Goal: Task Accomplishment & Management: Use online tool/utility

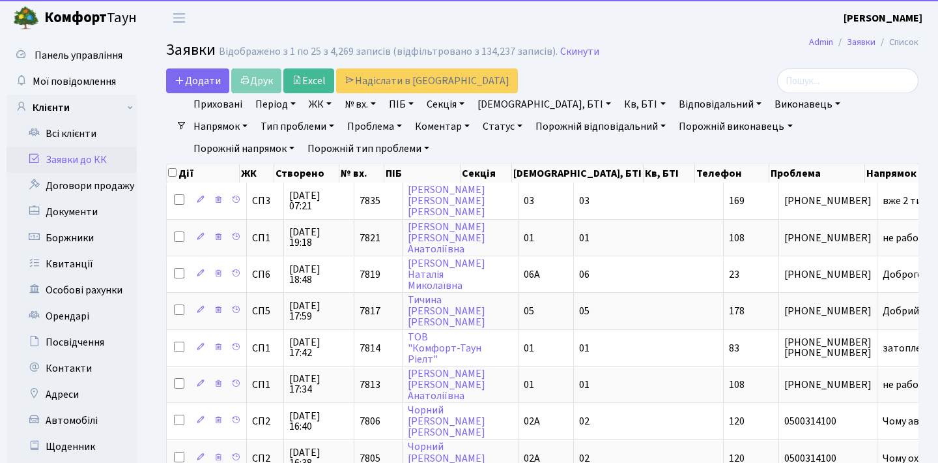
select select "25"
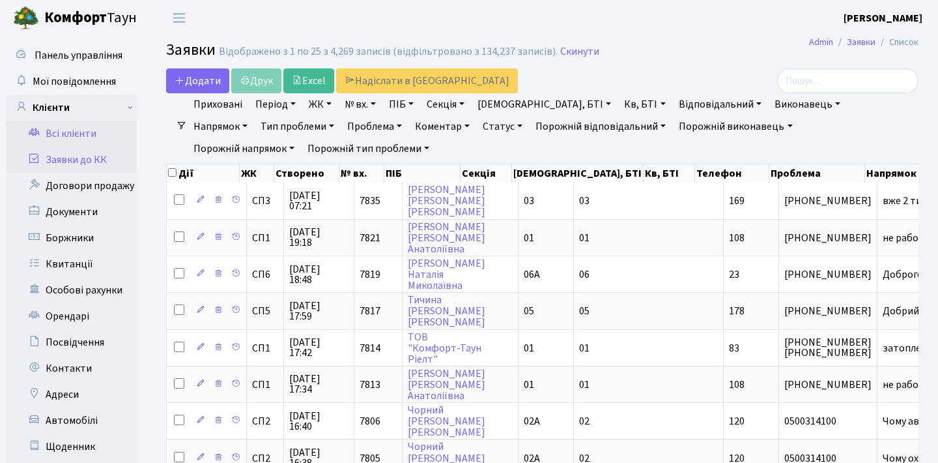
click at [74, 137] on link "Всі клієнти" at bounding box center [72, 134] width 130 height 26
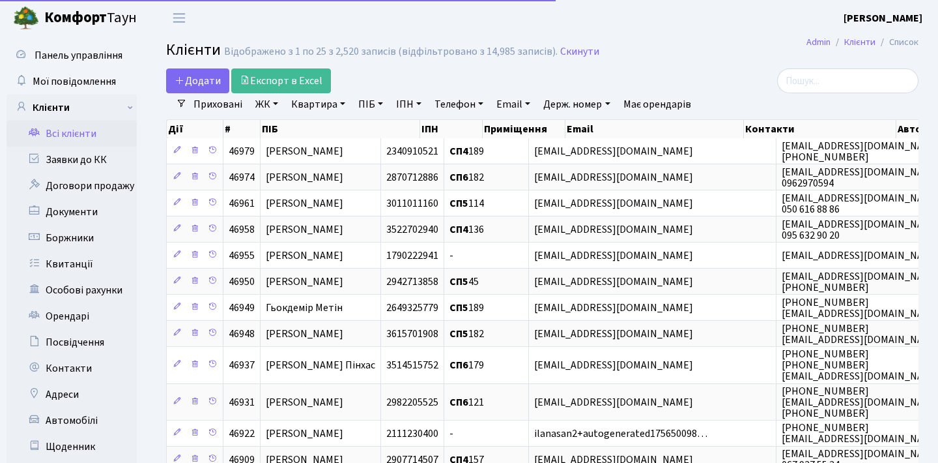
select select "25"
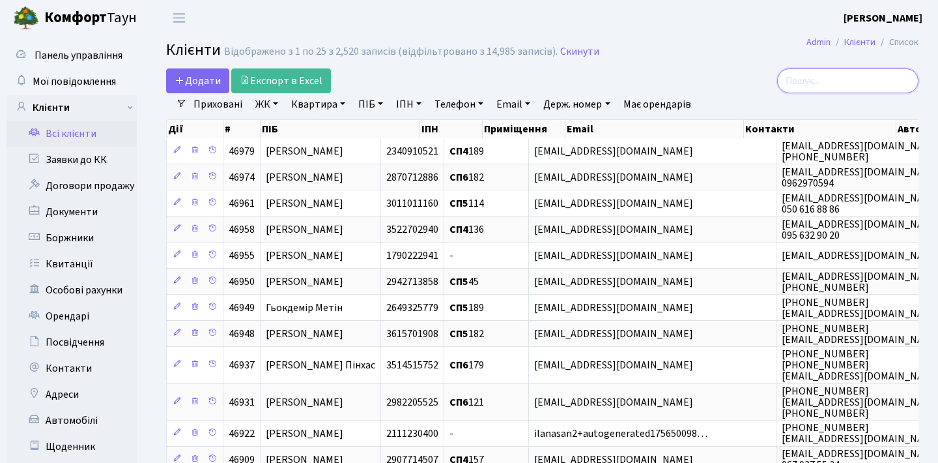
click at [846, 83] on input "search" at bounding box center [847, 80] width 141 height 25
paste input "panteleenko.elizaveta@gmail.com"
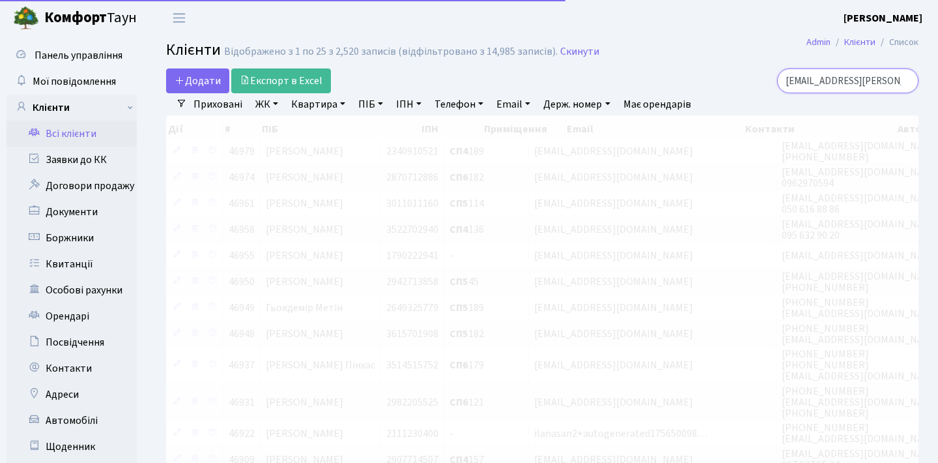
type input "panteleenko.elizaveta@gmail.com"
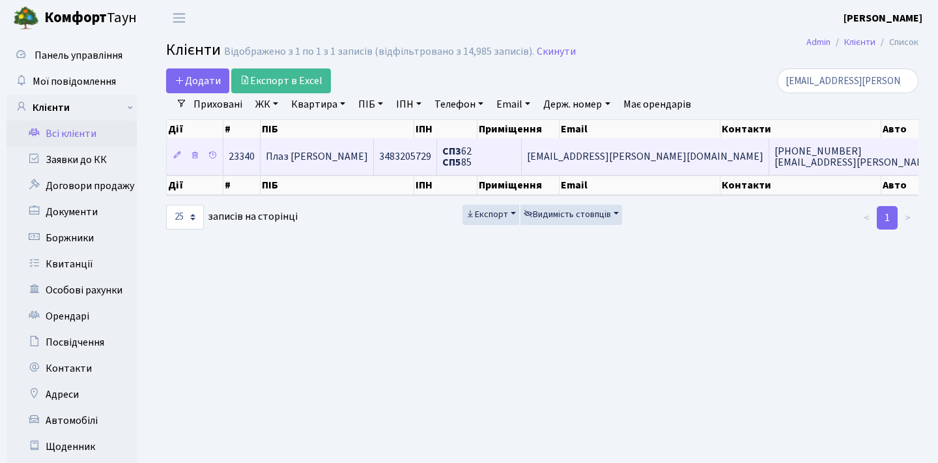
click at [599, 164] on span "panteleenko.elizaveta@gmail.com" at bounding box center [645, 156] width 237 height 14
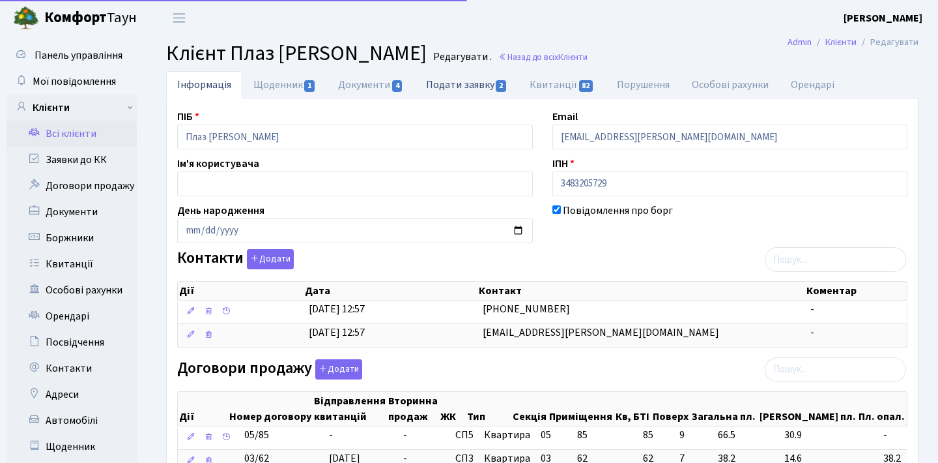
click at [445, 89] on link "Подати заявку 2" at bounding box center [467, 84] width 104 height 27
select select "25"
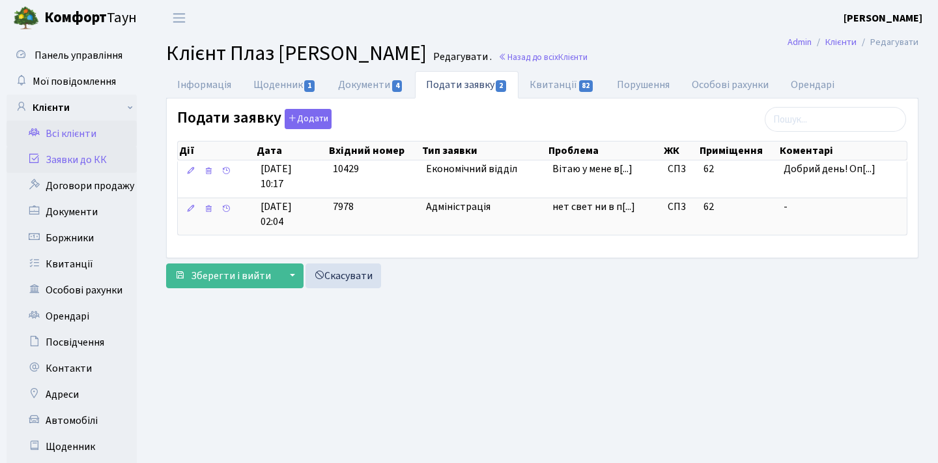
click at [72, 157] on link "Заявки до КК" at bounding box center [72, 160] width 130 height 26
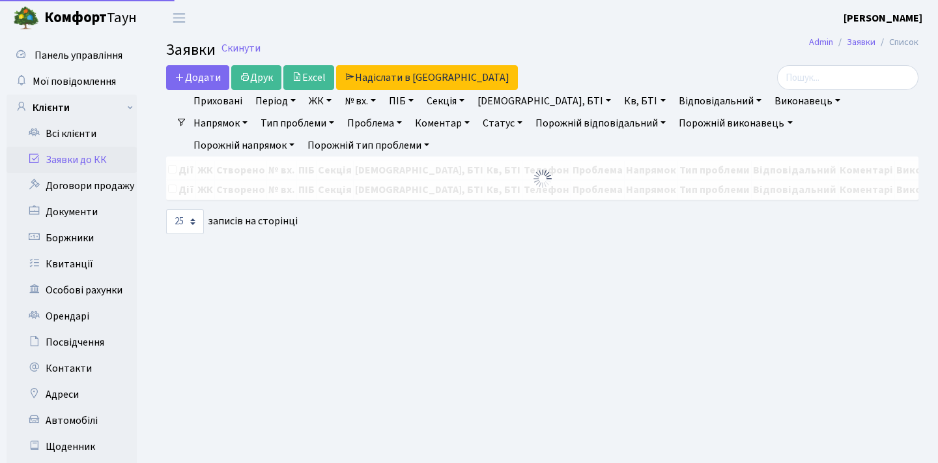
select select "25"
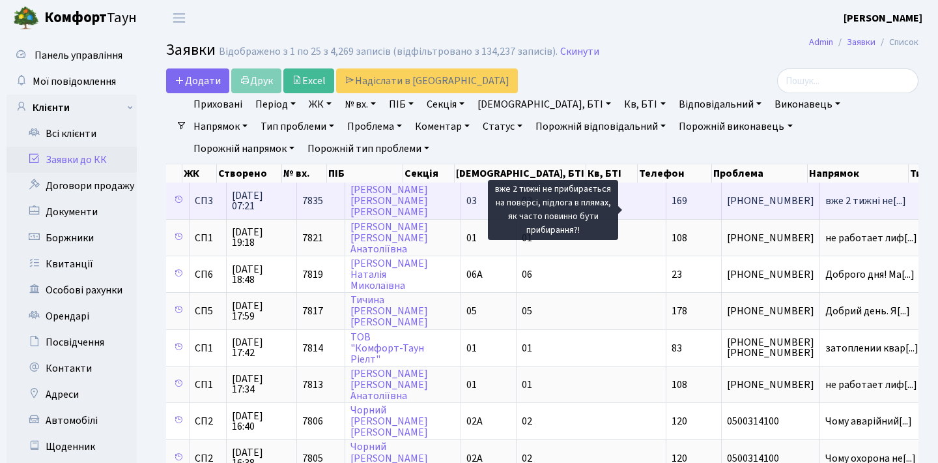
scroll to position [0, 173]
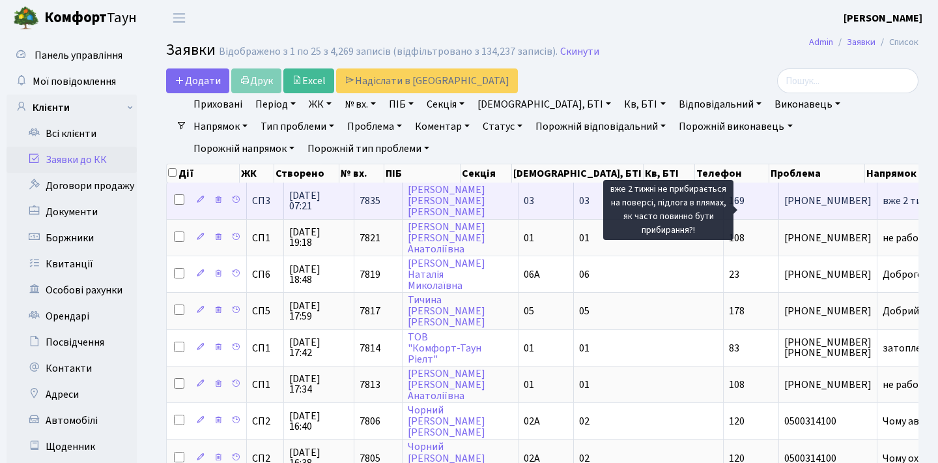
click at [883, 205] on span "вже 2 тижні не[...]" at bounding box center [923, 201] width 81 height 14
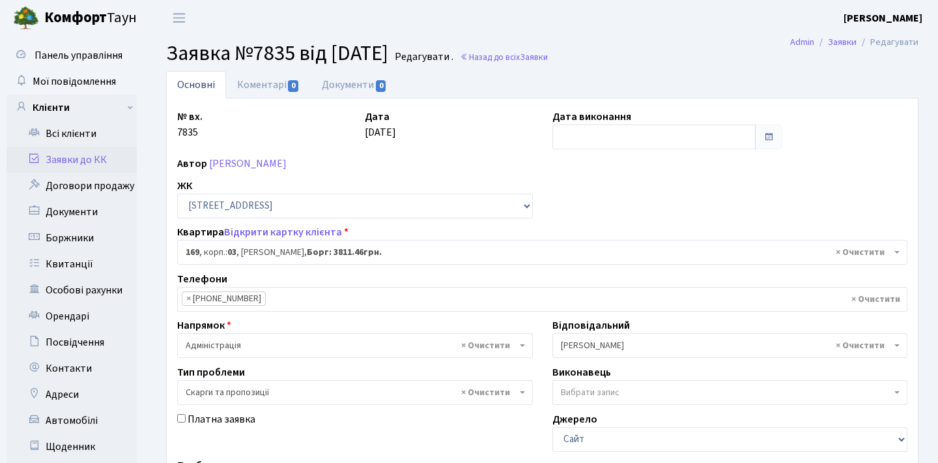
select select "20891"
select select "55"
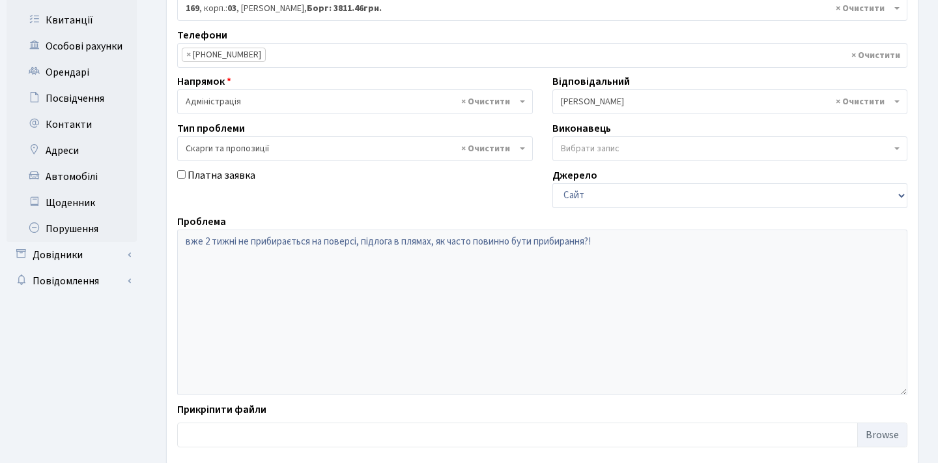
scroll to position [244, 0]
click at [133, 240] on div "Панель управління Мої повідомлення Клієнти Всі клієнти Заявки до КК" at bounding box center [469, 145] width 938 height 708
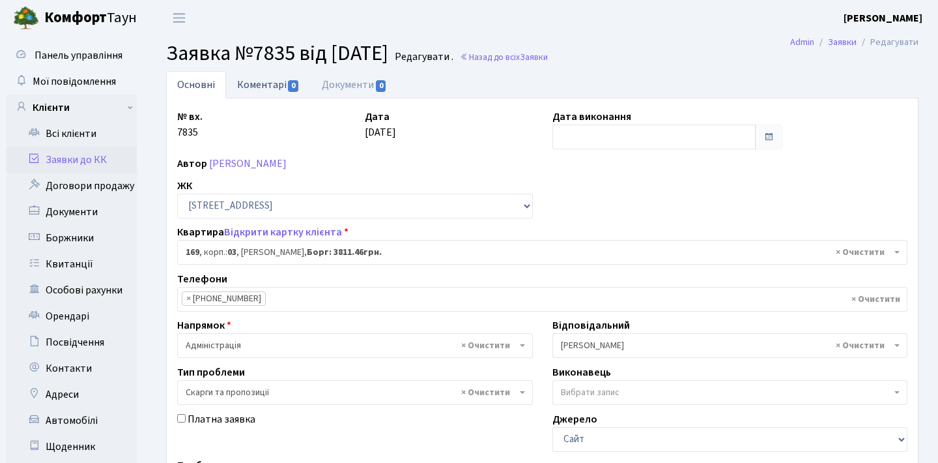
scroll to position [0, 0]
click at [257, 89] on link "Коментарі 0" at bounding box center [268, 84] width 85 height 27
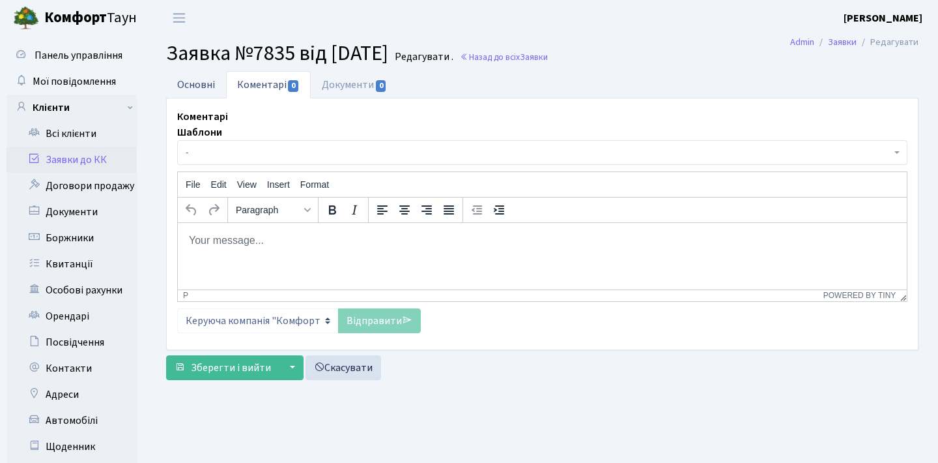
click at [201, 90] on link "Основні" at bounding box center [196, 84] width 60 height 27
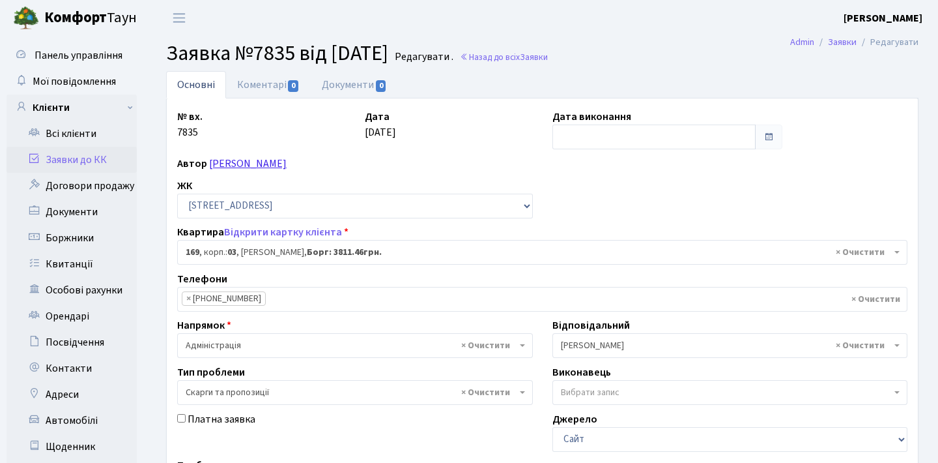
click at [252, 167] on link "Крупенко Олександр Федорович" at bounding box center [248, 163] width 78 height 14
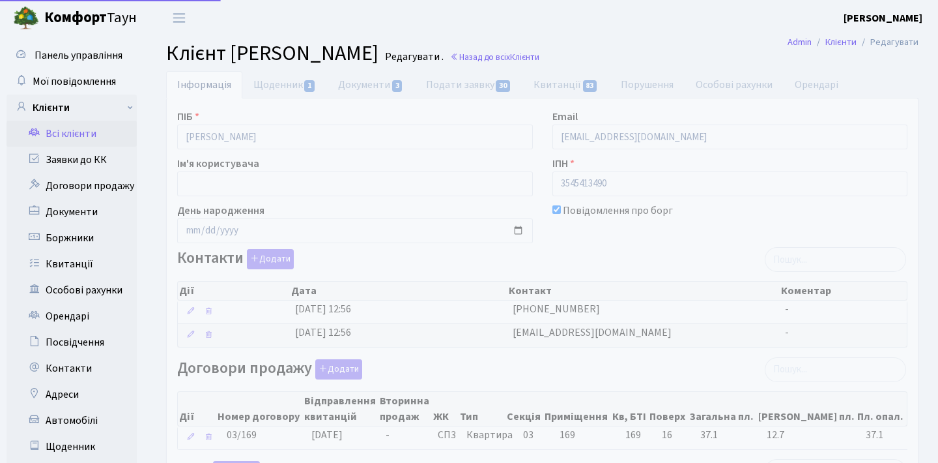
click at [472, 81] on link "Подати заявку 30" at bounding box center [469, 84] width 108 height 27
select select "25"
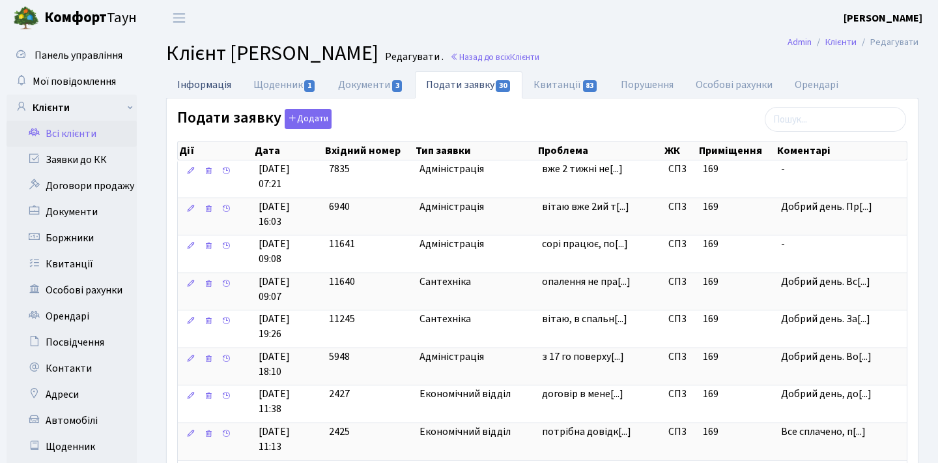
click at [224, 83] on link "Інформація" at bounding box center [204, 84] width 76 height 27
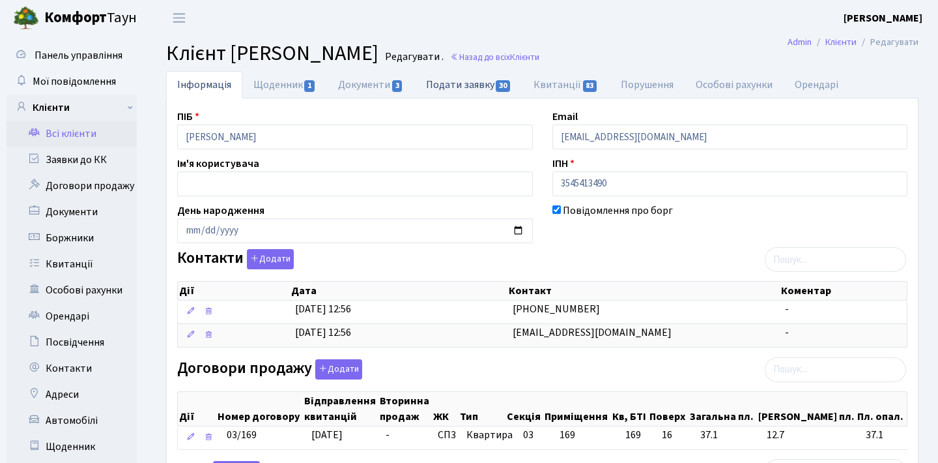
click at [463, 87] on link "Подати заявку 30" at bounding box center [469, 84] width 108 height 27
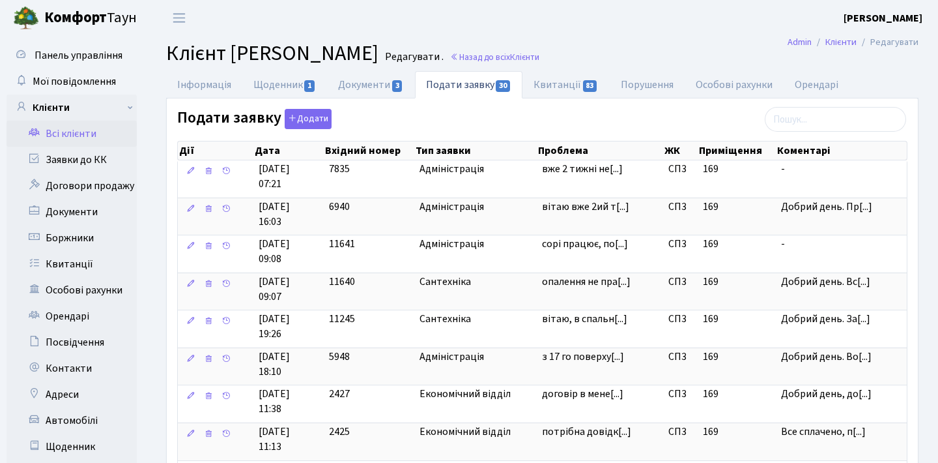
click at [91, 136] on link "Всі клієнти" at bounding box center [72, 134] width 130 height 26
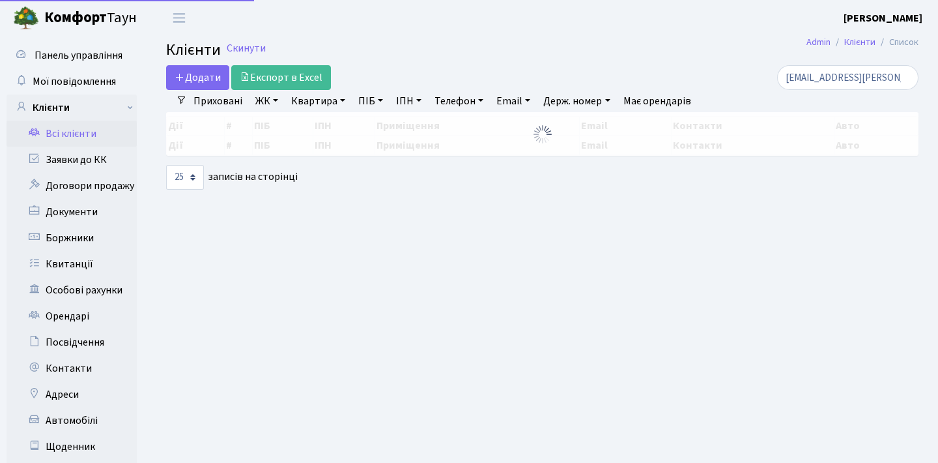
select select "25"
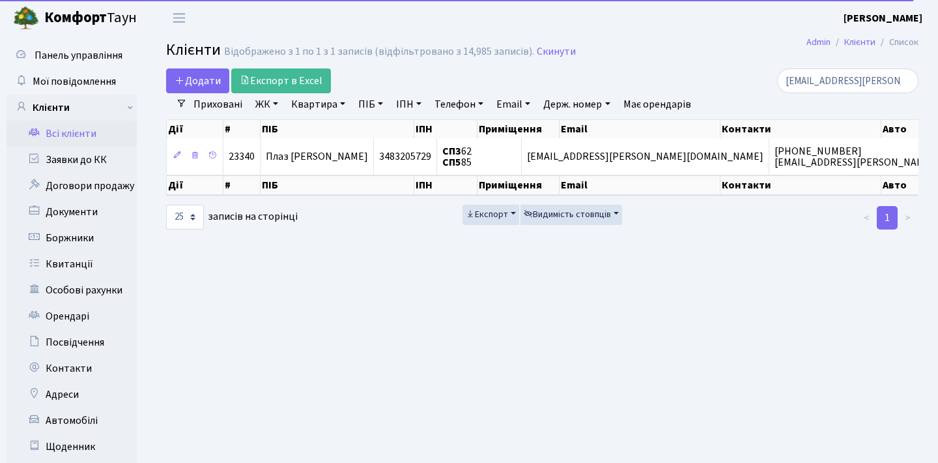
click at [83, 157] on link "Заявки до КК" at bounding box center [72, 160] width 130 height 26
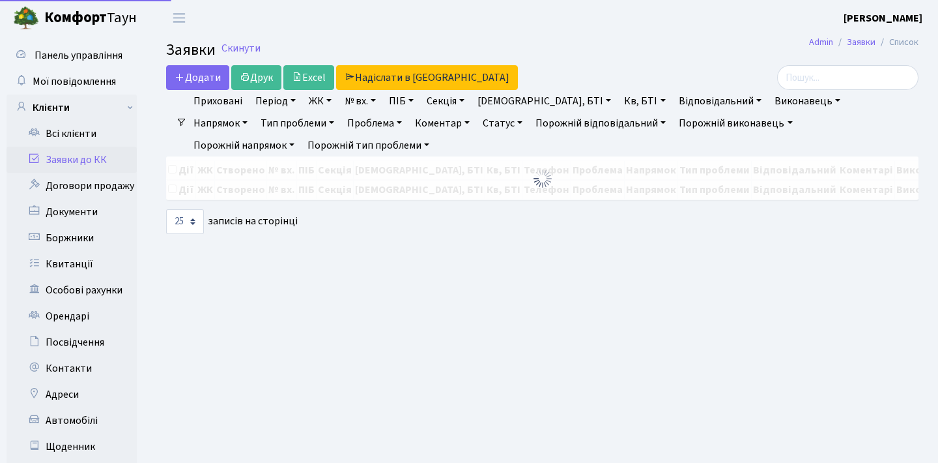
select select "25"
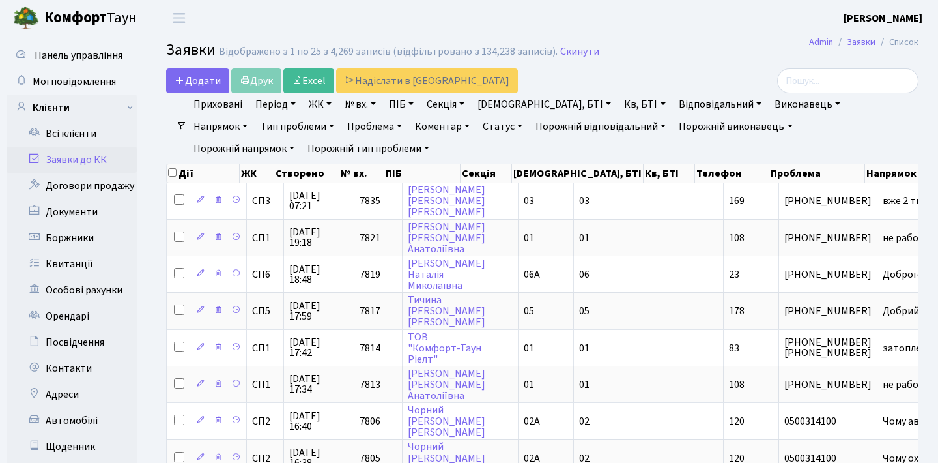
click at [852, 143] on ul "Приховані Період 09.09.2025 - 09.09.2025 ЖК СП1, Столичне шосе, 1 СП2, Столичне…" at bounding box center [547, 126] width 721 height 66
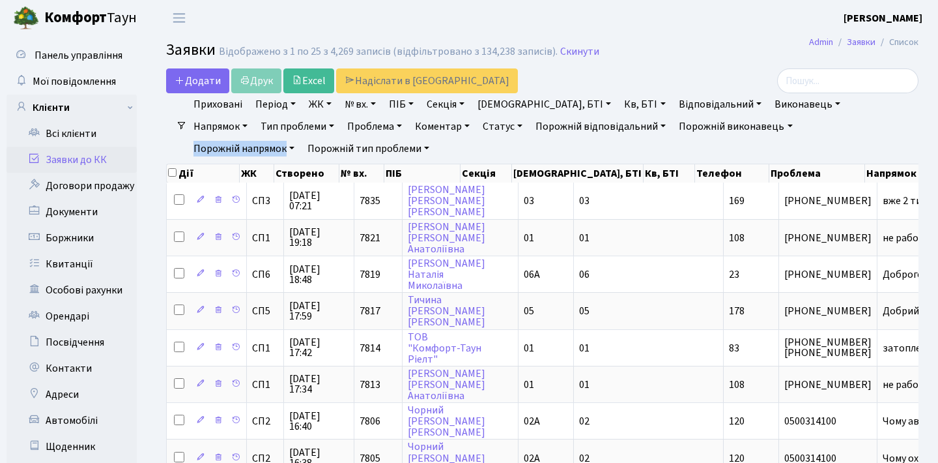
click at [796, 150] on ul "Приховані Період 09.09.2025 - 09.09.2025 ЖК СП1, Столичне шосе, 1 СП2, Столичне…" at bounding box center [547, 126] width 721 height 66
click at [51, 321] on link "Орендарі" at bounding box center [72, 316] width 130 height 26
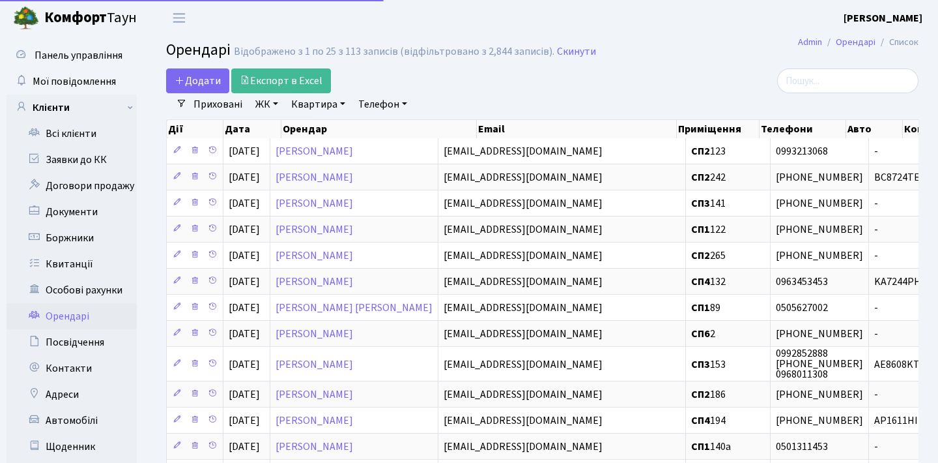
select select "25"
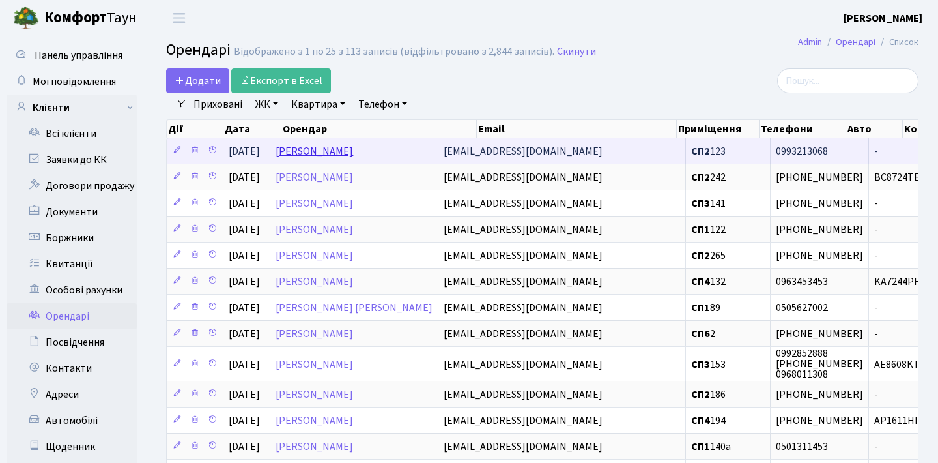
click at [322, 158] on link "Антон Савчук" at bounding box center [315, 151] width 78 height 14
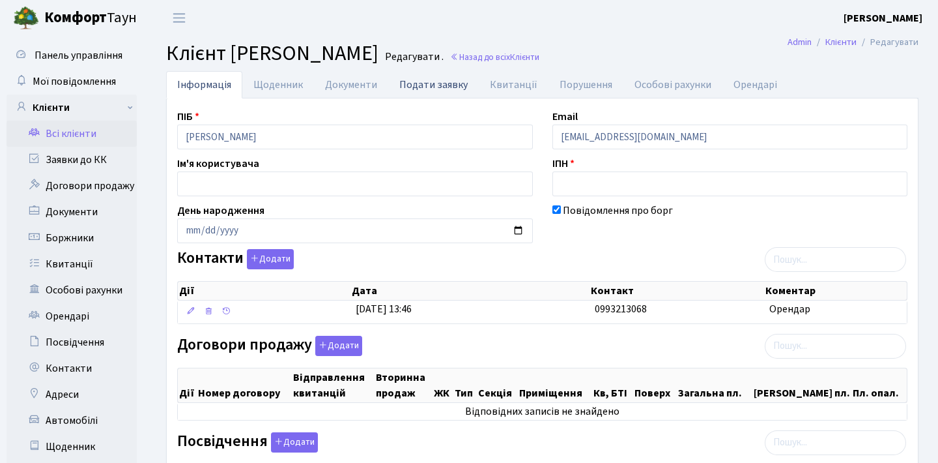
click at [434, 90] on link "Подати заявку" at bounding box center [433, 84] width 91 height 27
select select "25"
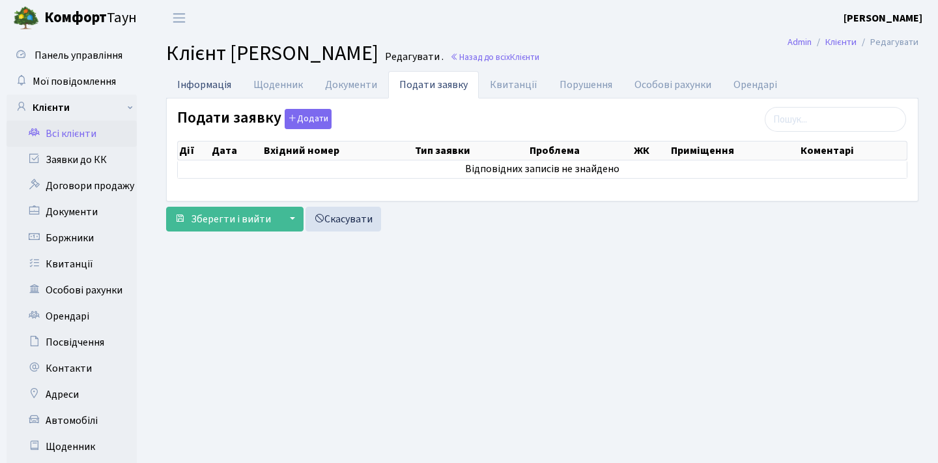
click at [209, 87] on link "Інформація" at bounding box center [204, 84] width 76 height 27
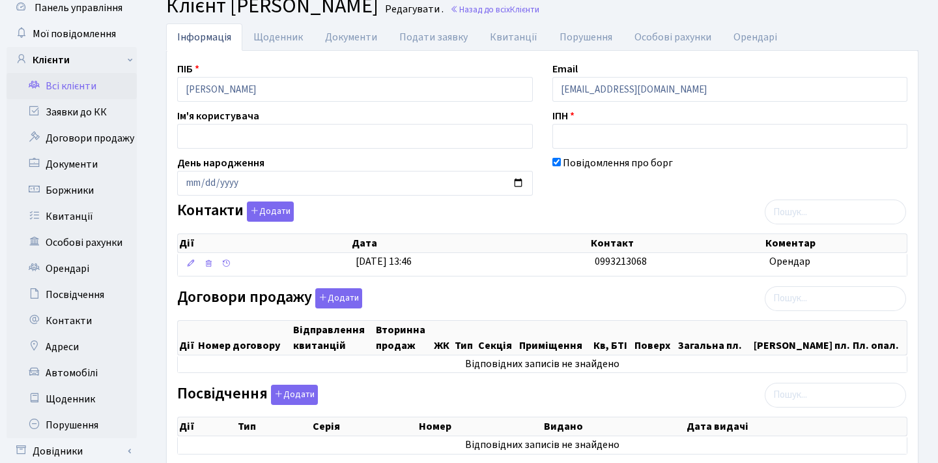
scroll to position [48, 0]
click at [93, 79] on link "Всі клієнти" at bounding box center [72, 86] width 130 height 26
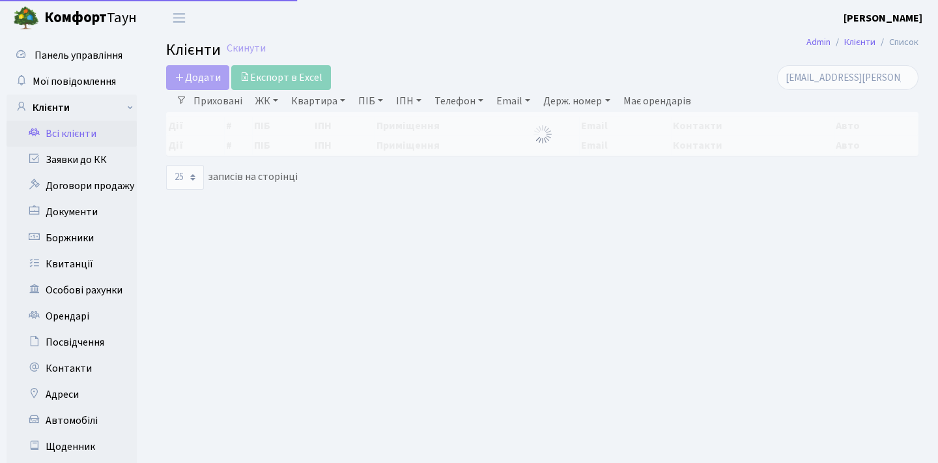
select select "25"
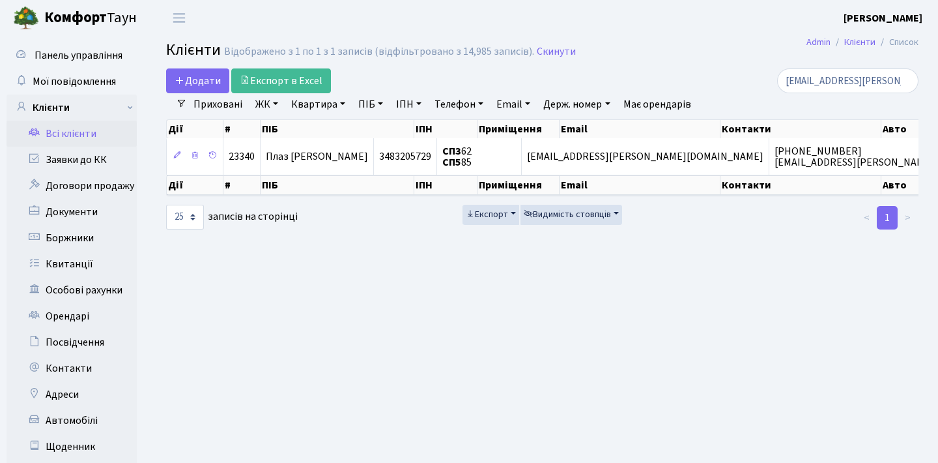
click at [82, 137] on link "Всі клієнти" at bounding box center [72, 134] width 130 height 26
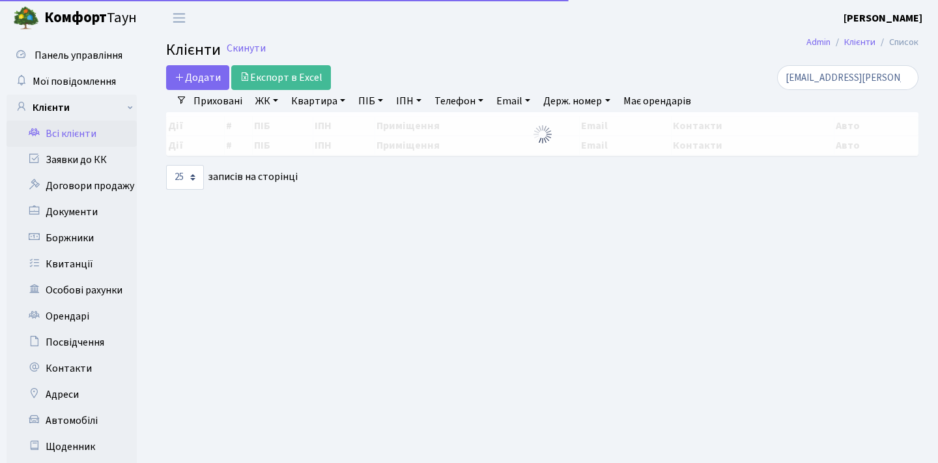
select select "25"
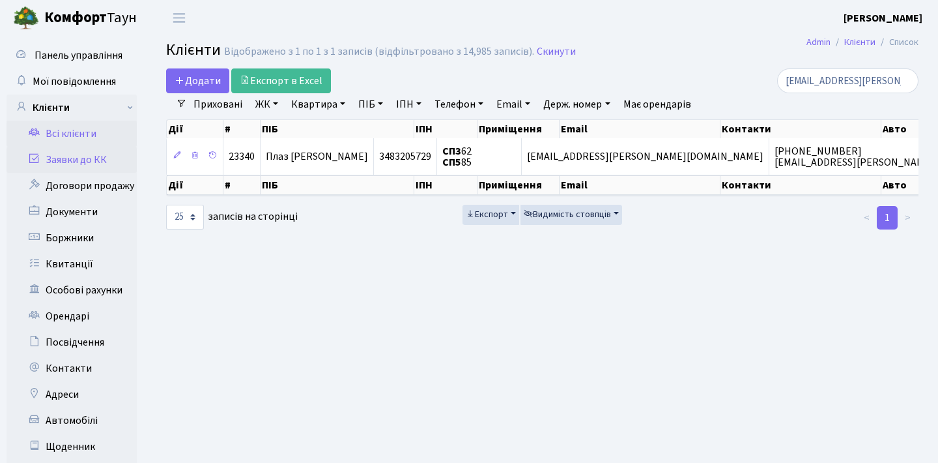
click at [59, 166] on link "Заявки до КК" at bounding box center [72, 160] width 130 height 26
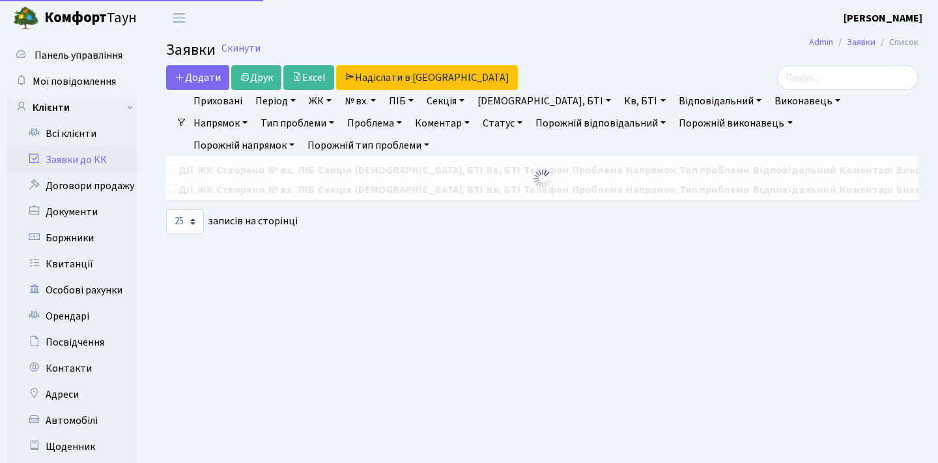
select select "25"
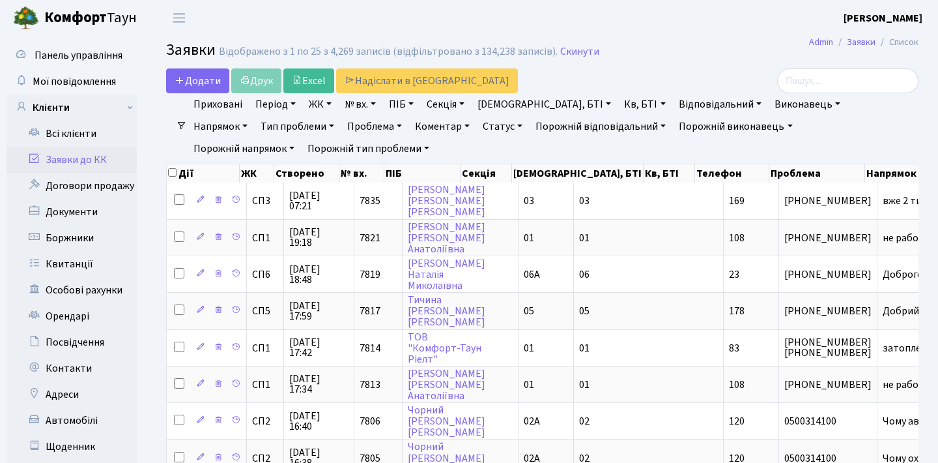
click at [695, 53] on h2 "Заявки Відображено з 1 по 25 з 4,269 записів (відфільтровано з 134,238 записів)…" at bounding box center [542, 52] width 753 height 22
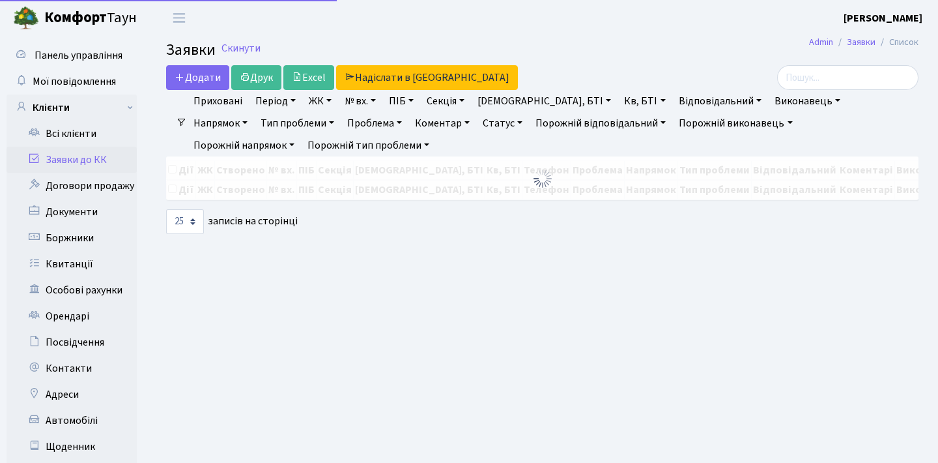
select select "25"
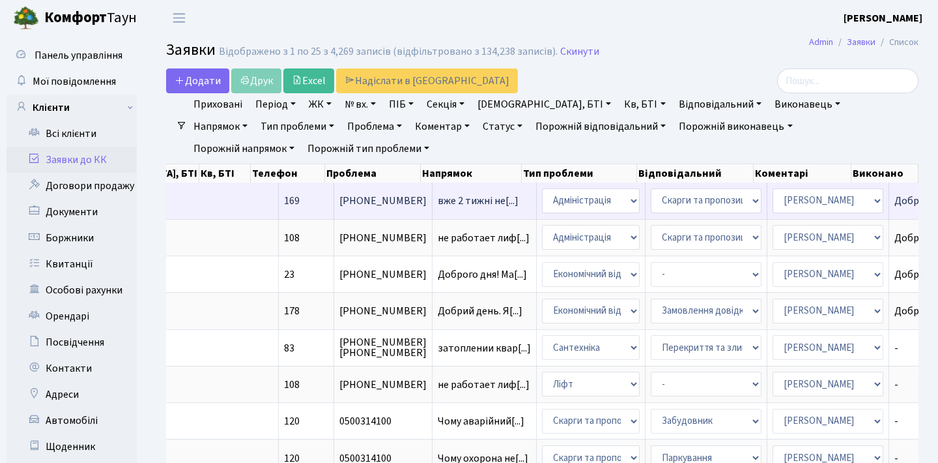
scroll to position [0, 444]
click at [890, 201] on td "Доброго дня! Пр[...]" at bounding box center [942, 200] width 105 height 36
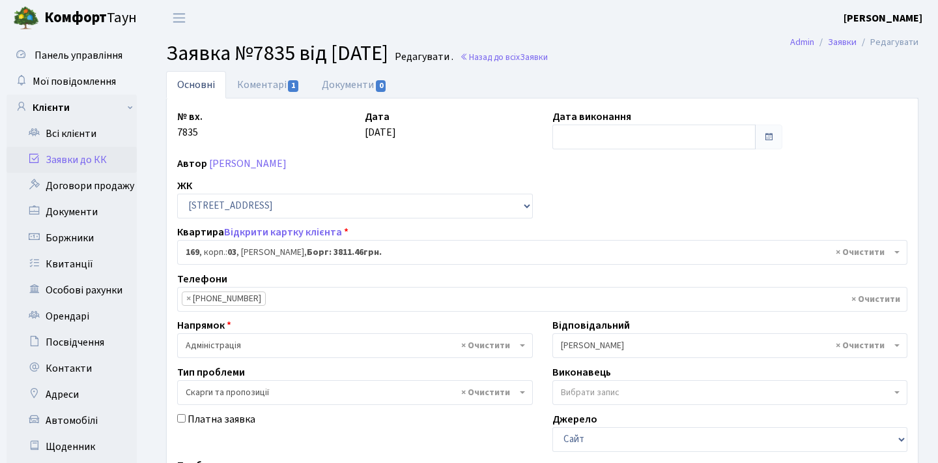
select select "20891"
select select "55"
click at [300, 85] on link "Коментарі 1" at bounding box center [268, 84] width 85 height 27
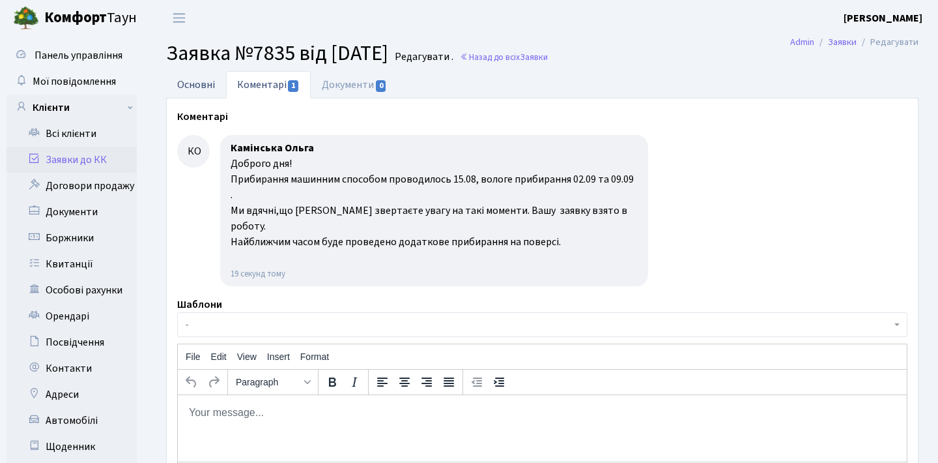
click at [205, 85] on link "Основні" at bounding box center [196, 84] width 60 height 27
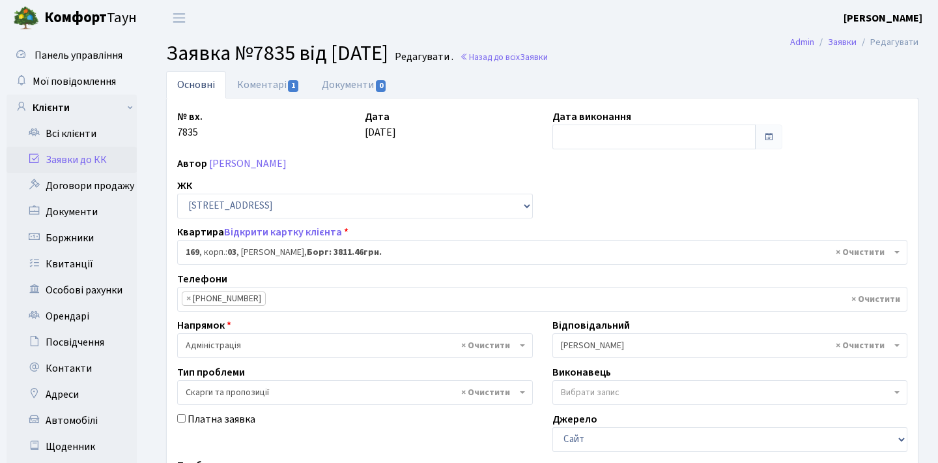
click at [343, 259] on span "× 169 , корп.: 03 , [PERSON_NAME], [PERSON_NAME]: 3811.46грн." at bounding box center [542, 252] width 730 height 25
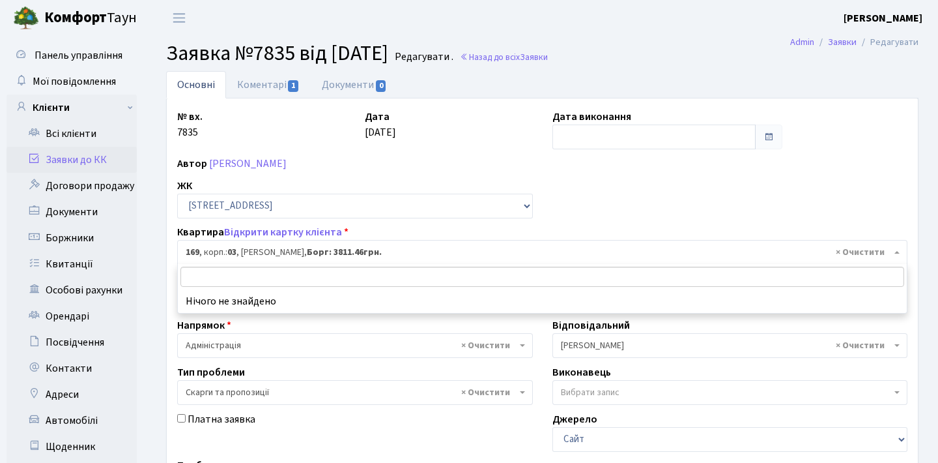
click at [835, 248] on span "× 169 , корп.: 03 , [PERSON_NAME], [PERSON_NAME]: 3811.46грн." at bounding box center [539, 252] width 706 height 13
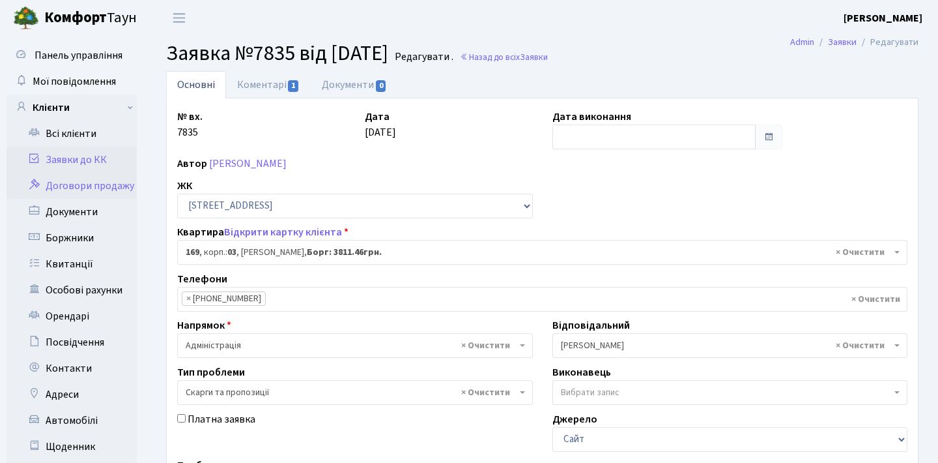
click at [87, 191] on link "Договори продажу" at bounding box center [72, 186] width 130 height 26
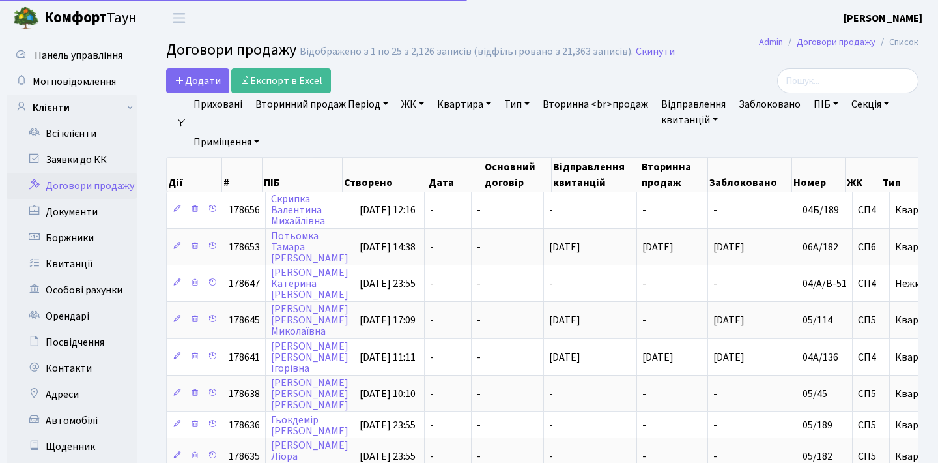
select select "25"
click at [93, 164] on link "Заявки до КК" at bounding box center [72, 160] width 130 height 26
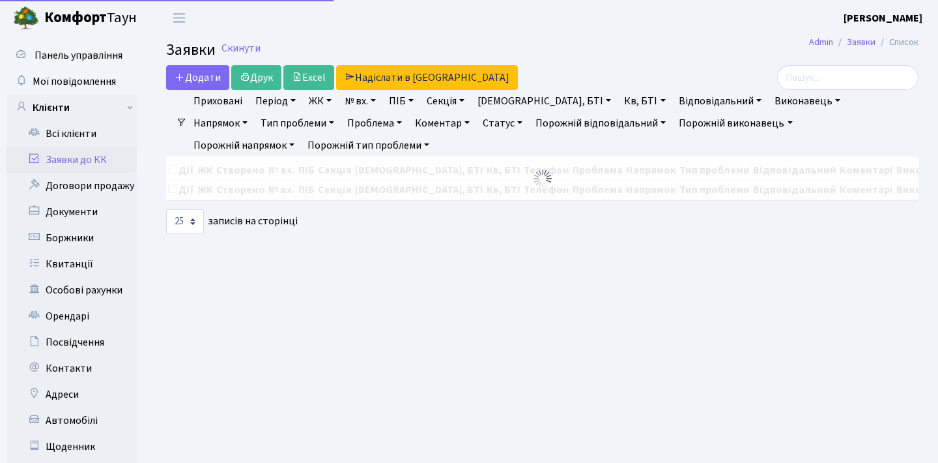
select select "25"
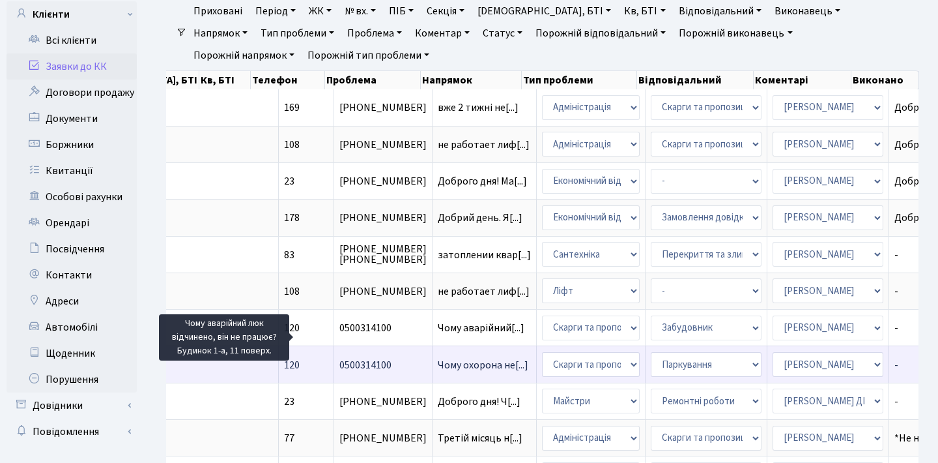
scroll to position [0, 444]
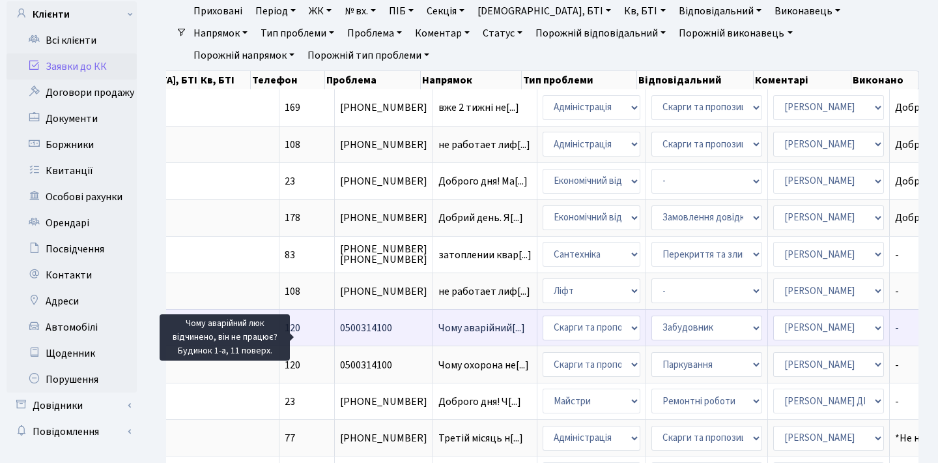
click at [439, 332] on span "Чому аварійний[...]" at bounding box center [482, 328] width 87 height 14
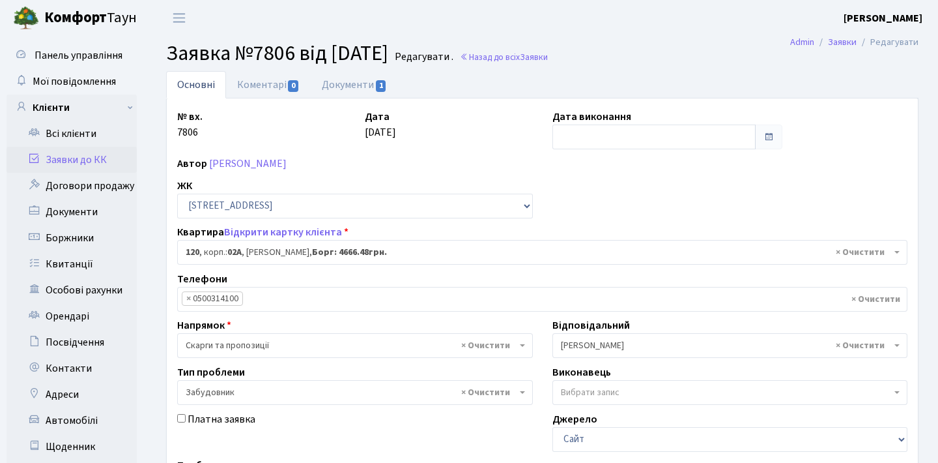
select select "20370"
select select "64"
click at [359, 88] on link "Документи 1" at bounding box center [354, 84] width 87 height 27
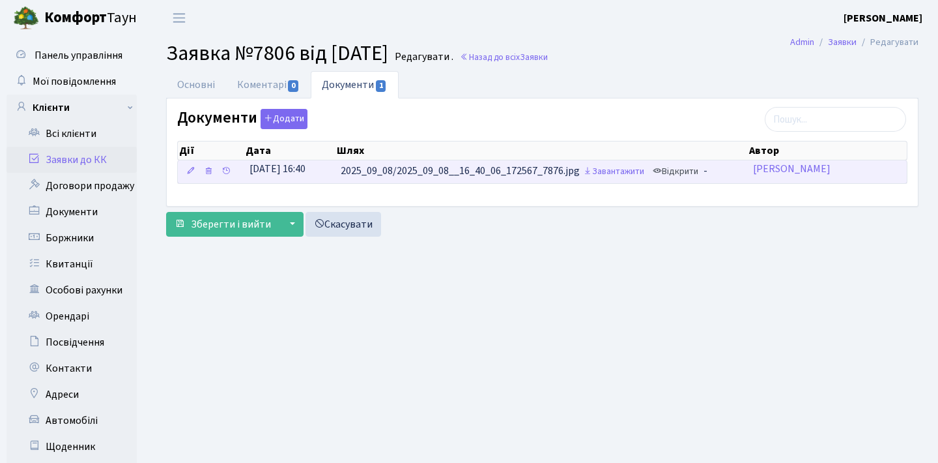
click at [691, 166] on link "Відкрити" at bounding box center [676, 172] width 52 height 20
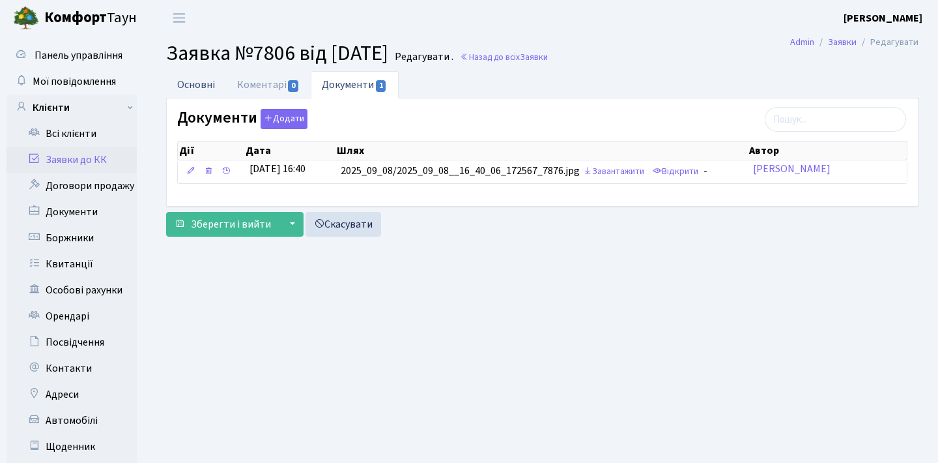
click at [210, 79] on link "Основні" at bounding box center [196, 84] width 60 height 27
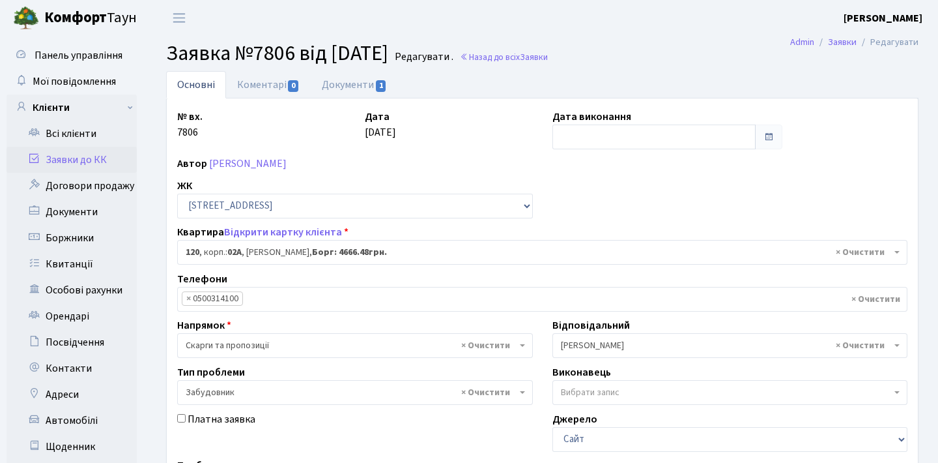
click at [83, 156] on link "Заявки до КК" at bounding box center [72, 160] width 130 height 26
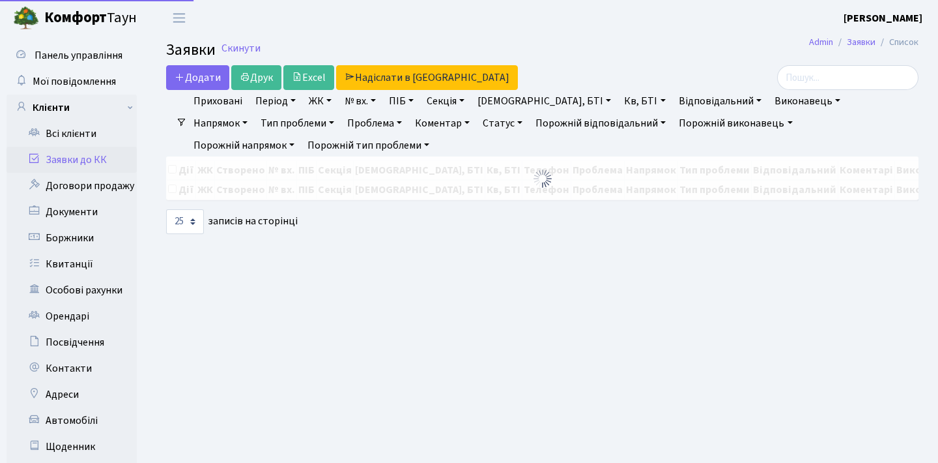
select select "25"
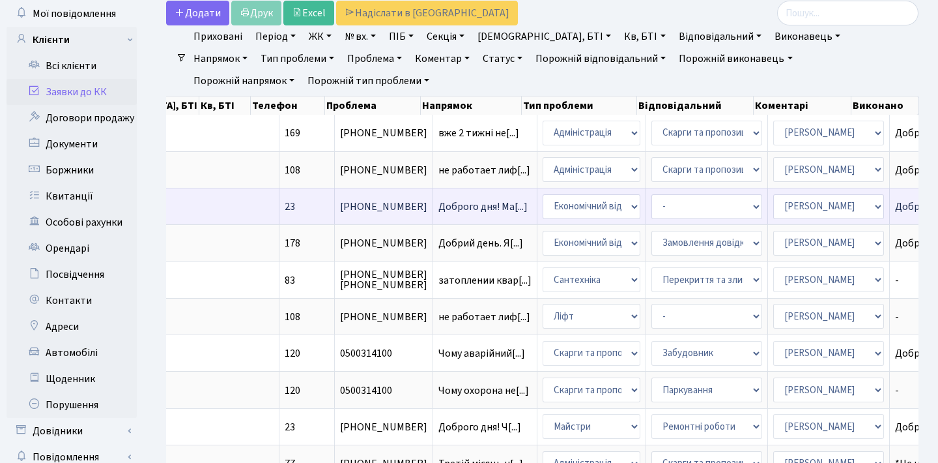
scroll to position [76, 0]
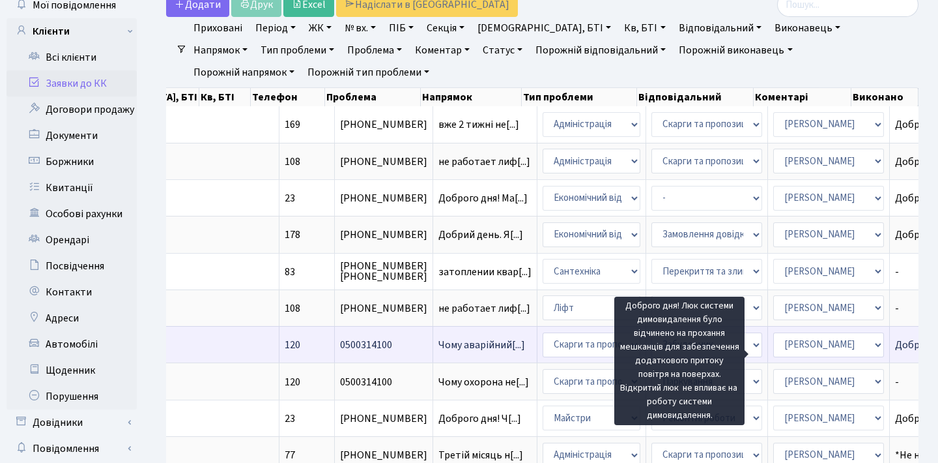
click at [895, 352] on span "Доброго дня! Лю[...]" at bounding box center [940, 345] width 91 height 14
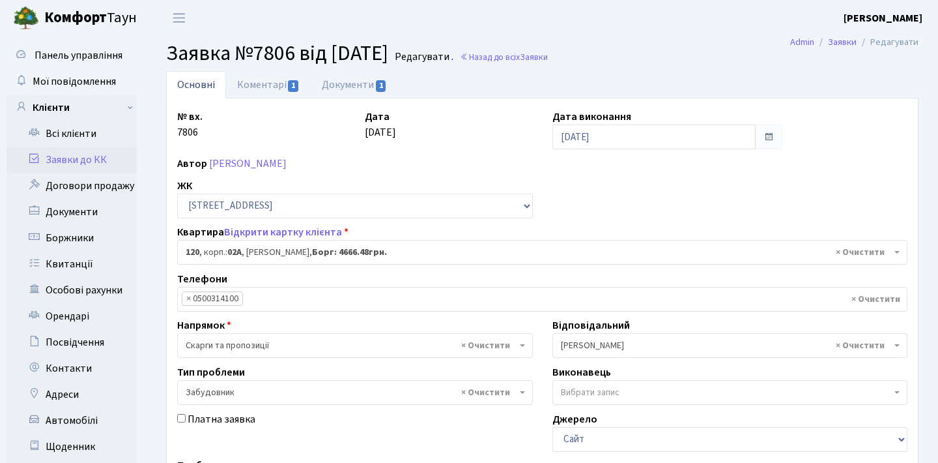
select select "20370"
select select "64"
click at [263, 89] on link "Коментарі 1" at bounding box center [268, 84] width 85 height 27
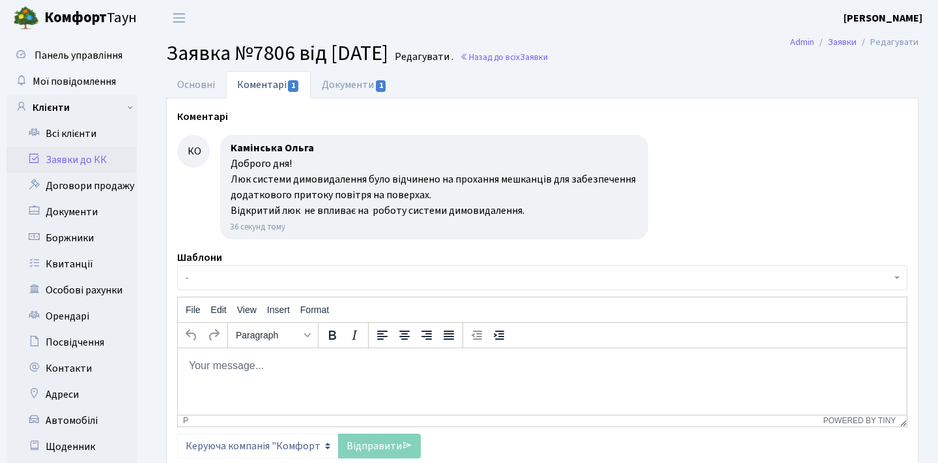
click at [66, 162] on link "Заявки до КК" at bounding box center [72, 160] width 130 height 26
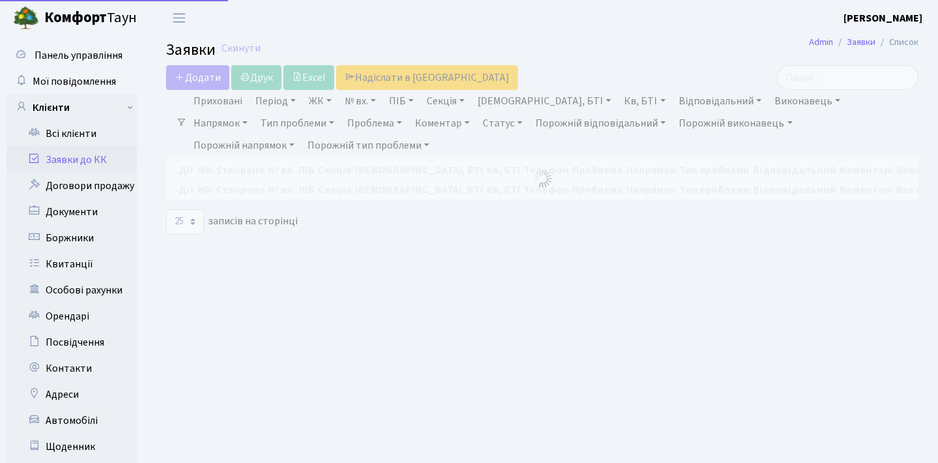
select select "25"
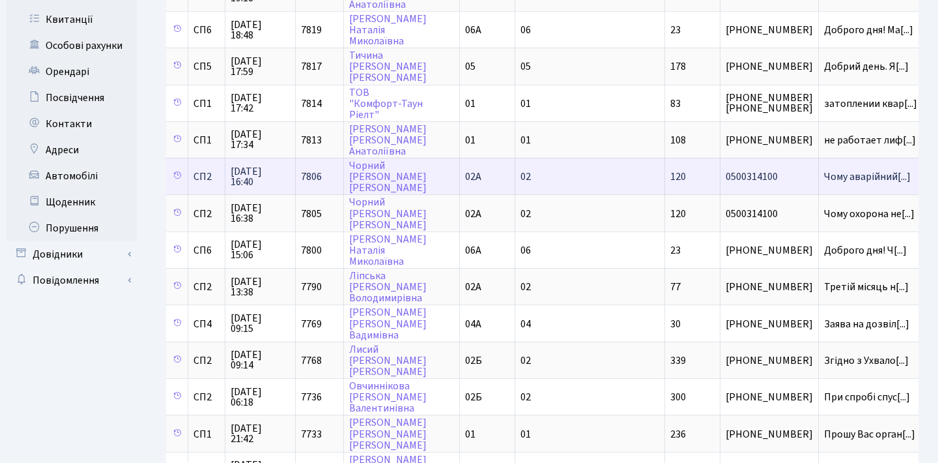
scroll to position [246, 0]
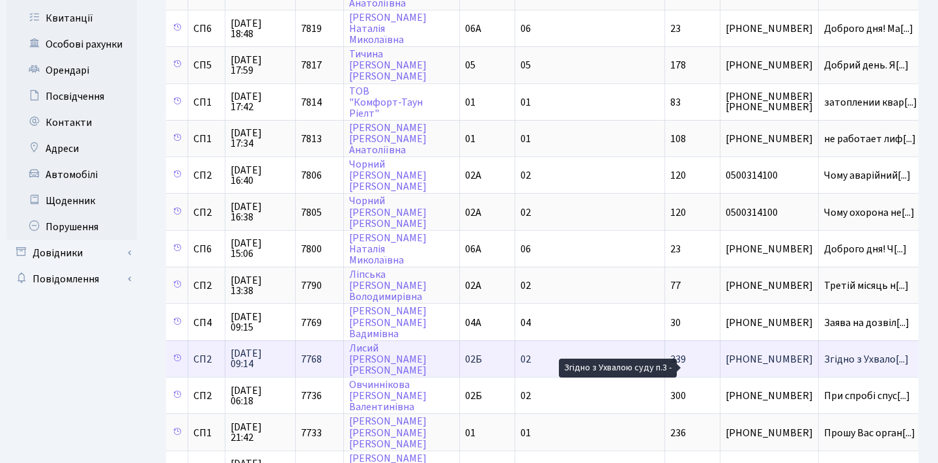
click at [824, 364] on span "Згідно з Ухвало[...]" at bounding box center [866, 359] width 85 height 14
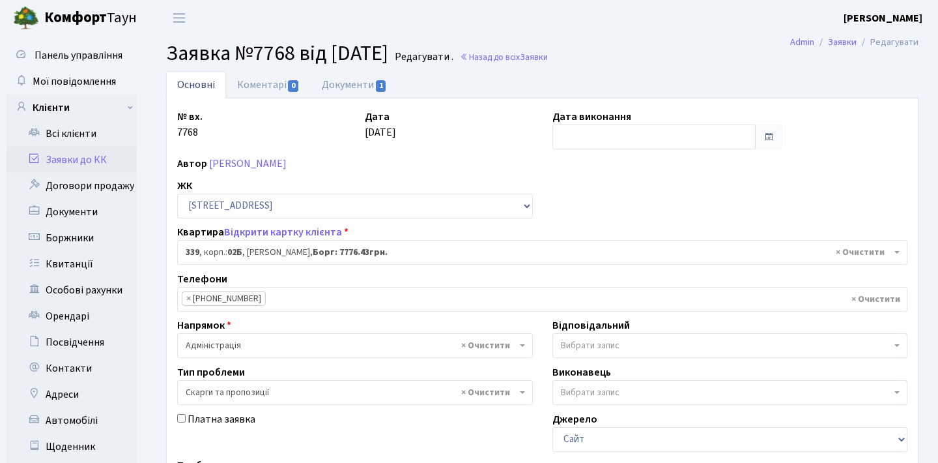
select select "20589"
select select "55"
click at [70, 166] on link "Заявки до КК" at bounding box center [72, 160] width 130 height 26
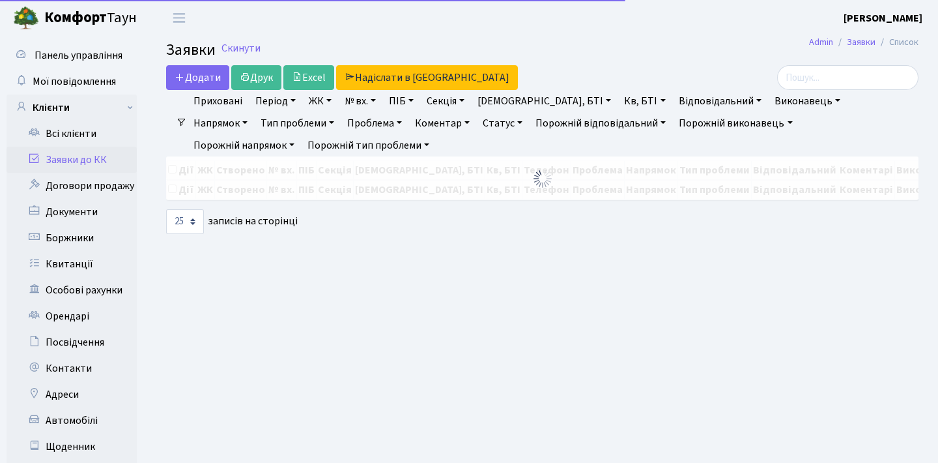
select select "25"
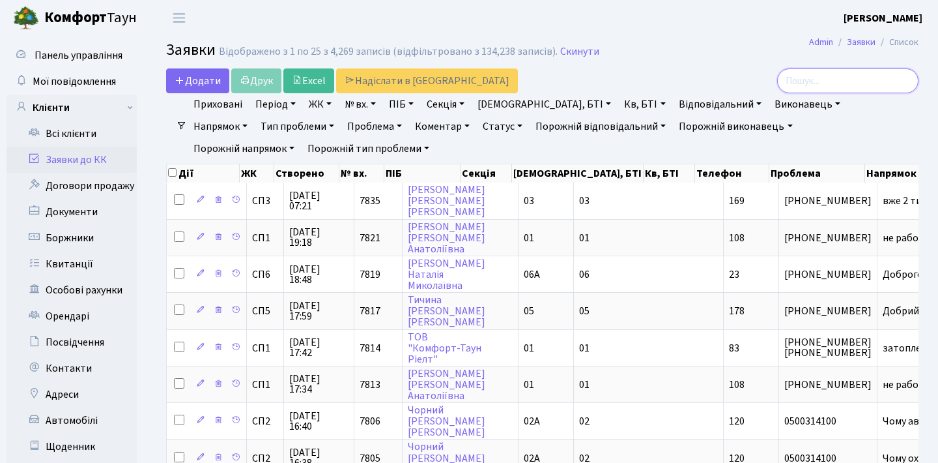
click at [878, 81] on input "search" at bounding box center [847, 80] width 141 height 25
paste input "4025"
type input "4025"
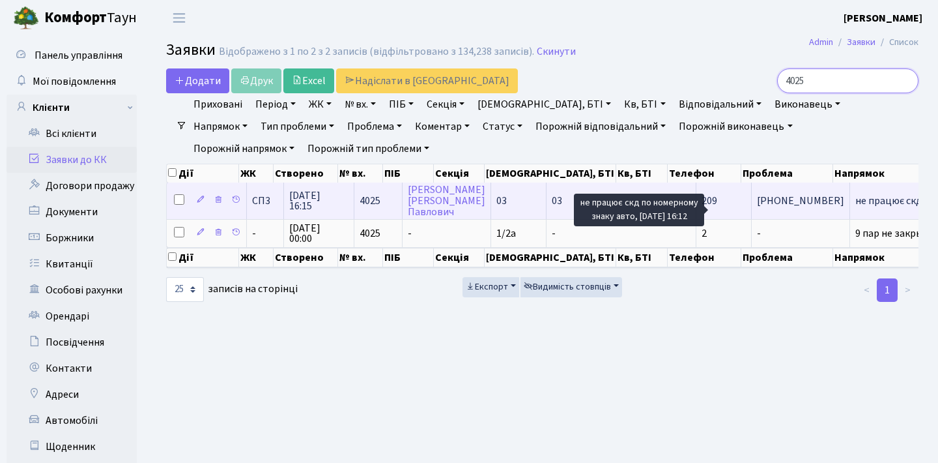
click at [856, 208] on span "не працює скд п[...]" at bounding box center [899, 201] width 87 height 14
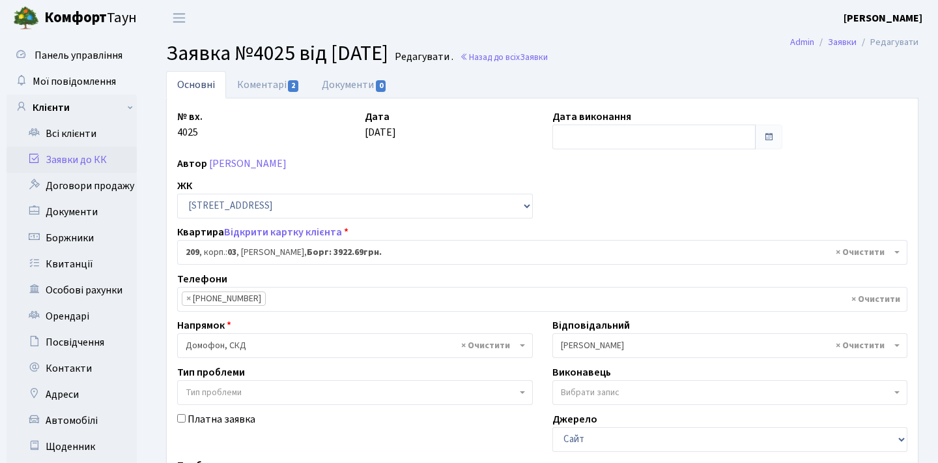
select select "20931"
click at [264, 86] on link "Коментарі 2" at bounding box center [268, 84] width 85 height 27
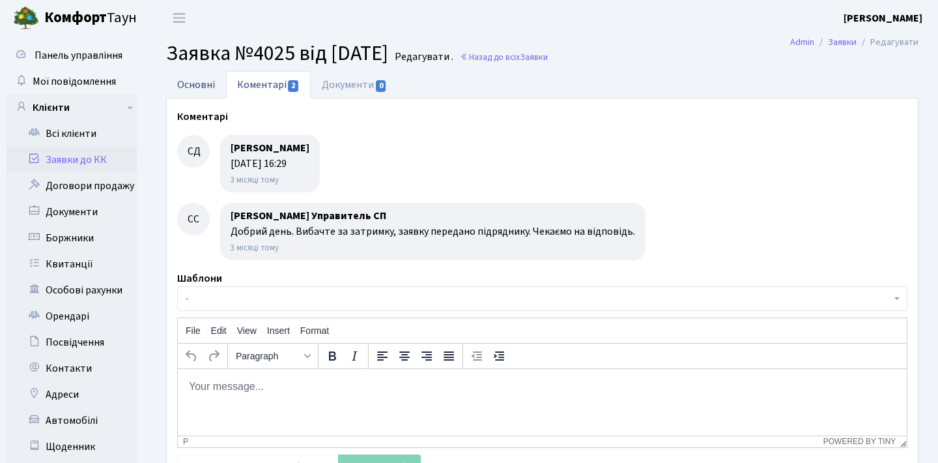
click at [209, 83] on link "Основні" at bounding box center [196, 84] width 60 height 27
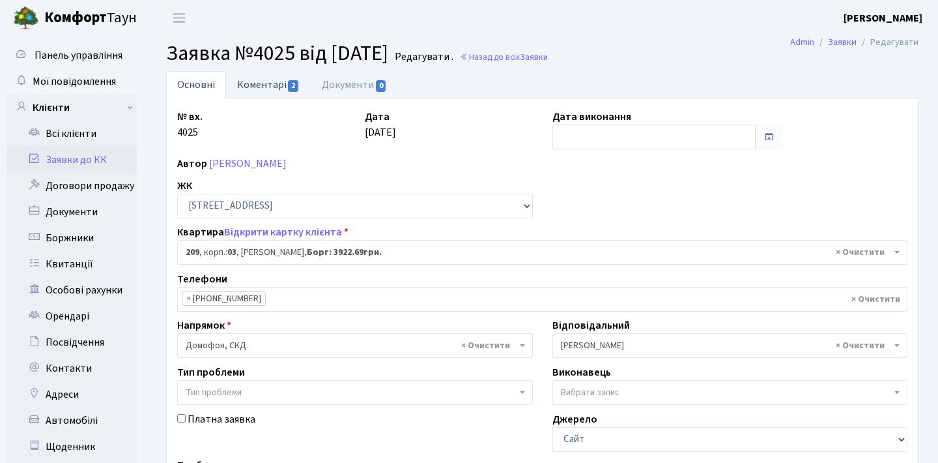
click at [270, 85] on link "Коментарі 2" at bounding box center [268, 84] width 85 height 27
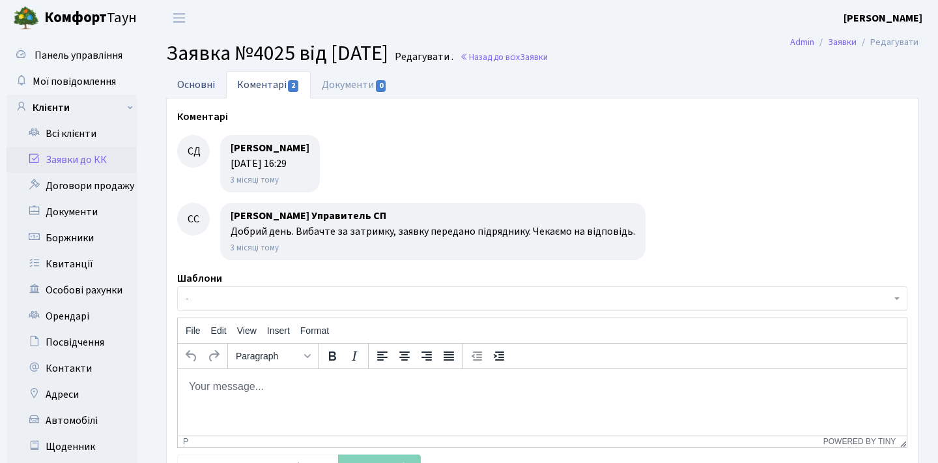
click at [204, 80] on link "Основні" at bounding box center [196, 84] width 60 height 27
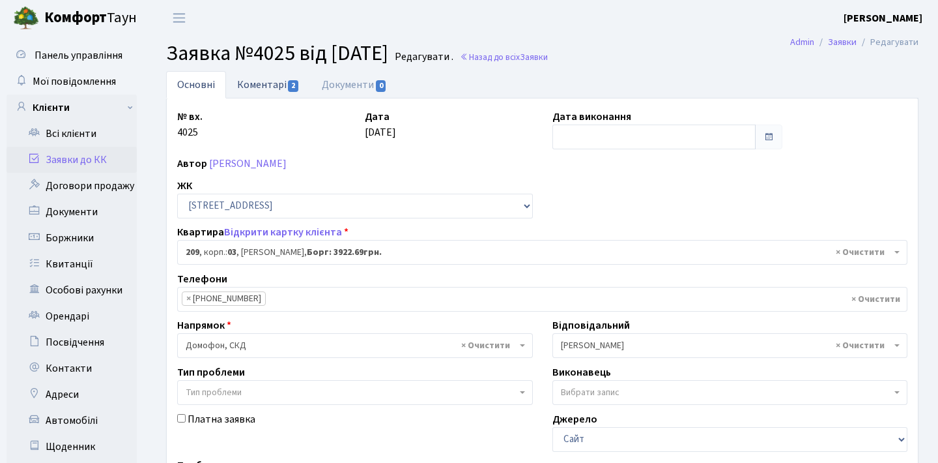
click at [286, 84] on link "Коментарі 2" at bounding box center [268, 84] width 85 height 27
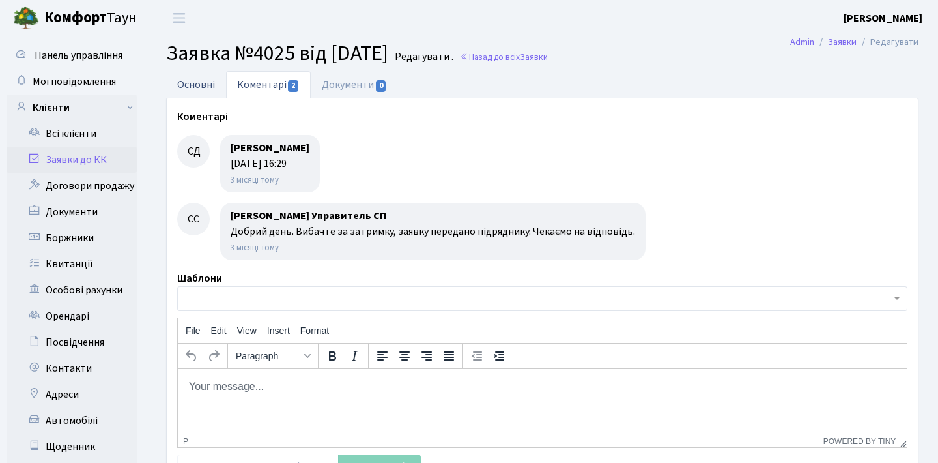
click at [201, 91] on link "Основні" at bounding box center [196, 84] width 60 height 27
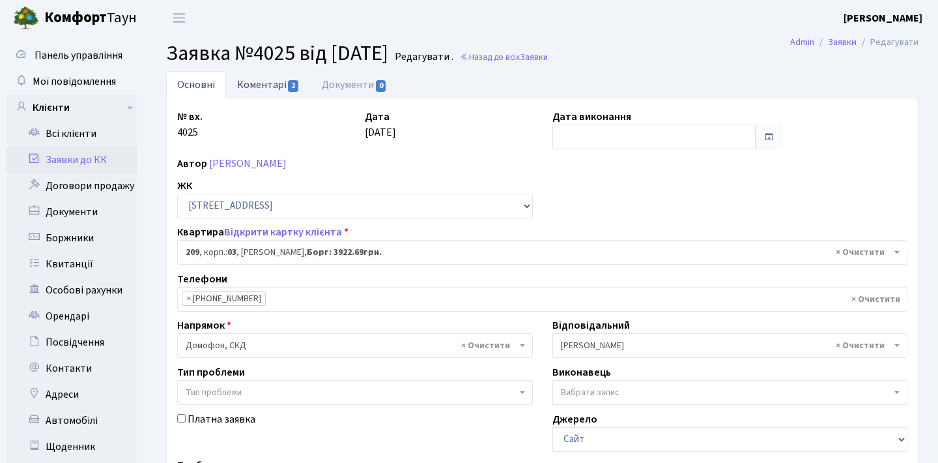
click at [264, 91] on link "Коментарі 2" at bounding box center [268, 84] width 85 height 27
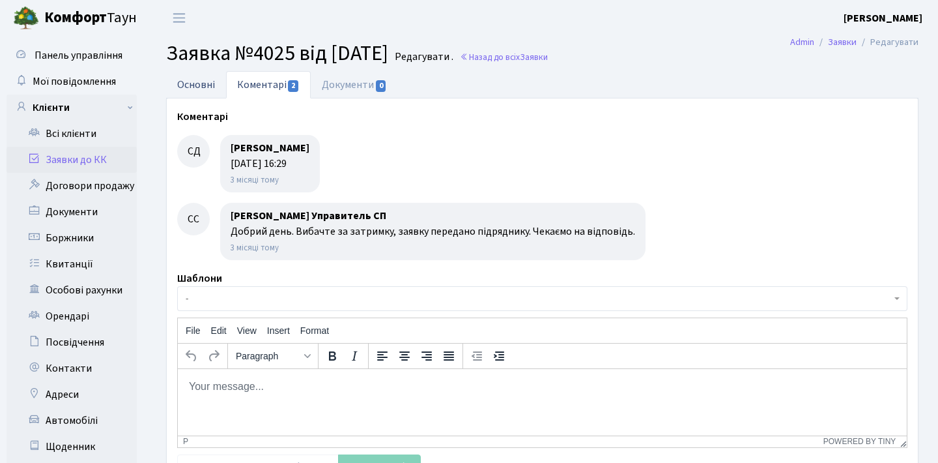
click at [210, 80] on link "Основні" at bounding box center [196, 84] width 60 height 27
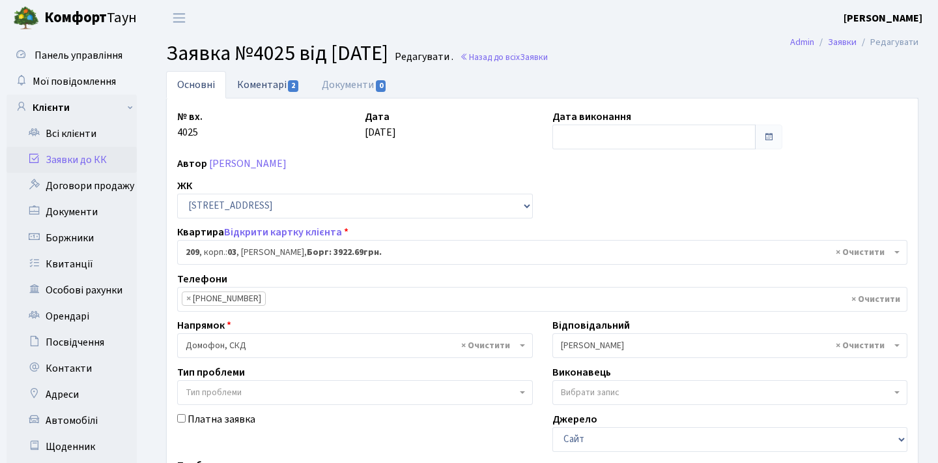
click at [268, 81] on link "Коментарі 2" at bounding box center [268, 84] width 85 height 27
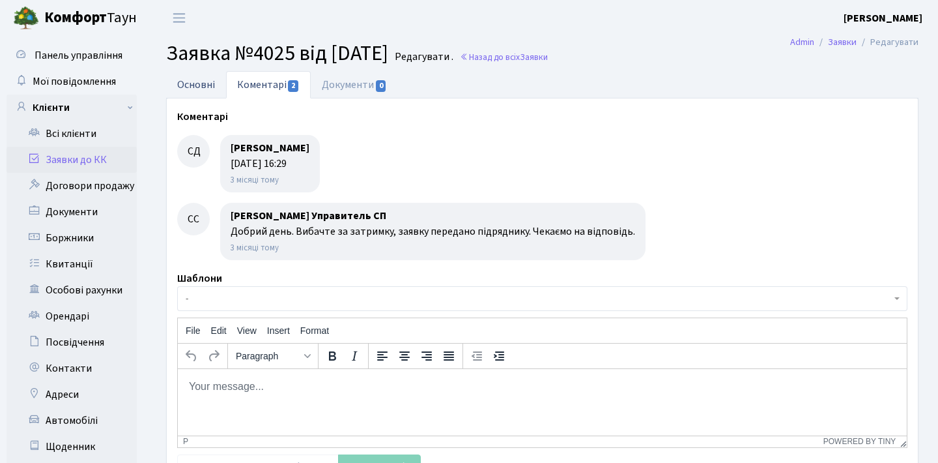
click at [197, 93] on link "Основні" at bounding box center [196, 84] width 60 height 27
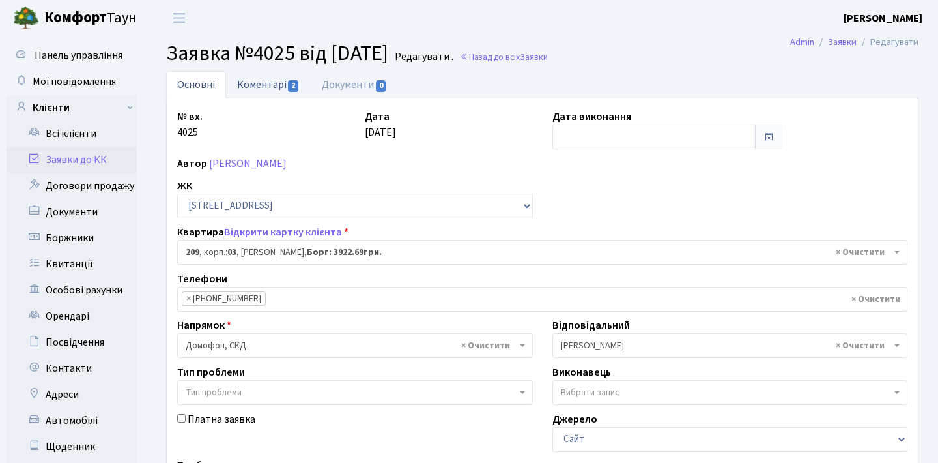
click at [288, 83] on span "2" at bounding box center [293, 86] width 10 height 12
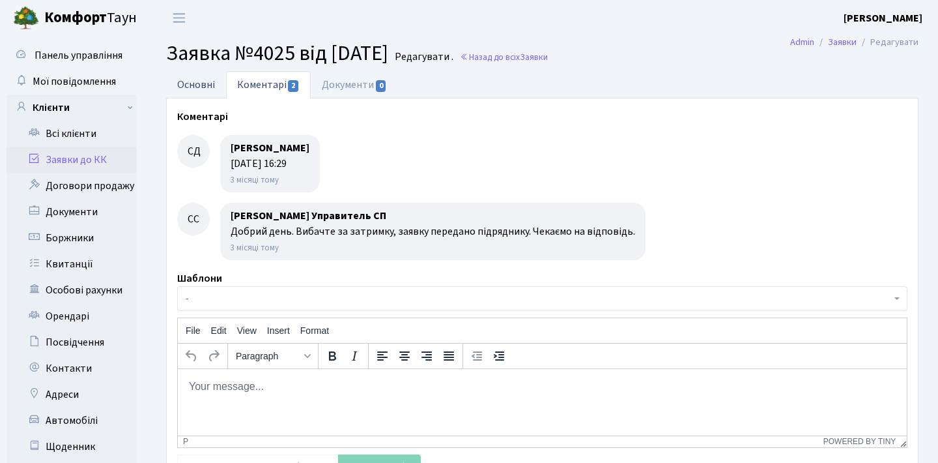
click at [199, 80] on link "Основні" at bounding box center [196, 84] width 60 height 27
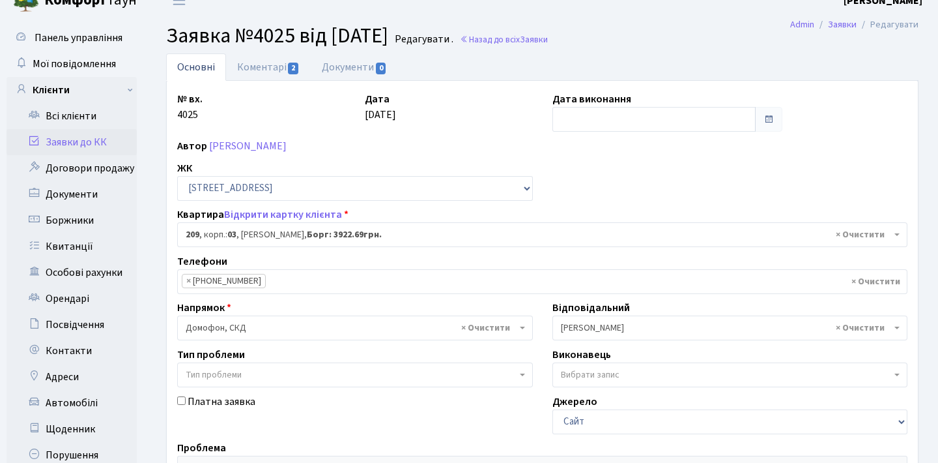
scroll to position [15, 0]
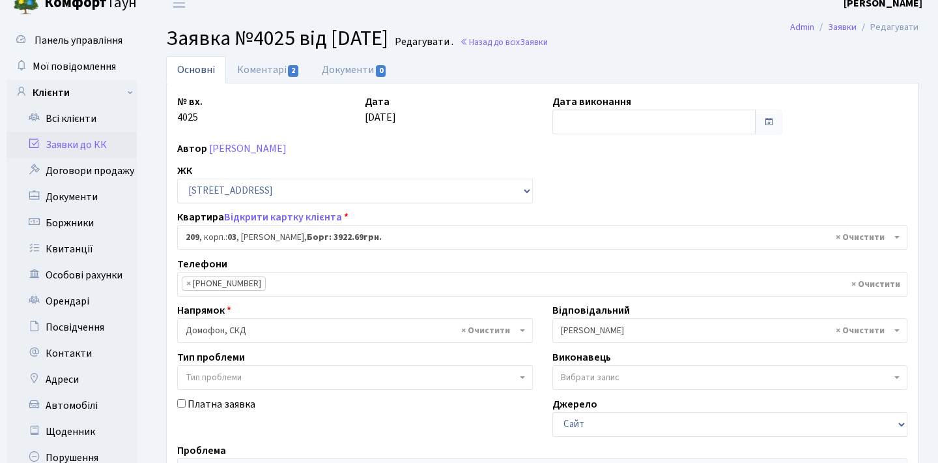
click at [79, 141] on link "Заявки до КК" at bounding box center [72, 145] width 130 height 26
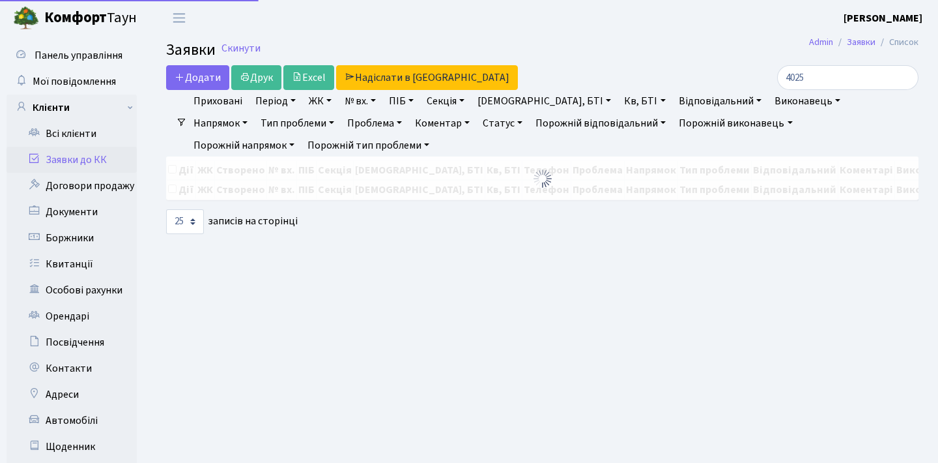
select select "25"
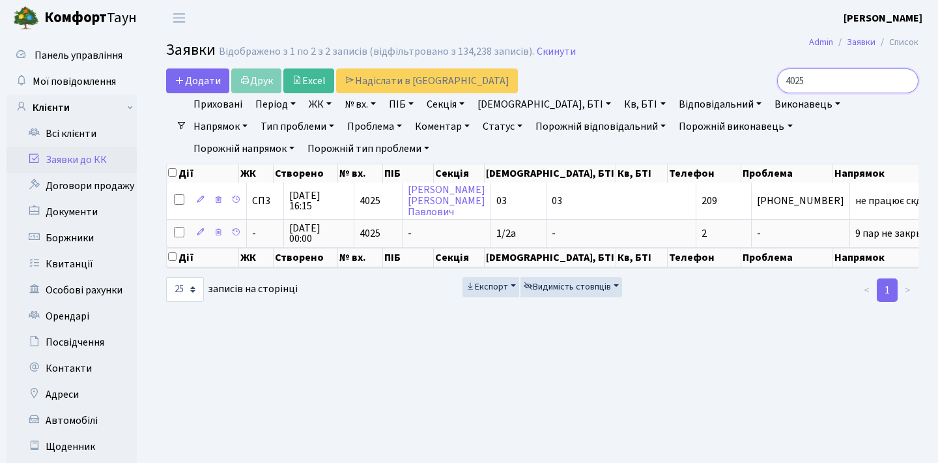
click at [855, 84] on input "4025" at bounding box center [847, 80] width 141 height 25
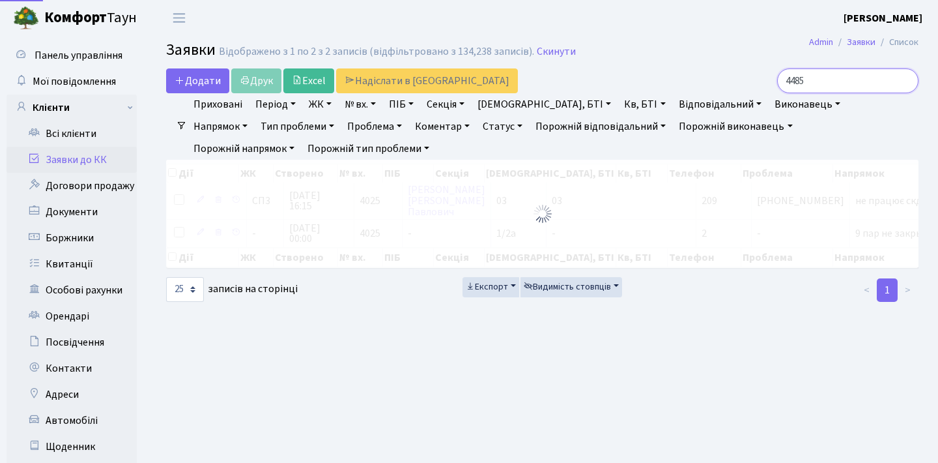
type input "4485"
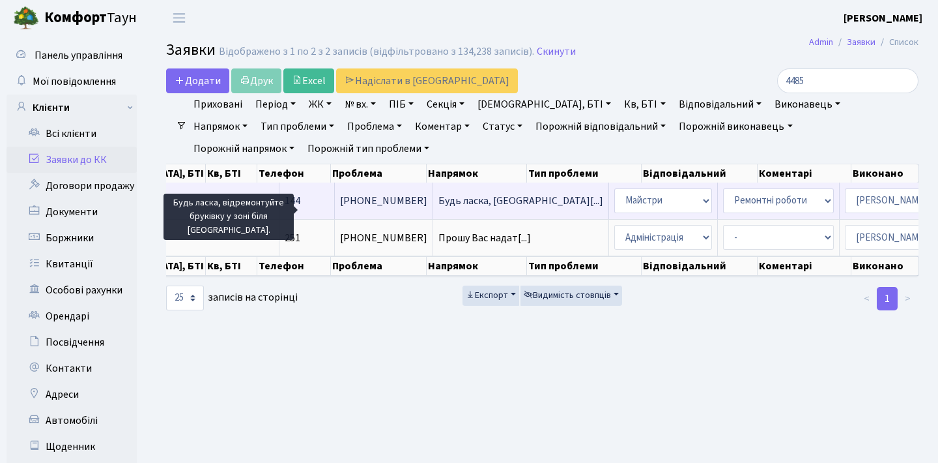
click at [439, 208] on span "Будь ласка, від[...]" at bounding box center [521, 201] width 165 height 14
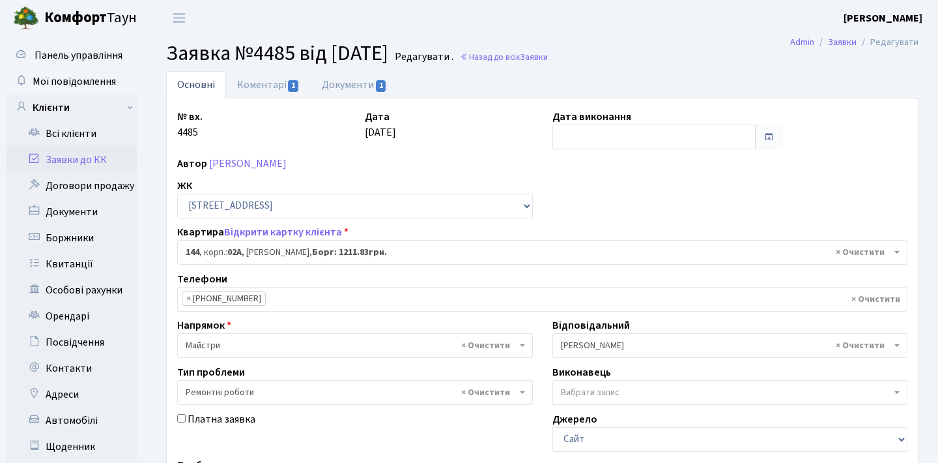
select select "20394"
select select "62"
click at [291, 85] on span "1" at bounding box center [293, 86] width 10 height 12
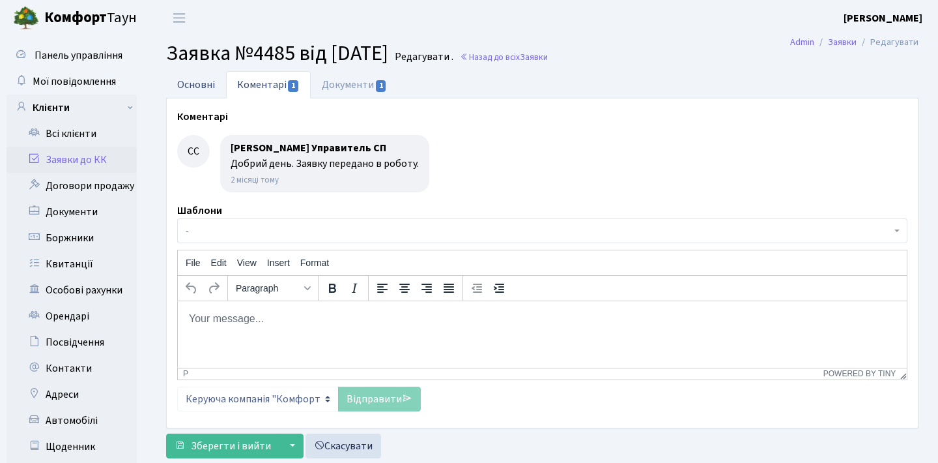
click at [194, 85] on link "Основні" at bounding box center [196, 84] width 60 height 27
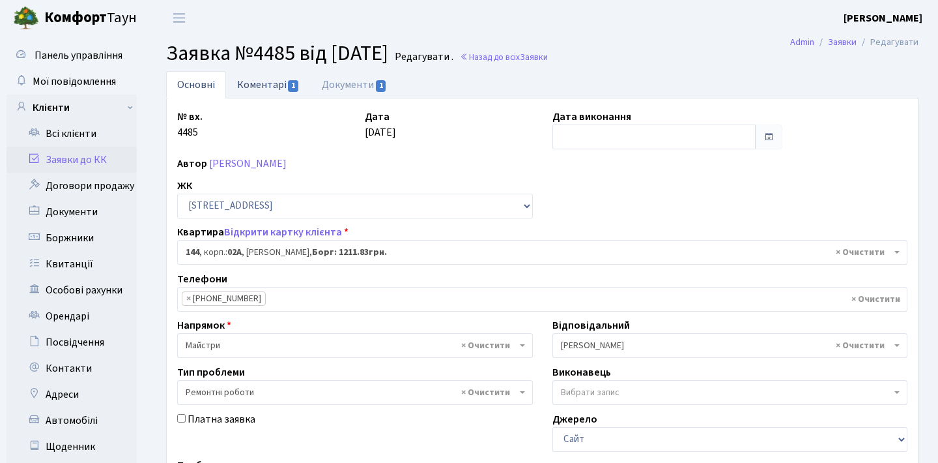
click at [267, 85] on link "Коментарі 1" at bounding box center [268, 84] width 85 height 27
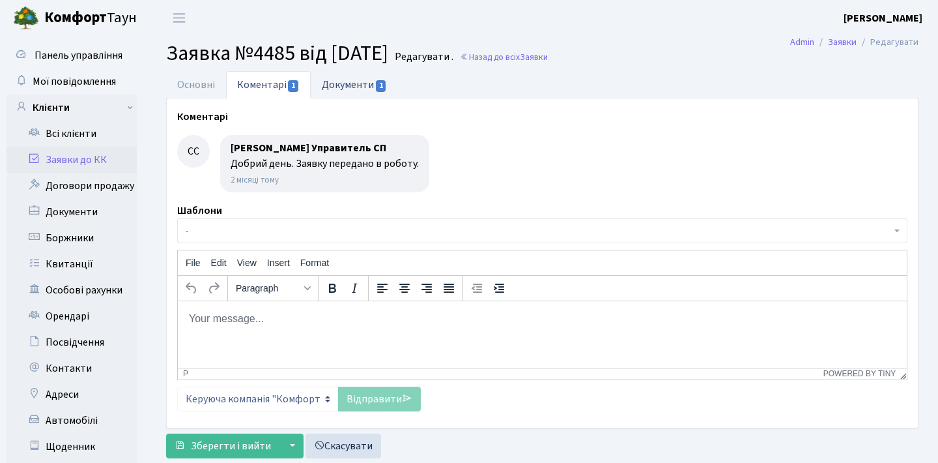
click at [369, 77] on link "Документи 1" at bounding box center [354, 84] width 87 height 27
select select "25"
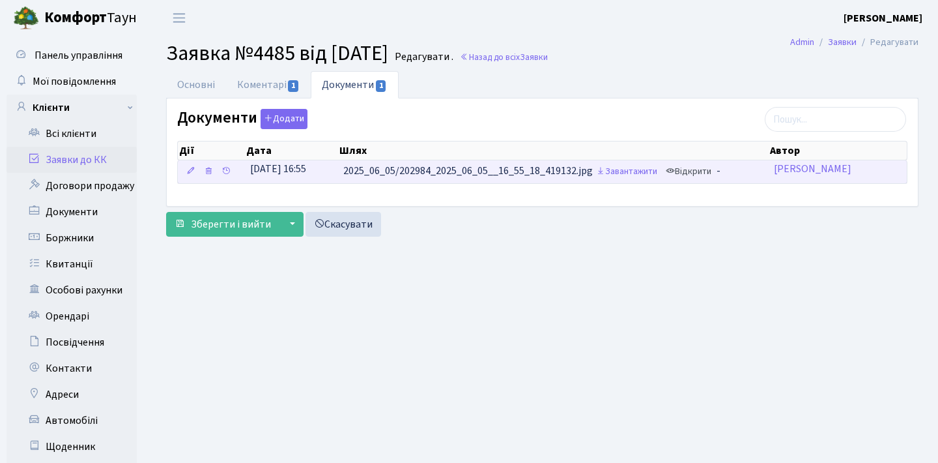
click at [683, 173] on link "Відкрити" at bounding box center [689, 172] width 52 height 20
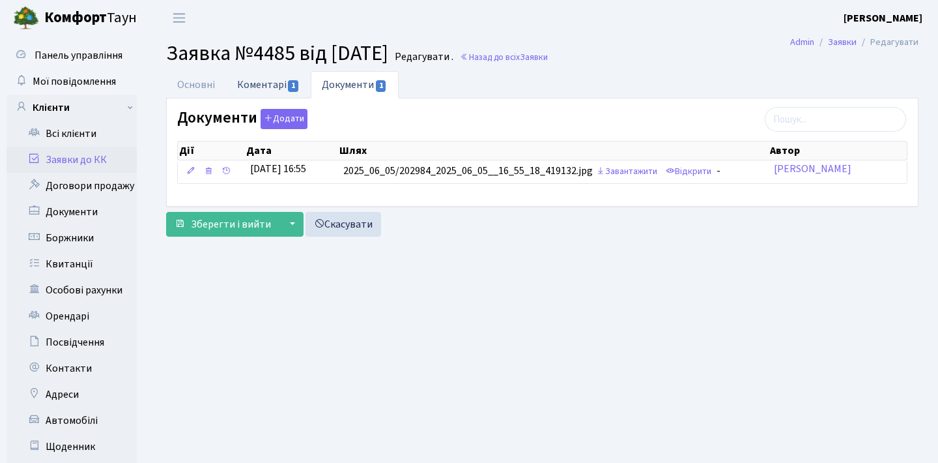
click at [271, 81] on link "Коментарі 1" at bounding box center [268, 84] width 85 height 27
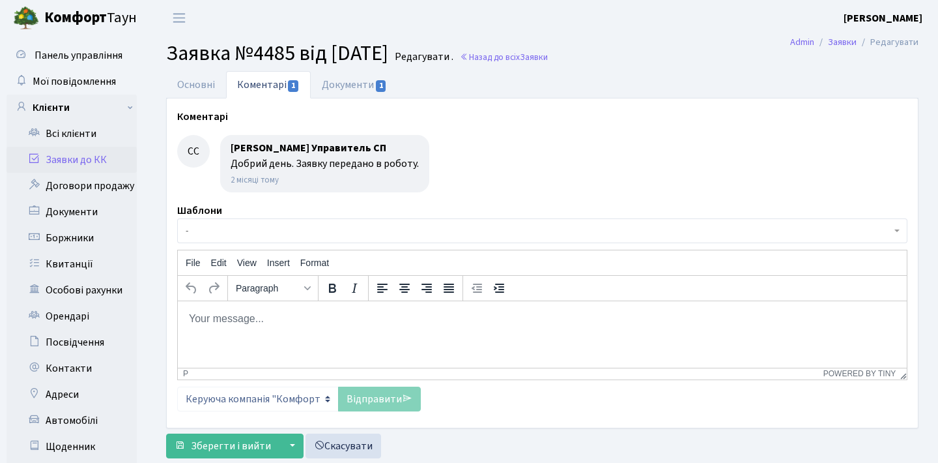
click at [213, 69] on main "Admin Заявки Редагувати Заявка №4485 від [DATE] Редагувати . Назад до всіх Заяв…" at bounding box center [543, 290] width 792 height 508
click at [203, 88] on link "Основні" at bounding box center [196, 84] width 60 height 27
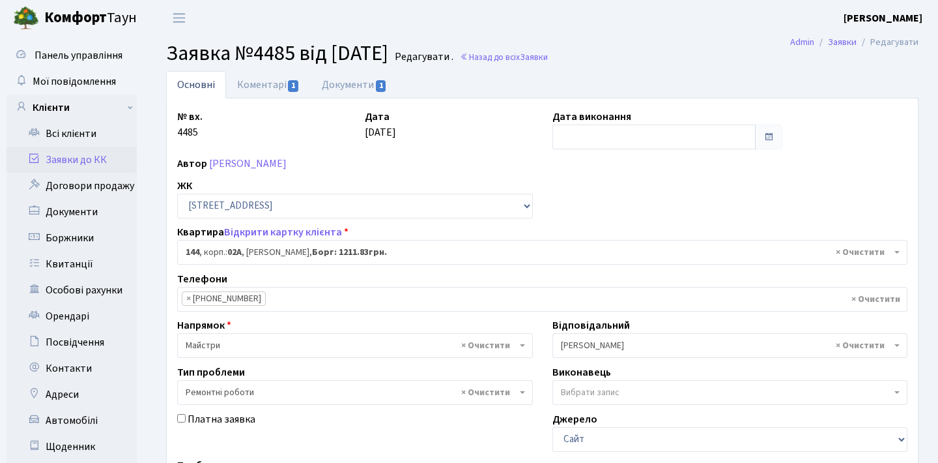
click at [85, 158] on link "Заявки до КК" at bounding box center [72, 160] width 130 height 26
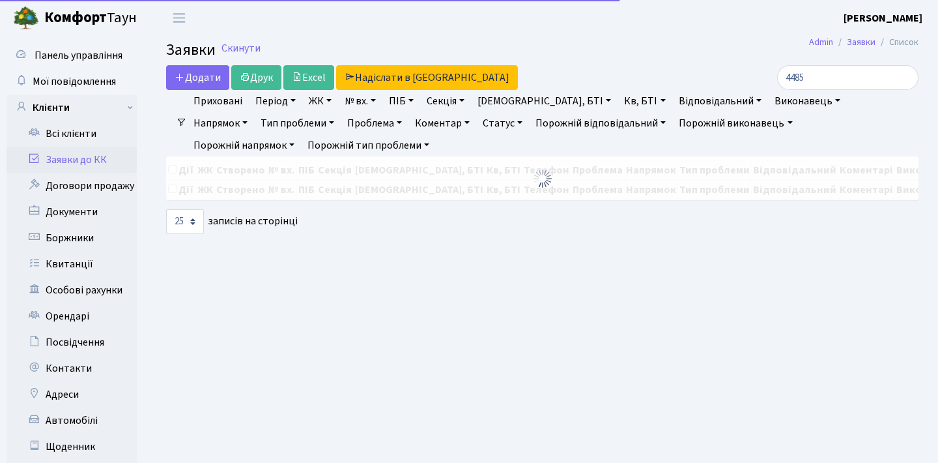
select select "25"
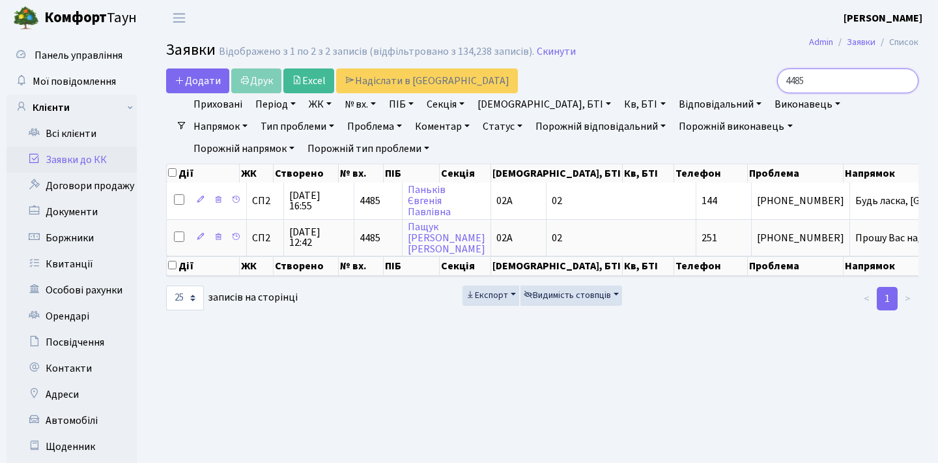
click at [844, 78] on input "4485" at bounding box center [847, 80] width 141 height 25
type input "4"
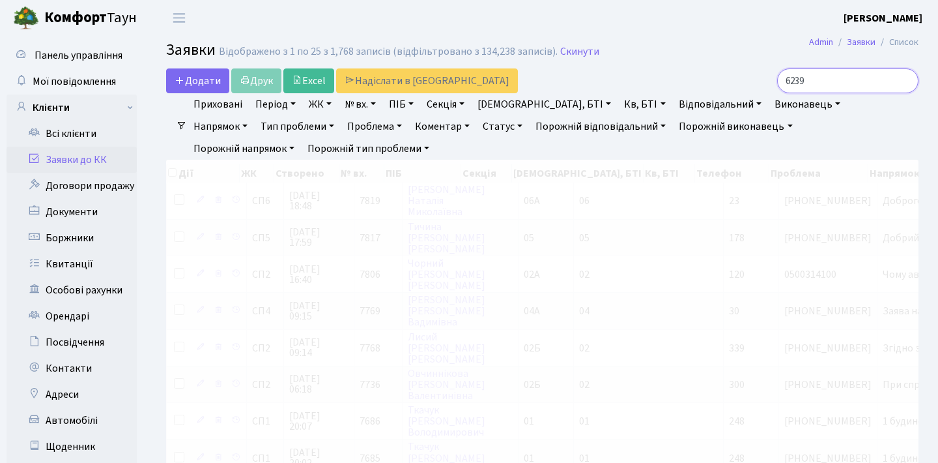
type input "6239"
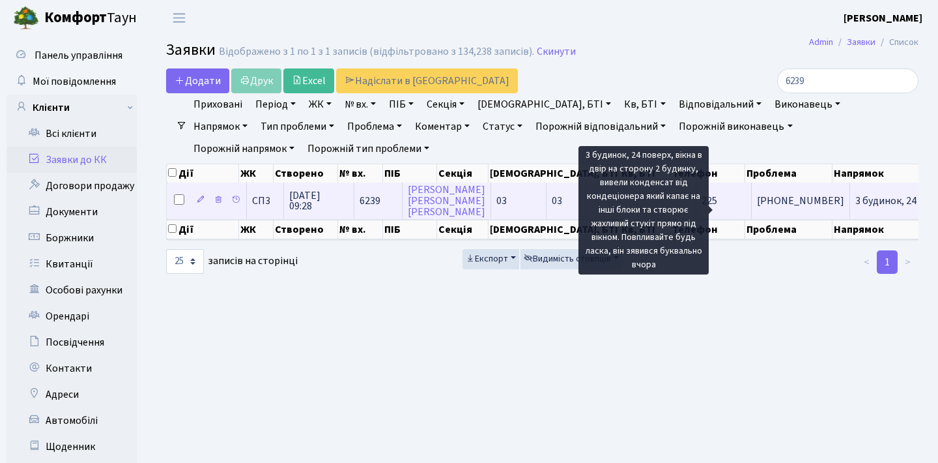
click at [856, 208] on span "3 будинок, 24 п[...]" at bounding box center [897, 201] width 82 height 14
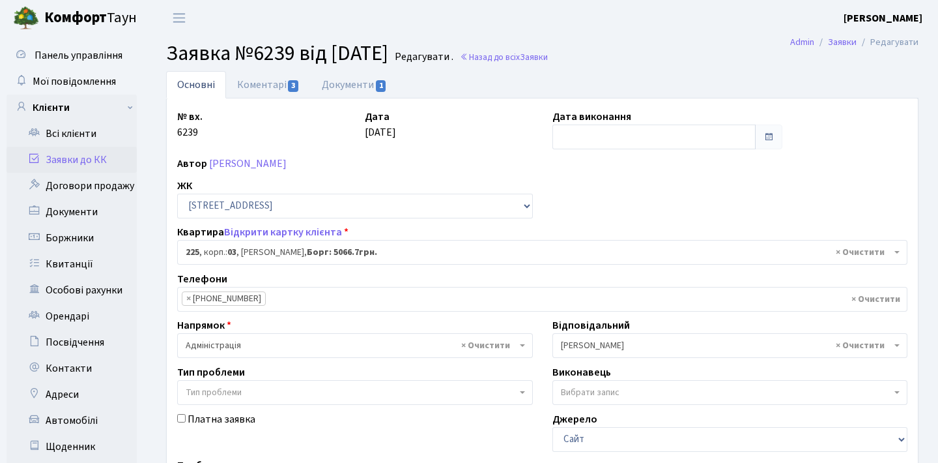
select select "20947"
click at [289, 85] on span "3" at bounding box center [293, 86] width 10 height 12
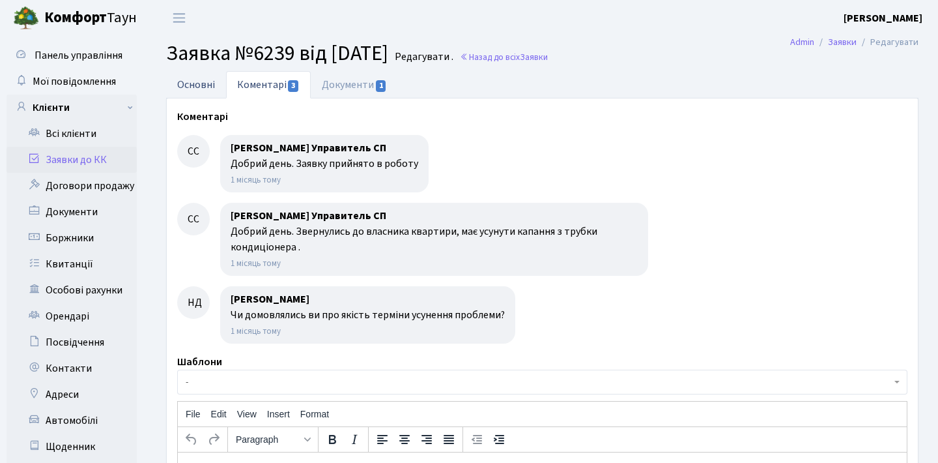
click at [200, 80] on link "Основні" at bounding box center [196, 84] width 60 height 27
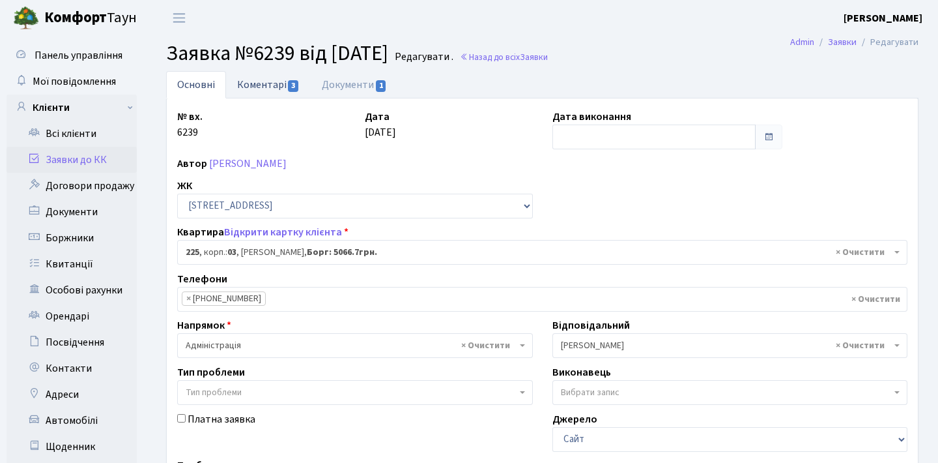
click at [266, 82] on link "Коментарі 3" at bounding box center [268, 84] width 85 height 27
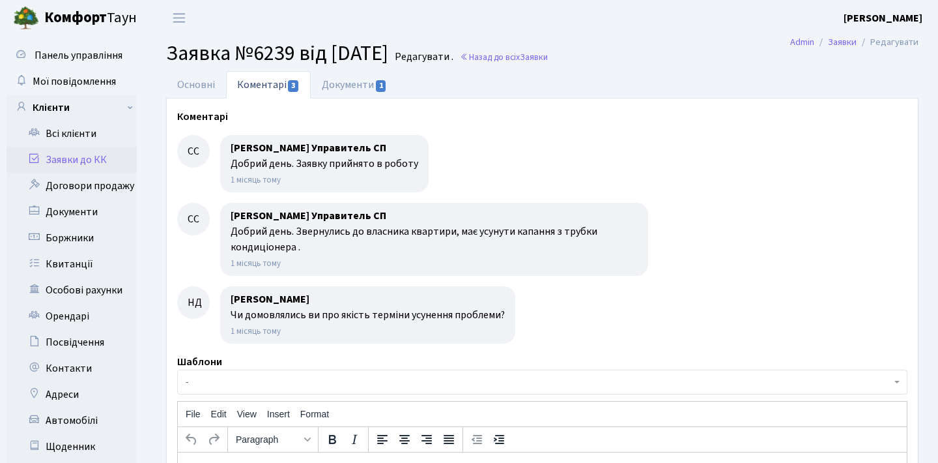
click at [370, 380] on span "-" at bounding box center [539, 381] width 706 height 13
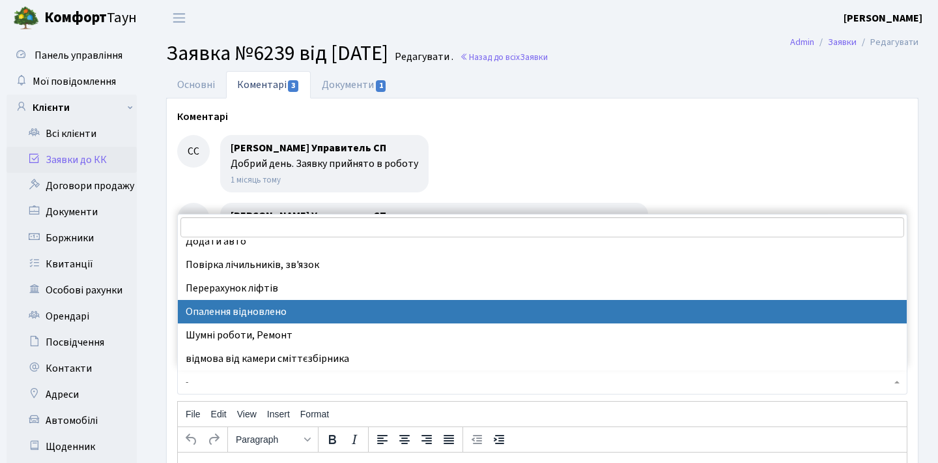
scroll to position [527, 0]
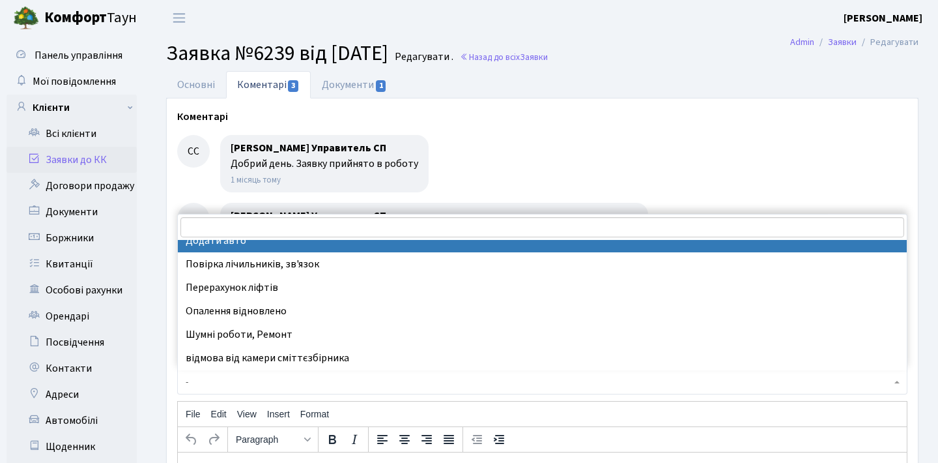
click at [543, 179] on div at bounding box center [542, 163] width 730 height 57
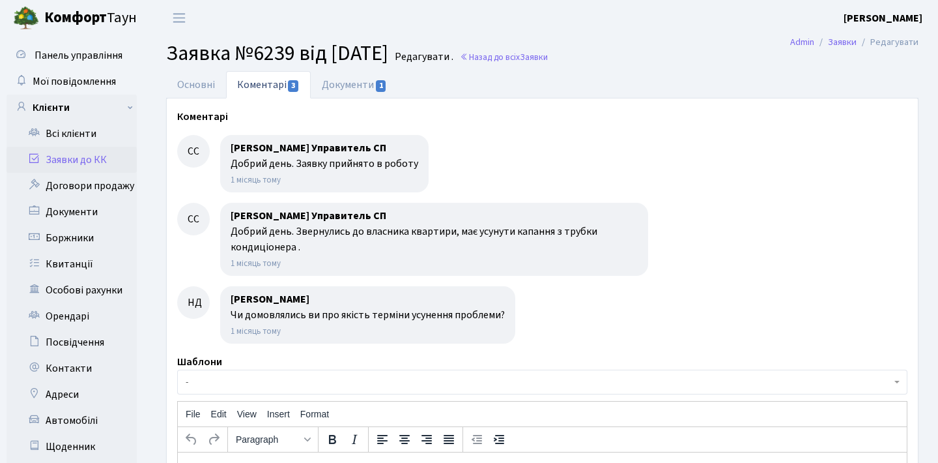
click at [429, 265] on div "1 місяць тому" at bounding box center [434, 263] width 407 height 16
click at [226, 85] on link "Коментарі 3" at bounding box center [268, 84] width 85 height 27
click at [216, 83] on link "Основні" at bounding box center [196, 84] width 60 height 27
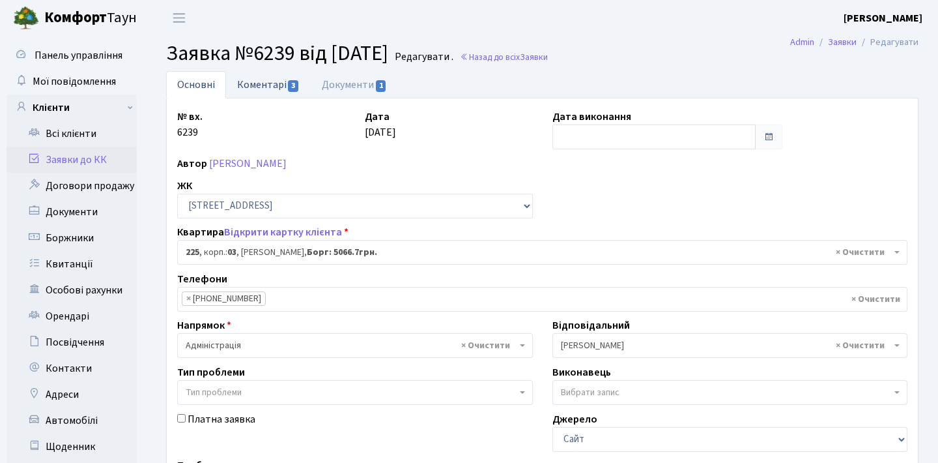
click at [287, 89] on link "Коментарі 3" at bounding box center [268, 84] width 85 height 27
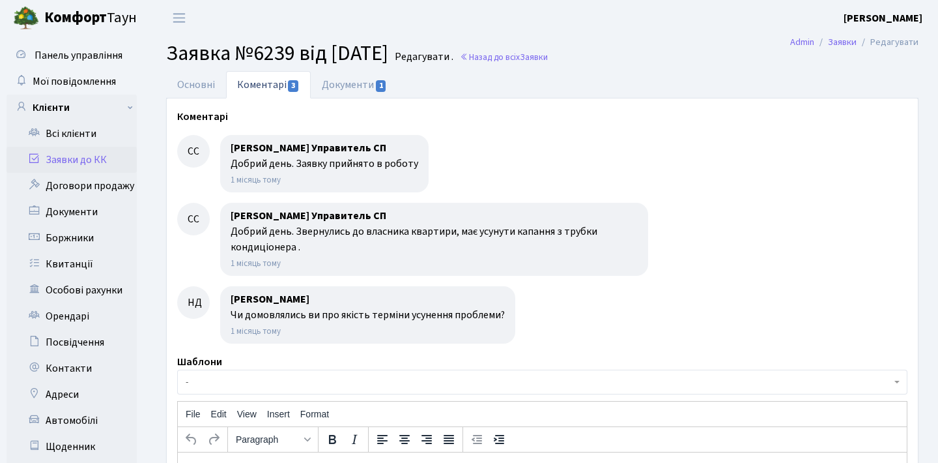
click at [72, 156] on link "Заявки до КК" at bounding box center [72, 160] width 130 height 26
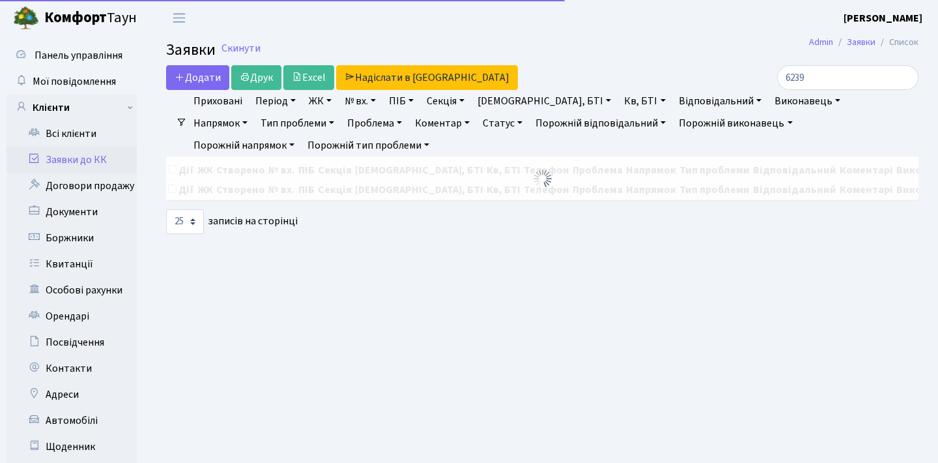
select select "25"
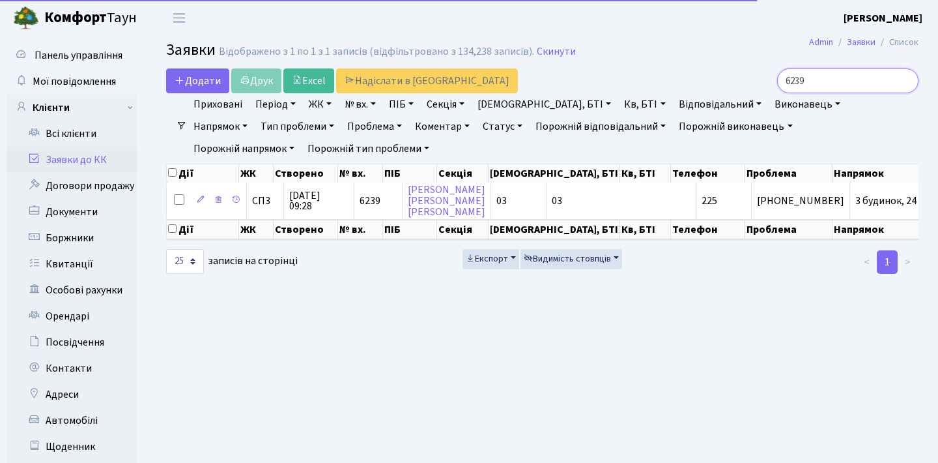
click at [831, 80] on input "6239" at bounding box center [847, 80] width 141 height 25
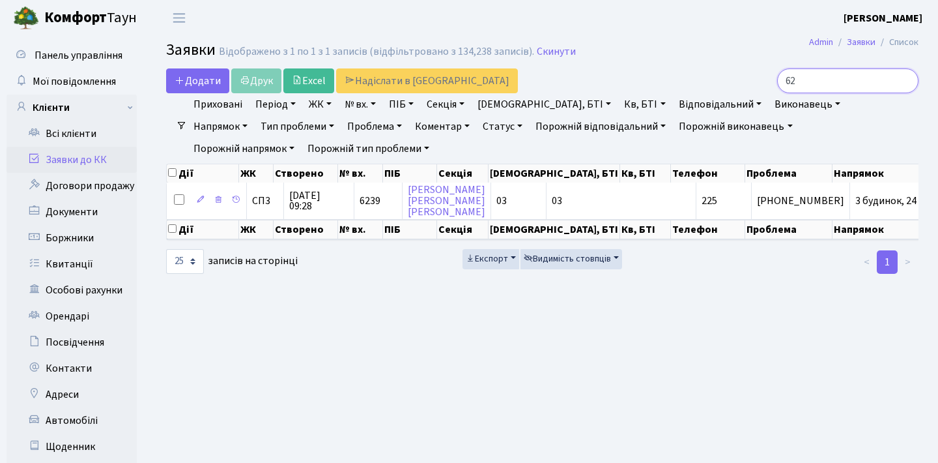
type input "6"
type input "10411"
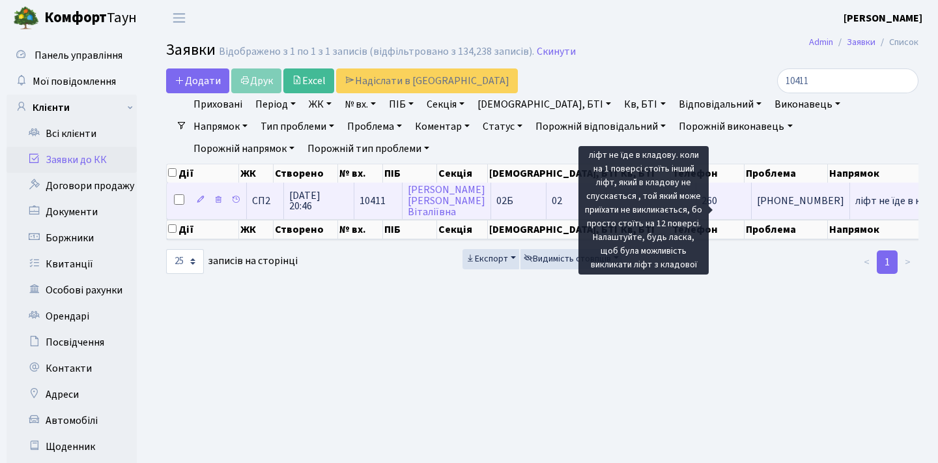
click at [856, 208] on span "ліфт не їде в к[...]" at bounding box center [895, 201] width 78 height 14
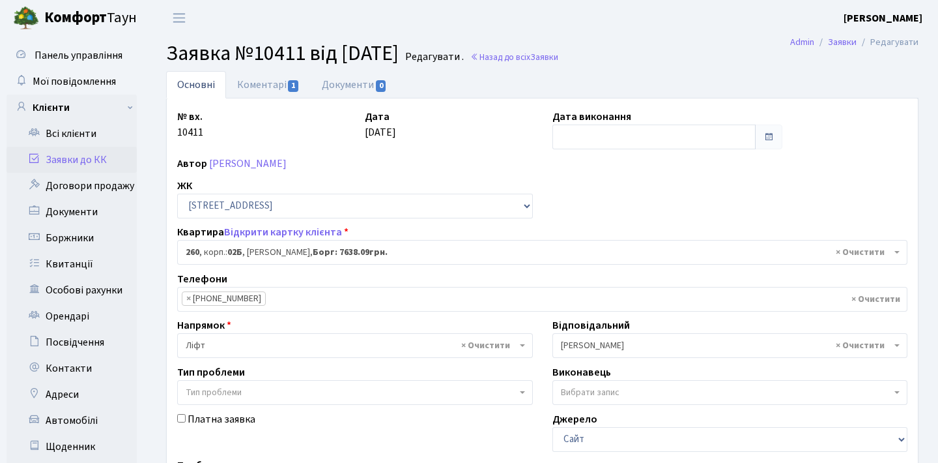
select select "20510"
click at [284, 85] on link "Коментарі 1" at bounding box center [268, 84] width 85 height 27
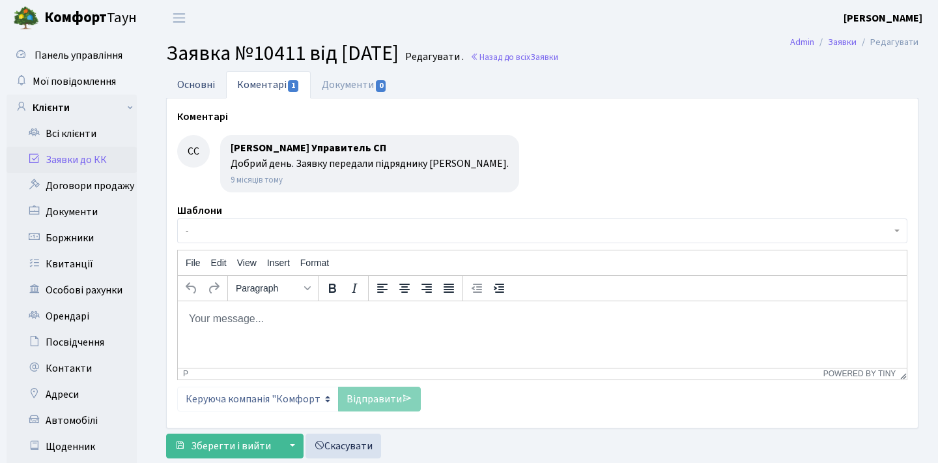
click at [212, 89] on link "Основні" at bounding box center [196, 84] width 60 height 27
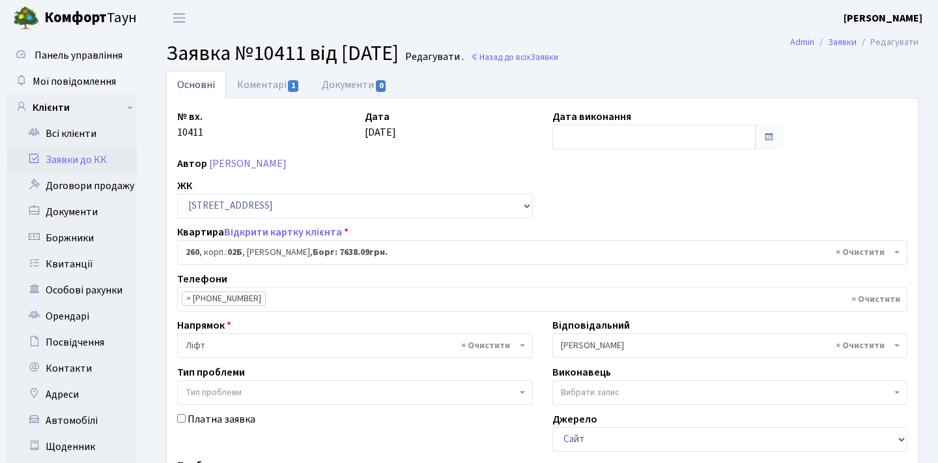
click at [84, 162] on link "Заявки до КК" at bounding box center [72, 160] width 130 height 26
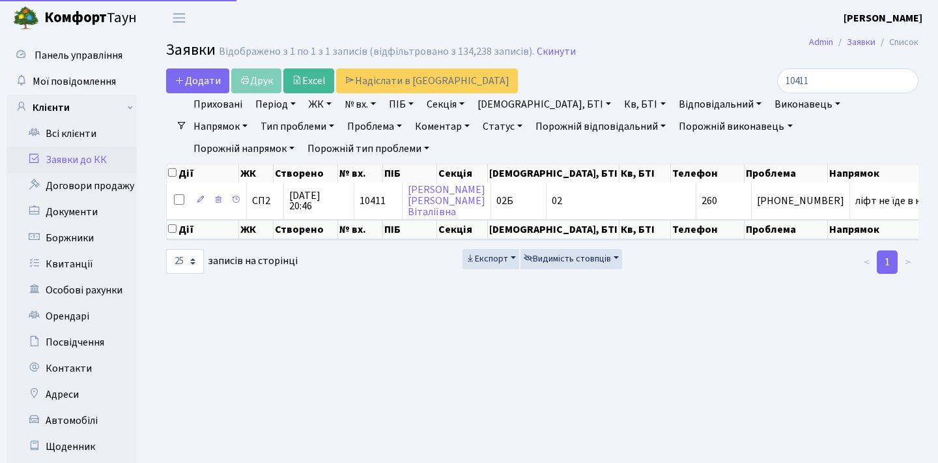
select select "25"
click at [903, 81] on input "10411" at bounding box center [847, 80] width 141 height 25
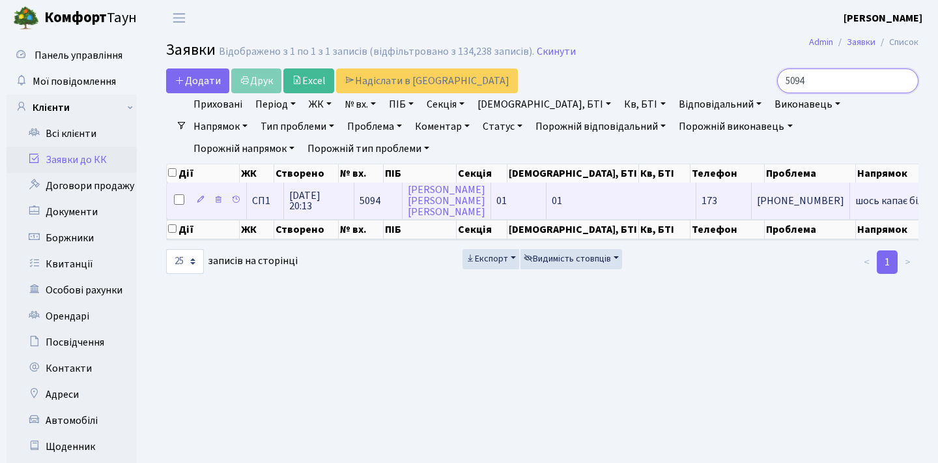
type input "5094"
click at [850, 209] on td "шось капає біля[...]" at bounding box center [898, 200] width 96 height 36
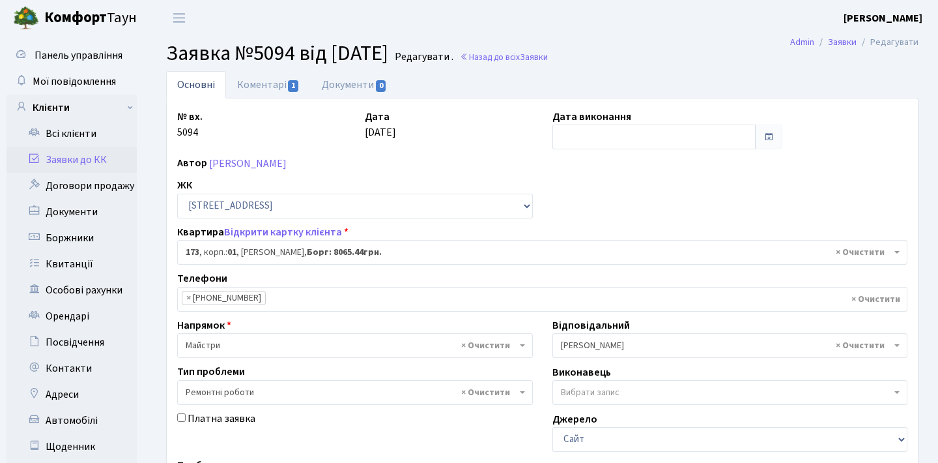
select select "20098"
select select "62"
click at [292, 86] on span "1" at bounding box center [293, 86] width 10 height 12
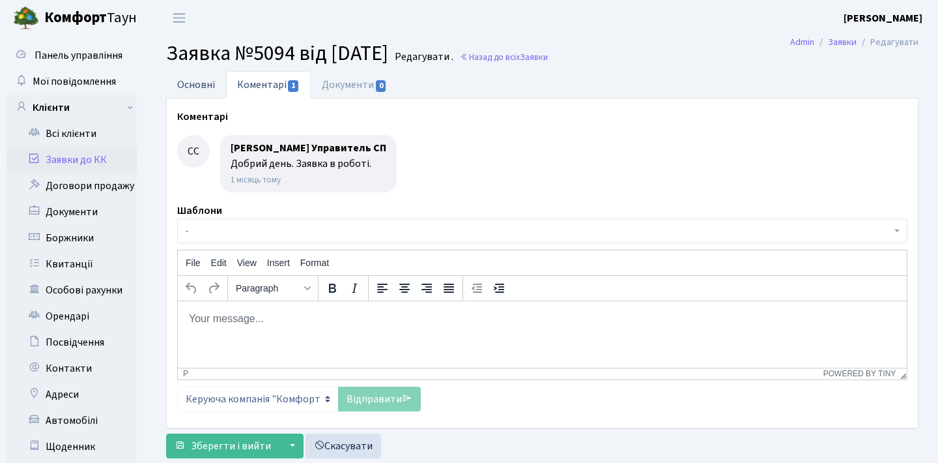
click at [217, 78] on link "Основні" at bounding box center [196, 84] width 60 height 27
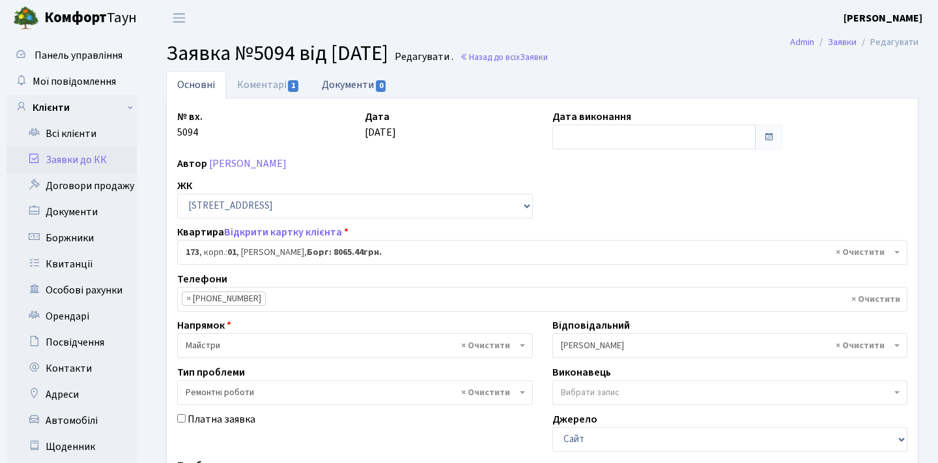
click at [380, 80] on link "Документи 0" at bounding box center [354, 84] width 87 height 27
select select "25"
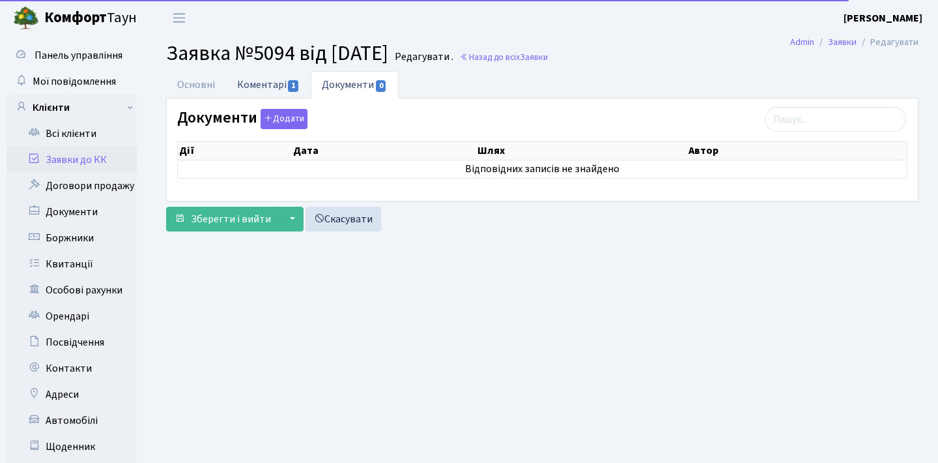
click at [274, 74] on link "Коментарі 1" at bounding box center [268, 84] width 85 height 27
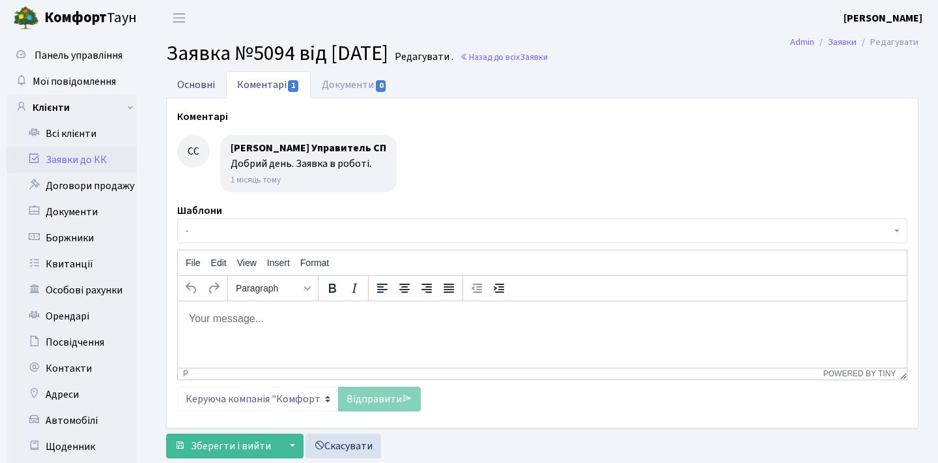
click at [181, 84] on link "Основні" at bounding box center [196, 84] width 60 height 27
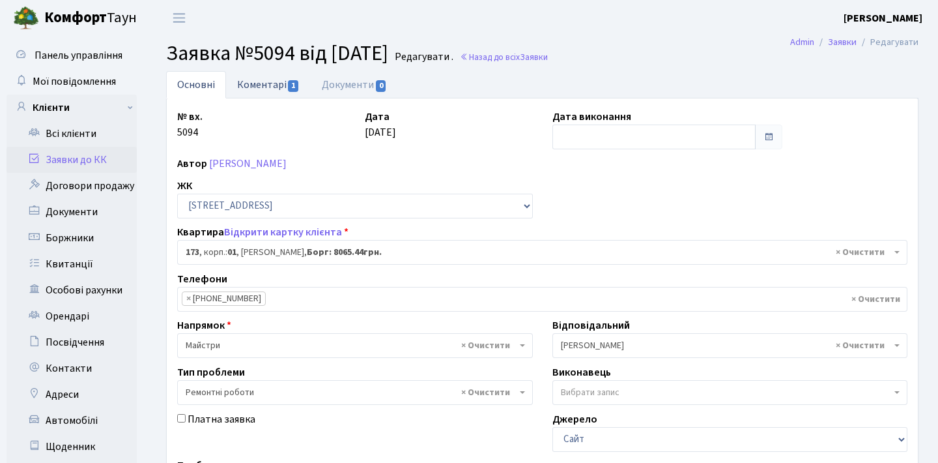
click at [237, 84] on link "Коментарі 1" at bounding box center [268, 84] width 85 height 27
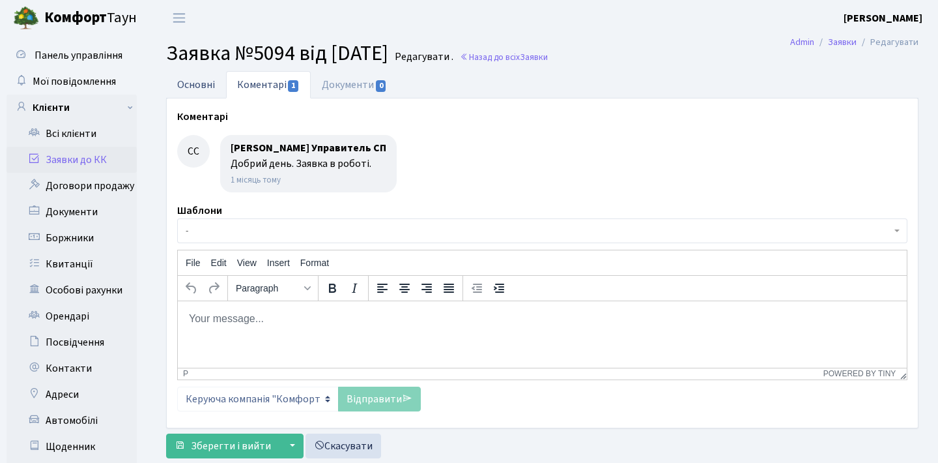
click at [205, 83] on link "Основні" at bounding box center [196, 84] width 60 height 27
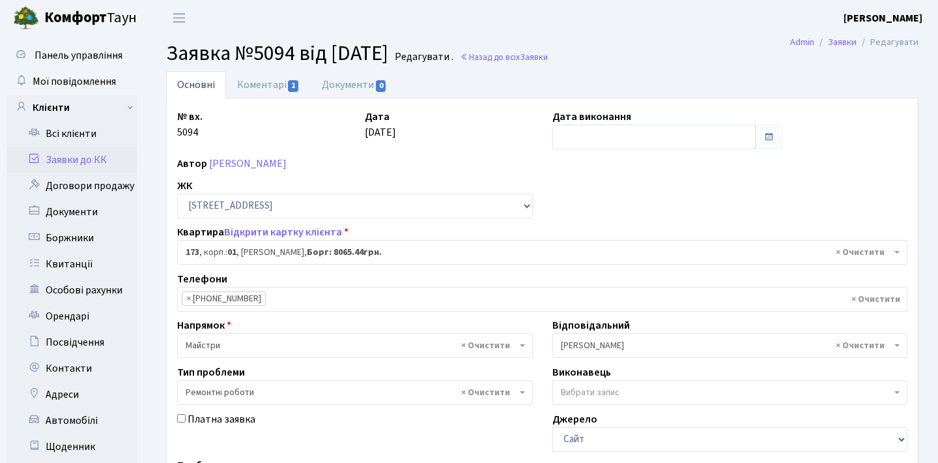
click at [485, 87] on ul "Основні Коментарі 1 Документи 0" at bounding box center [542, 84] width 753 height 27
click at [293, 95] on link "Коментарі 1" at bounding box center [268, 84] width 85 height 27
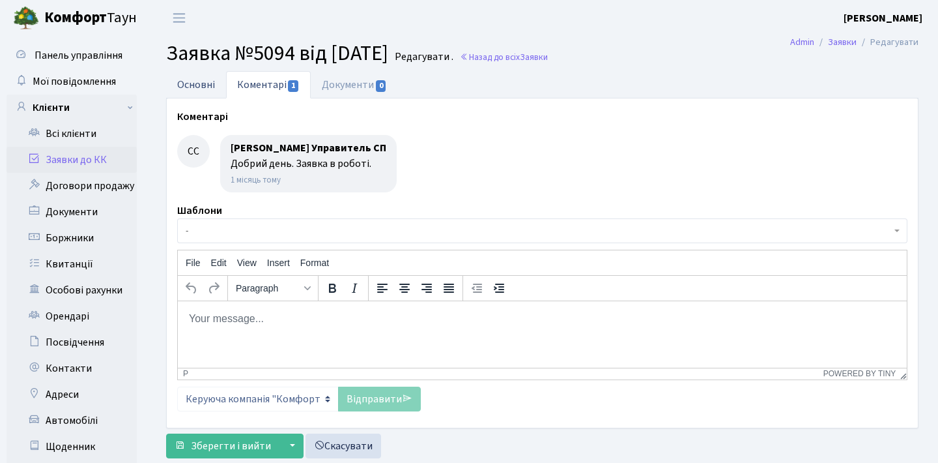
click at [218, 86] on link "Основні" at bounding box center [196, 84] width 60 height 27
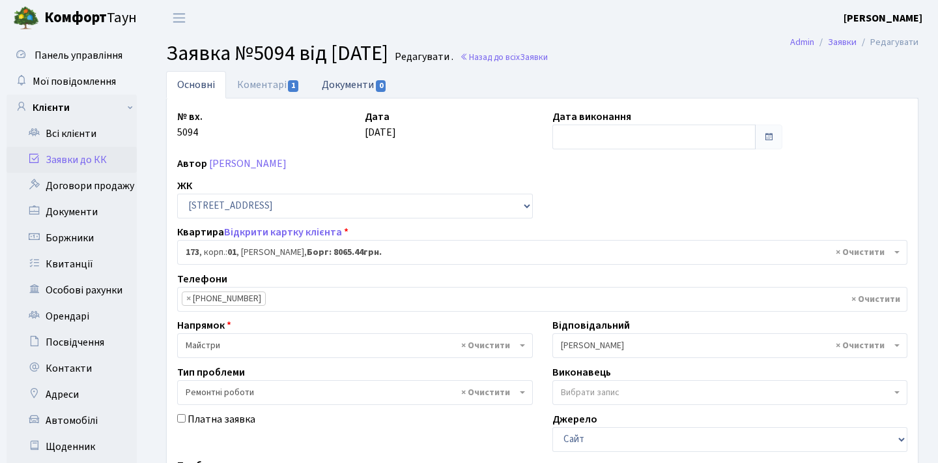
click at [354, 88] on link "Документи 0" at bounding box center [354, 84] width 87 height 27
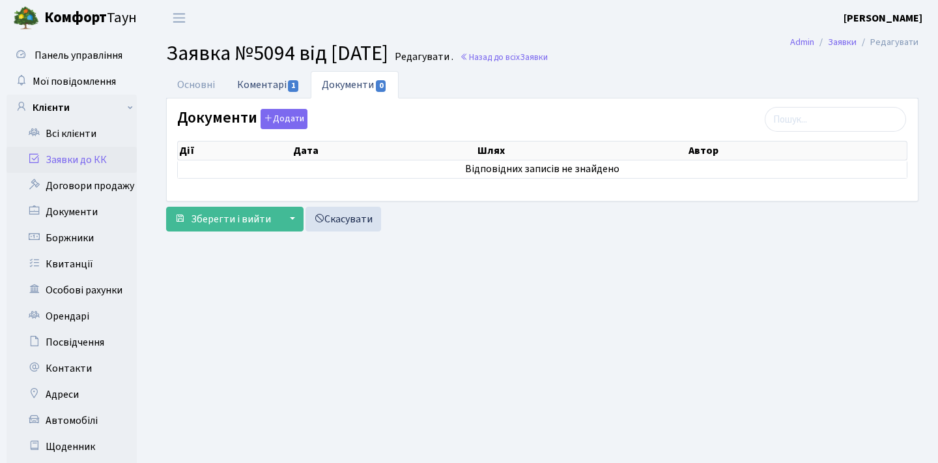
click at [281, 73] on link "Коментарі 1" at bounding box center [268, 84] width 85 height 27
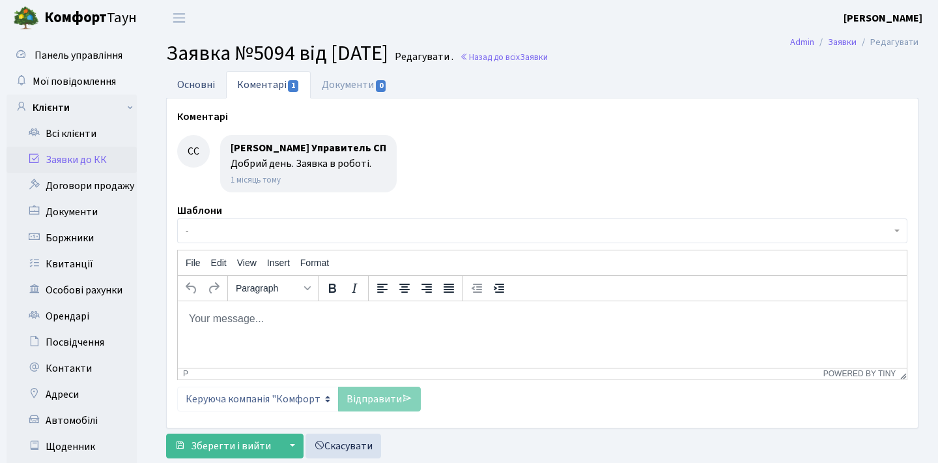
click at [195, 90] on link "Основні" at bounding box center [196, 84] width 60 height 27
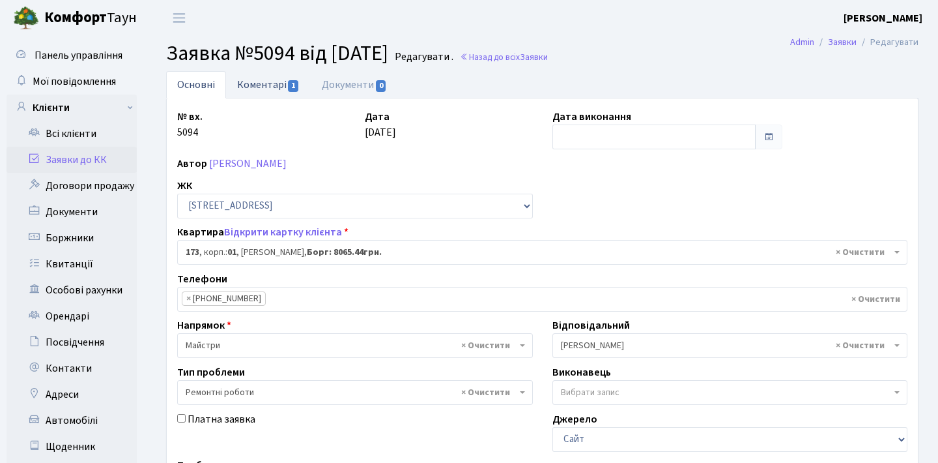
click at [269, 92] on link "Коментарі 1" at bounding box center [268, 84] width 85 height 27
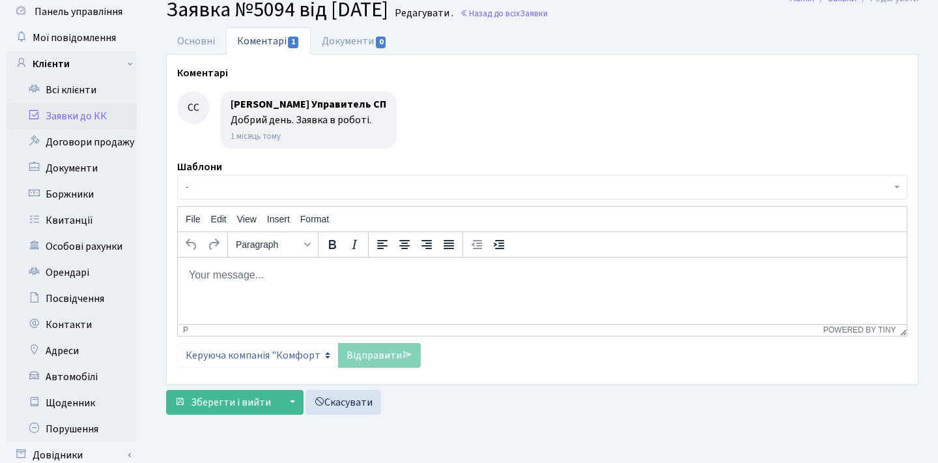
scroll to position [43, 0]
click at [302, 293] on html at bounding box center [542, 274] width 729 height 35
paste body "Rich Text Area. Press ALT-0 for help."
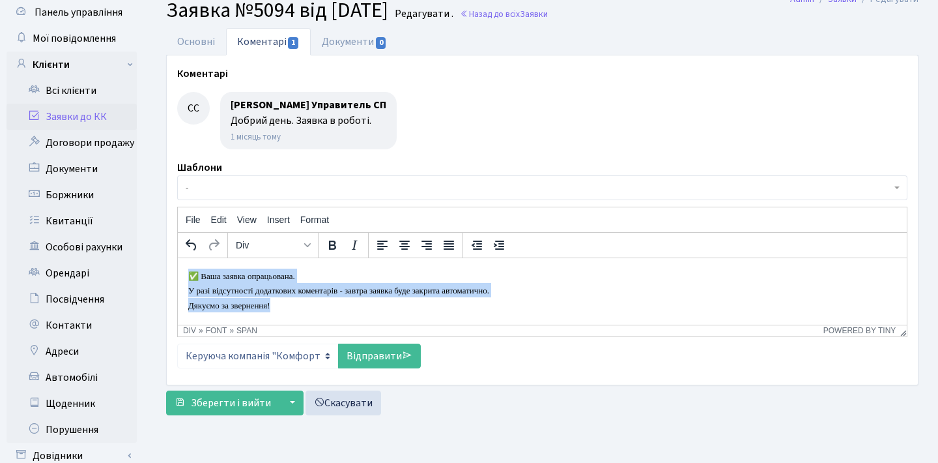
drag, startPoint x: 295, startPoint y: 302, endPoint x: 188, endPoint y: 272, distance: 110.8
click at [188, 272] on html "✅ Ваша заявка опрацьована. У разі відсутності додаткових коментарів - завтра за…" at bounding box center [542, 289] width 729 height 65
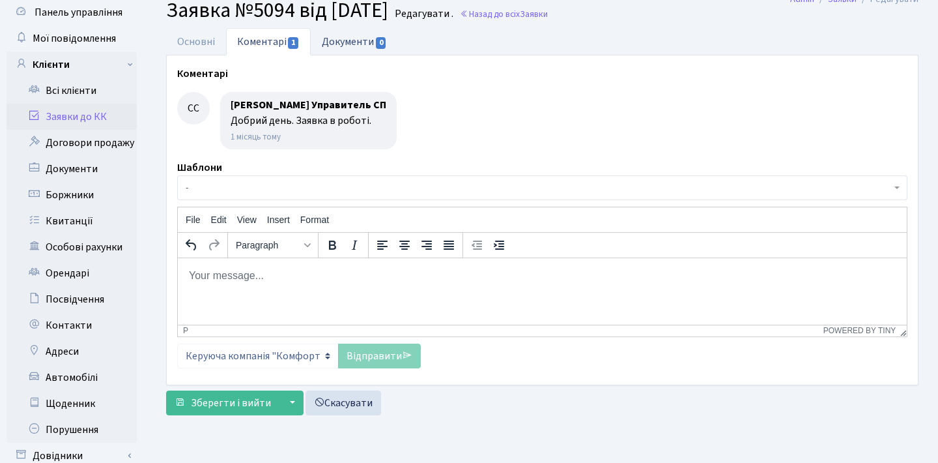
click at [351, 42] on link "Документи 0" at bounding box center [354, 41] width 87 height 27
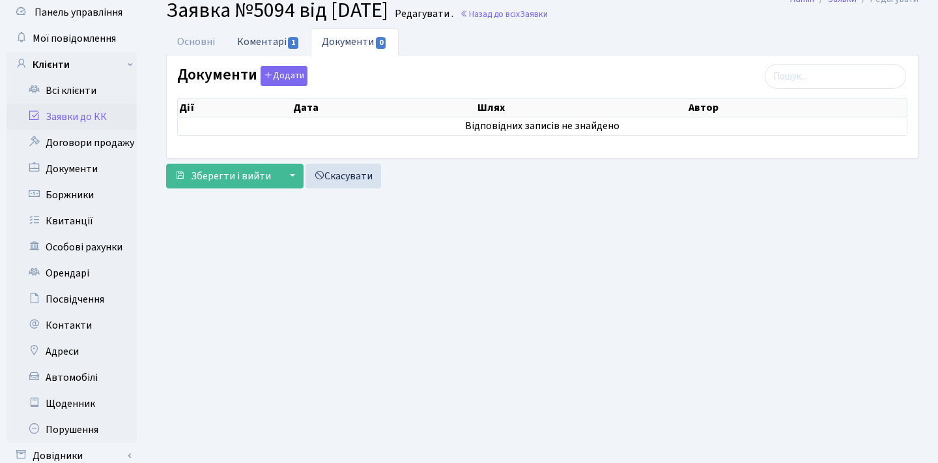
click at [266, 41] on link "Коментарі 1" at bounding box center [268, 41] width 85 height 27
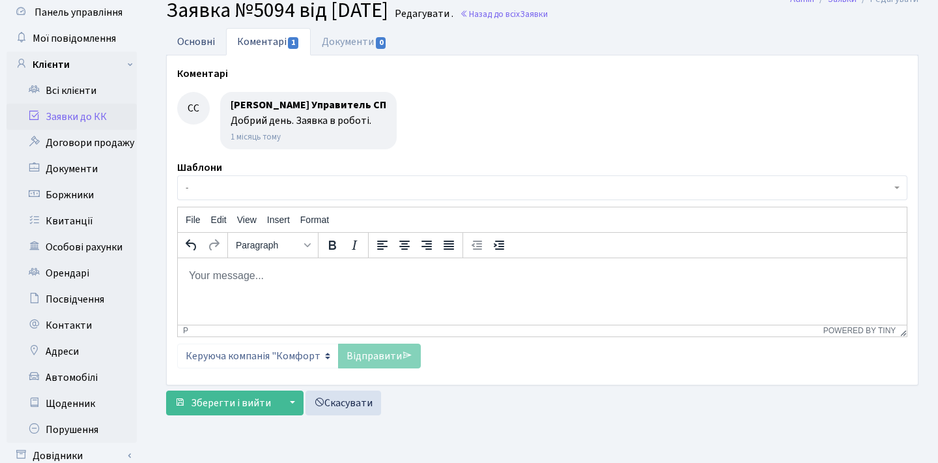
click at [186, 46] on link "Основні" at bounding box center [196, 41] width 60 height 27
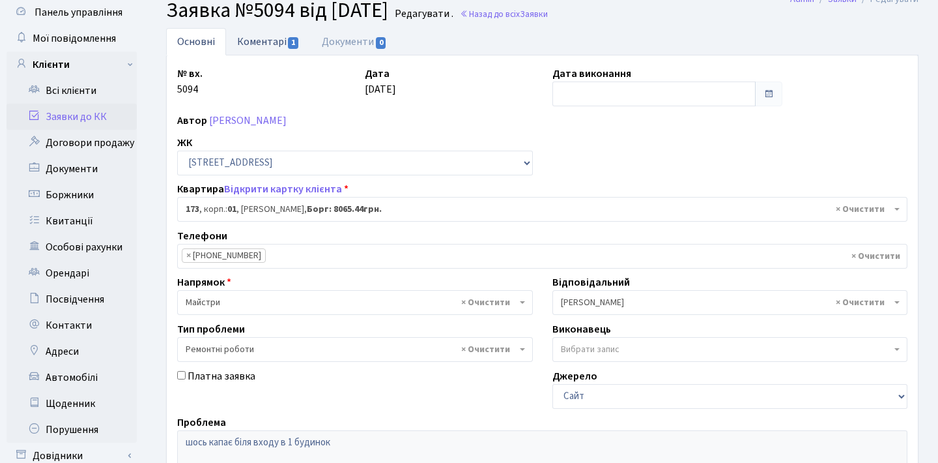
click at [259, 40] on link "Коментарі 1" at bounding box center [268, 41] width 85 height 27
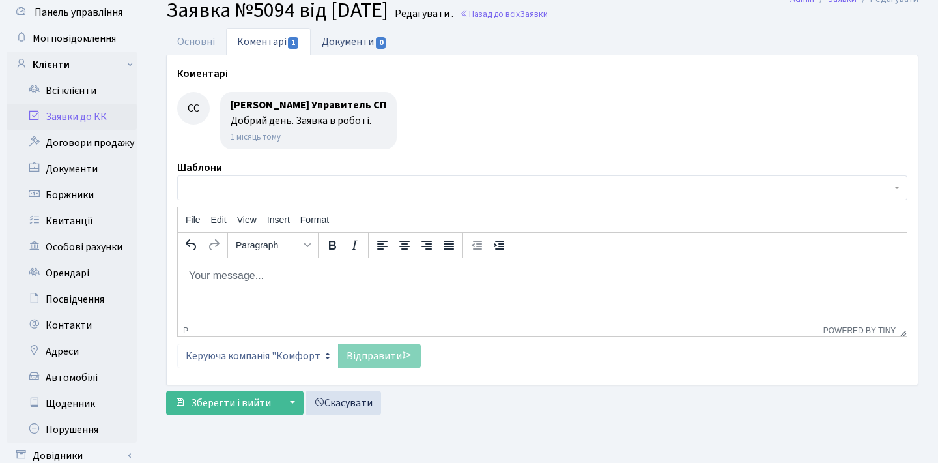
click at [351, 41] on link "Документи 0" at bounding box center [354, 41] width 87 height 27
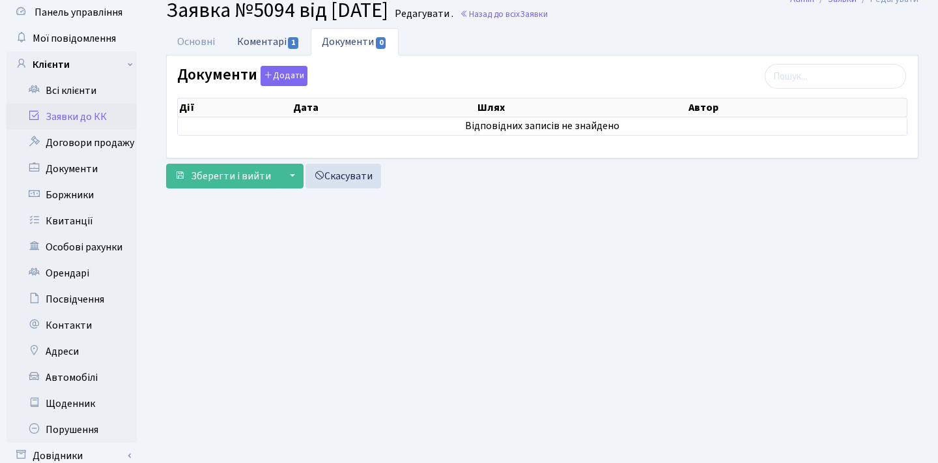
click at [290, 42] on span "1" at bounding box center [293, 43] width 10 height 12
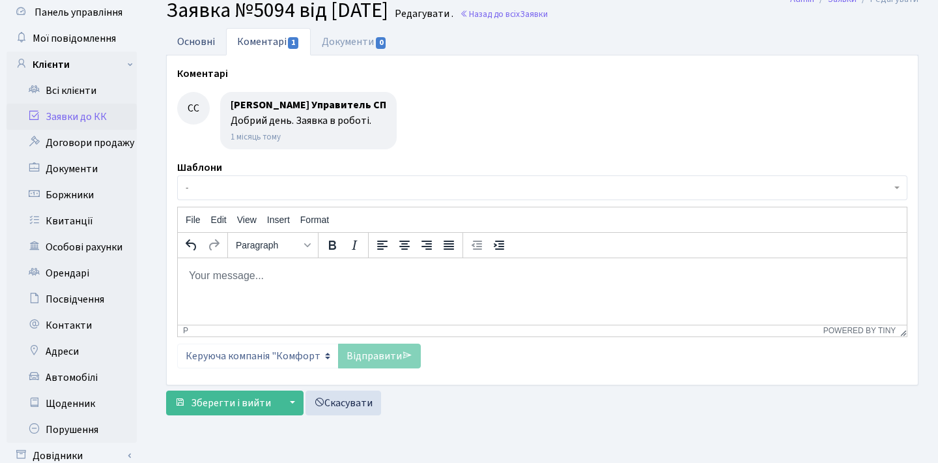
click at [202, 38] on link "Основні" at bounding box center [196, 41] width 60 height 27
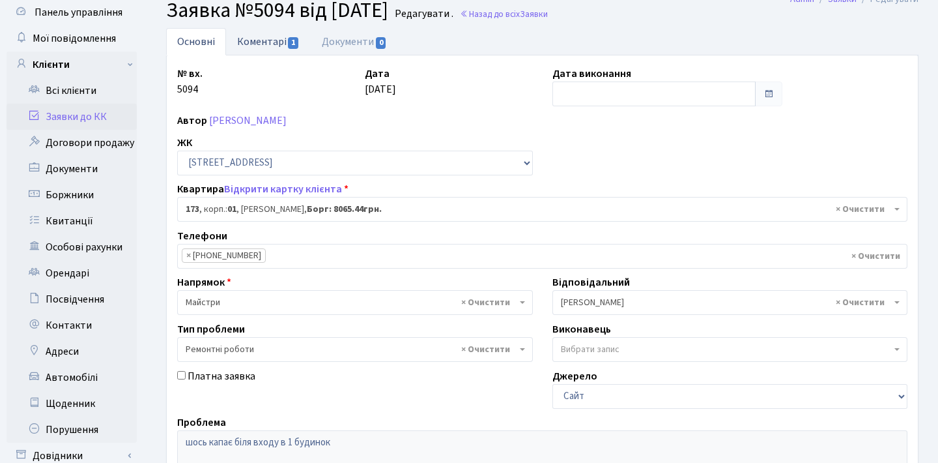
click at [241, 41] on link "Коментарі 1" at bounding box center [268, 41] width 85 height 27
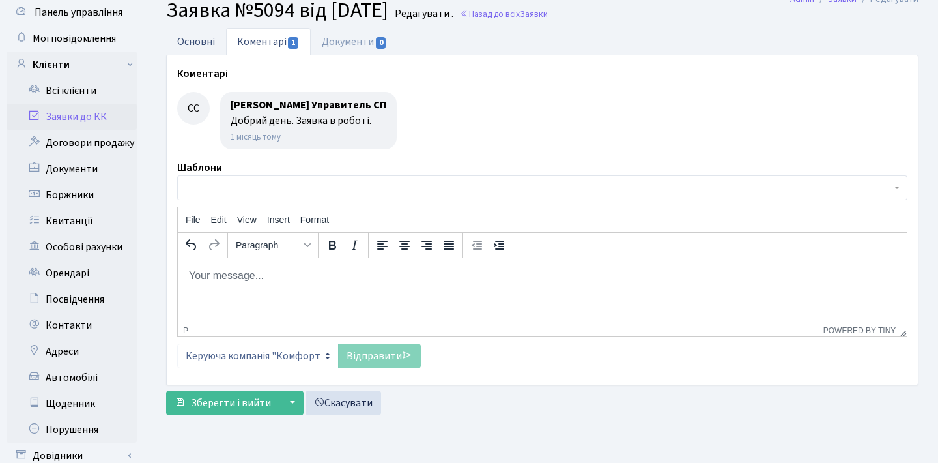
click at [209, 36] on link "Основні" at bounding box center [196, 41] width 60 height 27
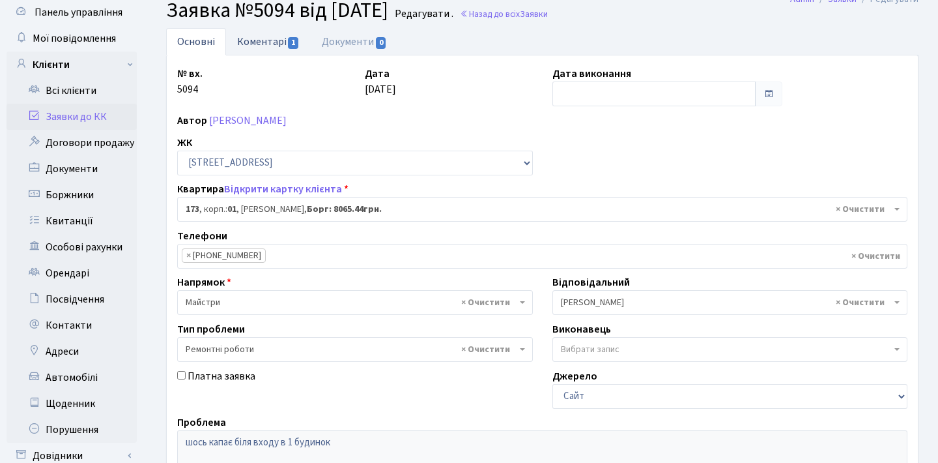
click at [246, 38] on link "Коментарі 1" at bounding box center [268, 41] width 85 height 27
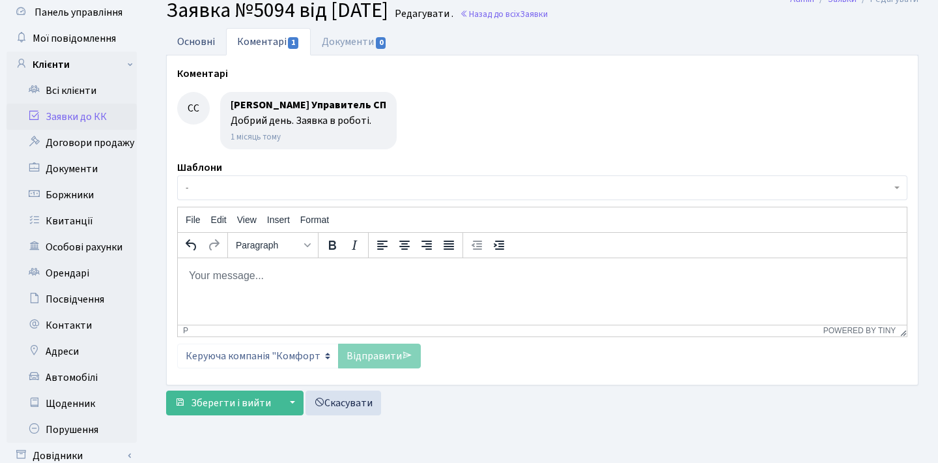
click at [210, 40] on link "Основні" at bounding box center [196, 41] width 60 height 27
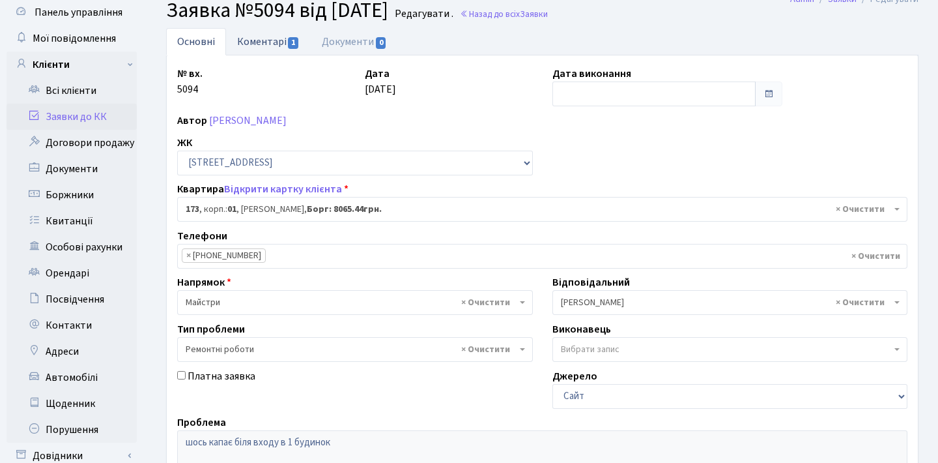
click at [276, 43] on link "Коментарі 1" at bounding box center [268, 41] width 85 height 27
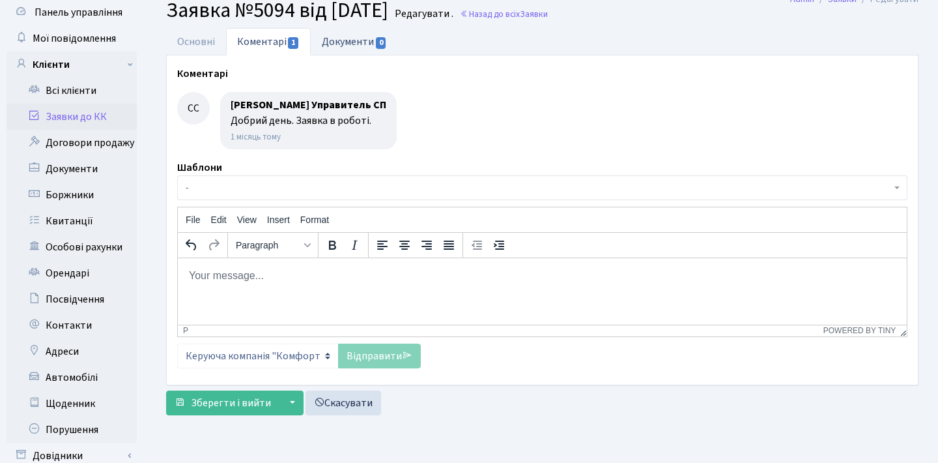
click at [338, 37] on link "Документи 0" at bounding box center [354, 41] width 87 height 27
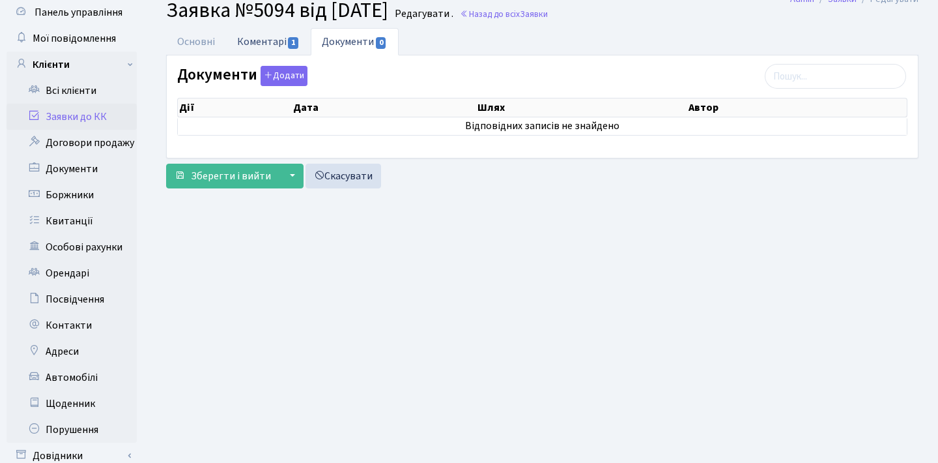
click at [283, 40] on link "Коментарі 1" at bounding box center [268, 41] width 85 height 27
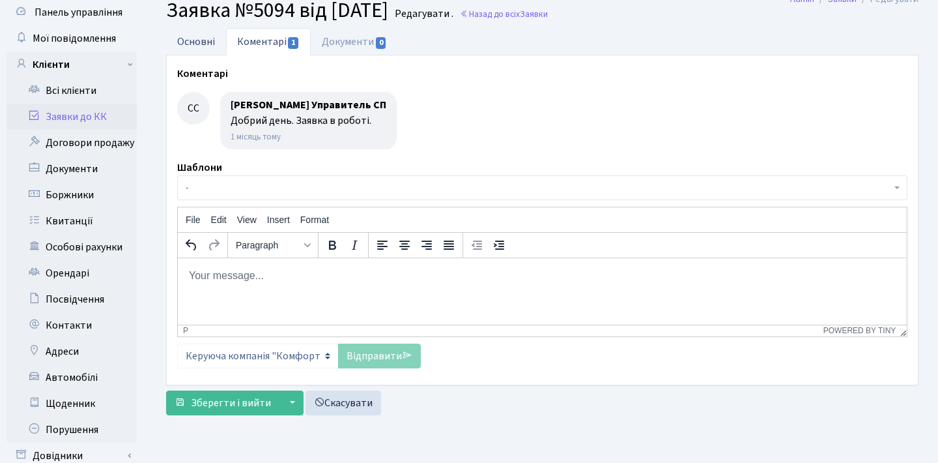
click at [205, 40] on link "Основні" at bounding box center [196, 41] width 60 height 27
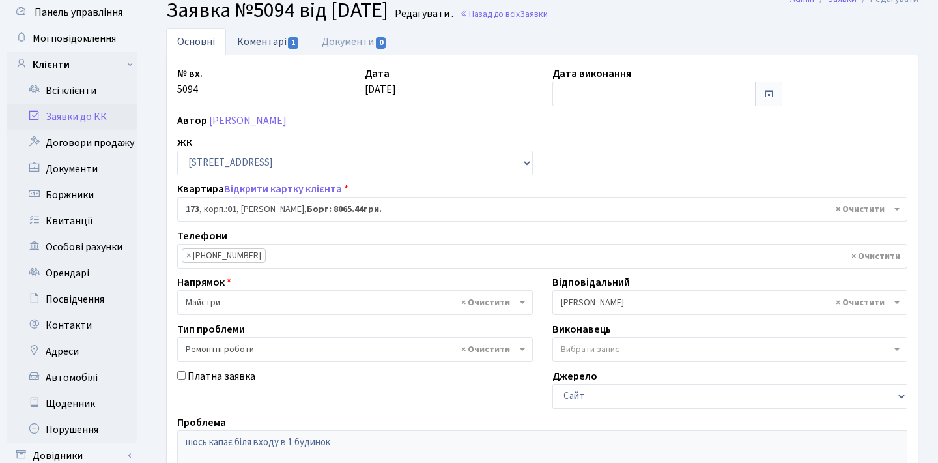
click at [242, 40] on link "Коментарі 1" at bounding box center [268, 41] width 85 height 27
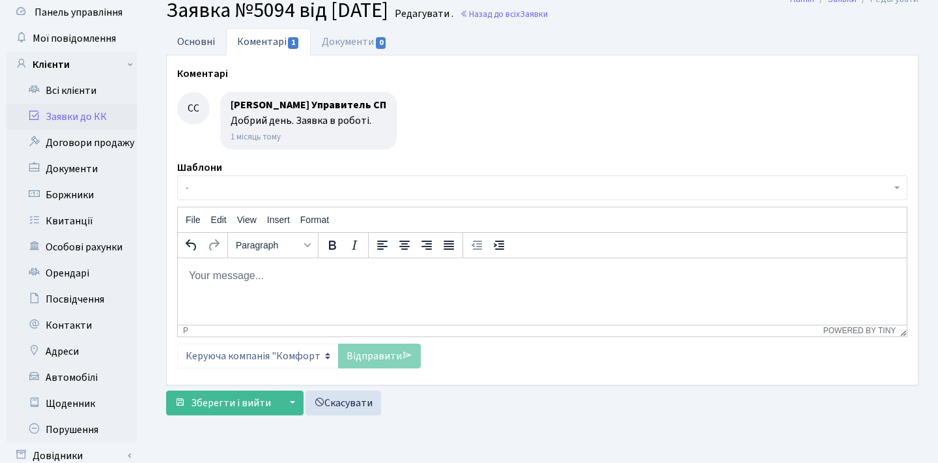
click at [194, 40] on link "Основні" at bounding box center [196, 41] width 60 height 27
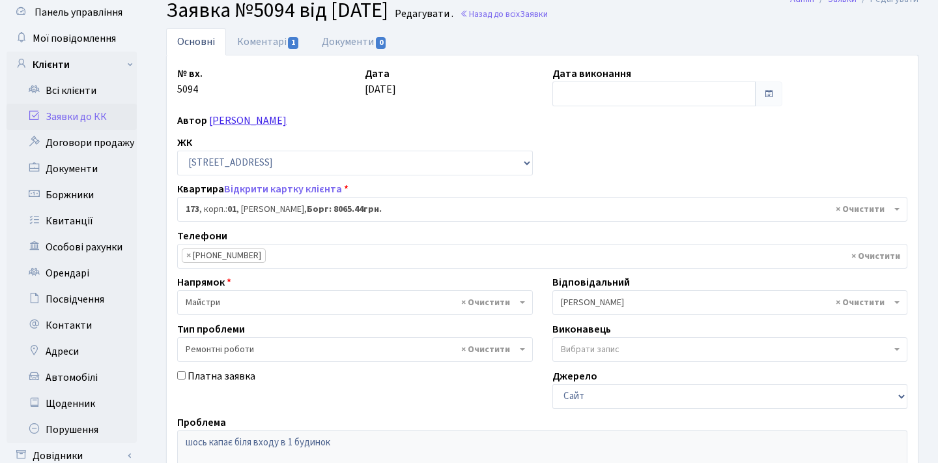
click at [257, 119] on link "[PERSON_NAME]" at bounding box center [248, 120] width 78 height 14
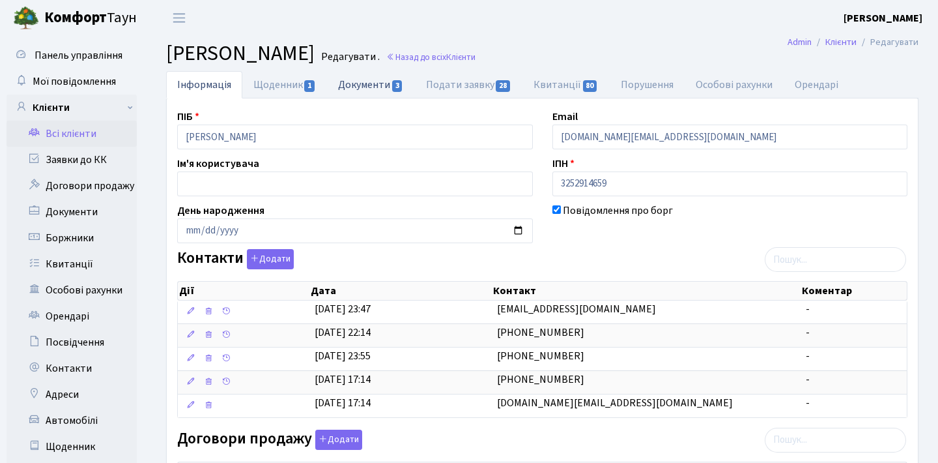
click at [373, 87] on link "Документи 3" at bounding box center [370, 84] width 87 height 27
select select "25"
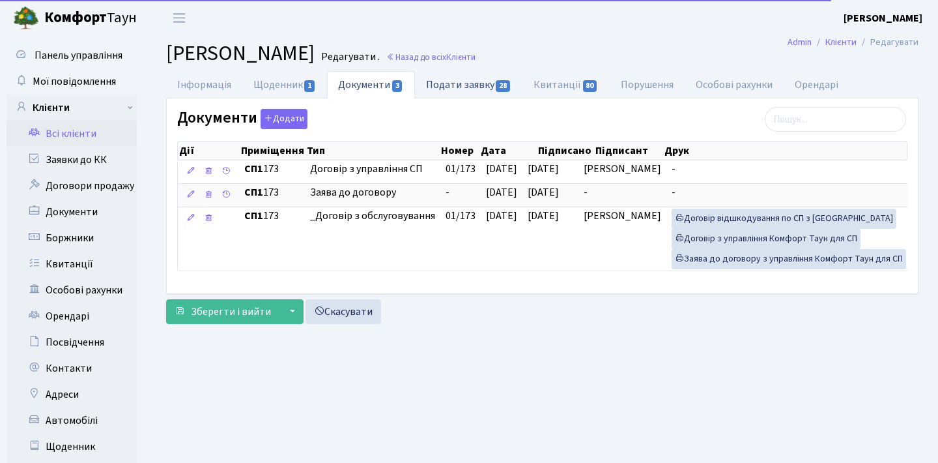
click at [448, 81] on link "Подати заявку 28" at bounding box center [469, 84] width 108 height 27
select select "25"
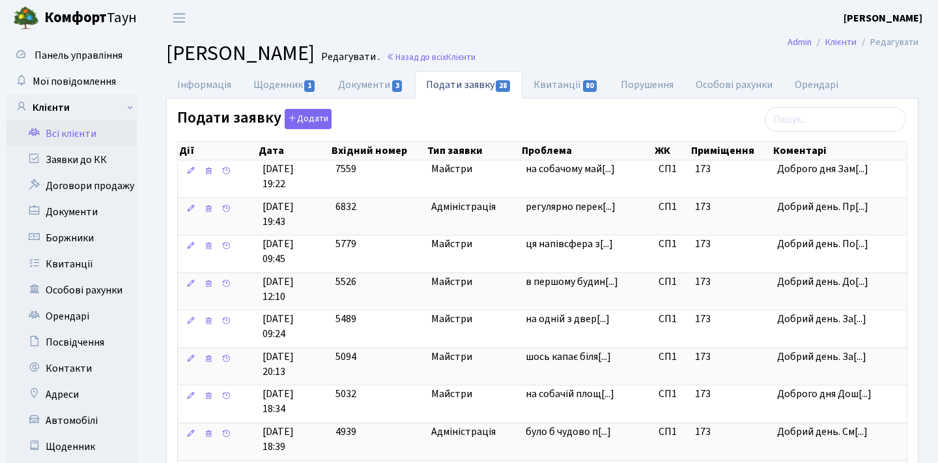
click at [94, 136] on link "Всі клієнти" at bounding box center [72, 134] width 130 height 26
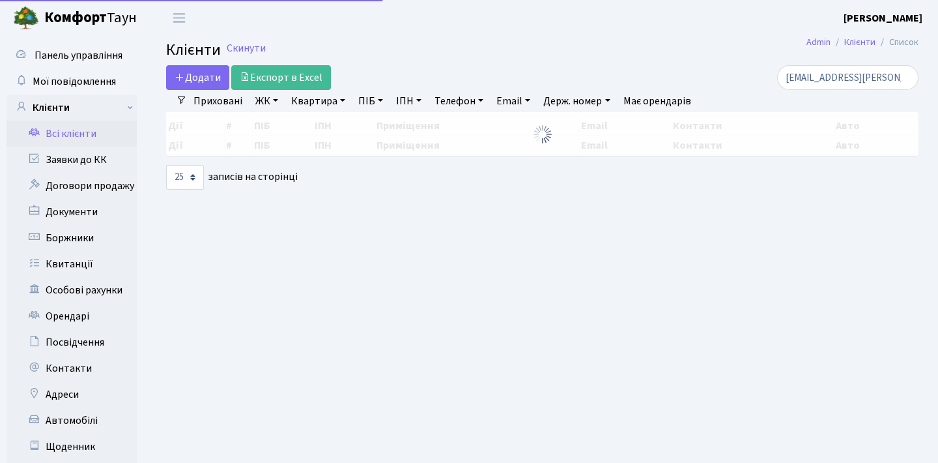
select select "25"
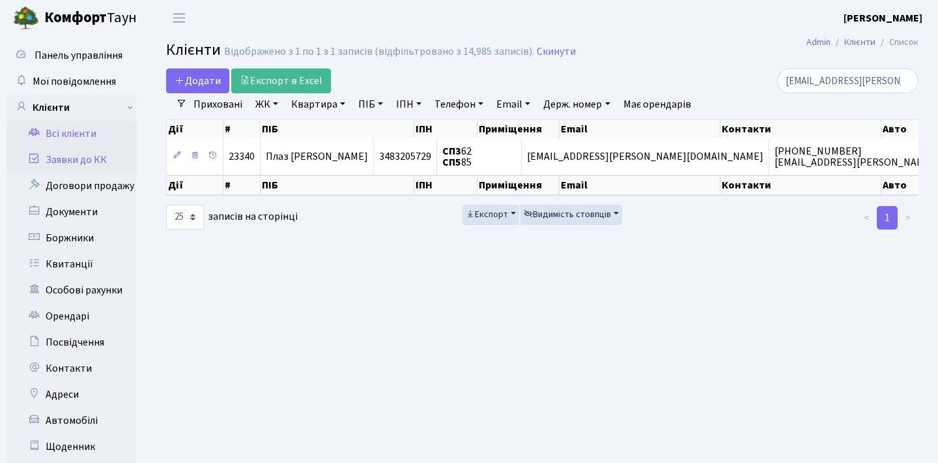
click at [57, 165] on link "Заявки до КК" at bounding box center [72, 160] width 130 height 26
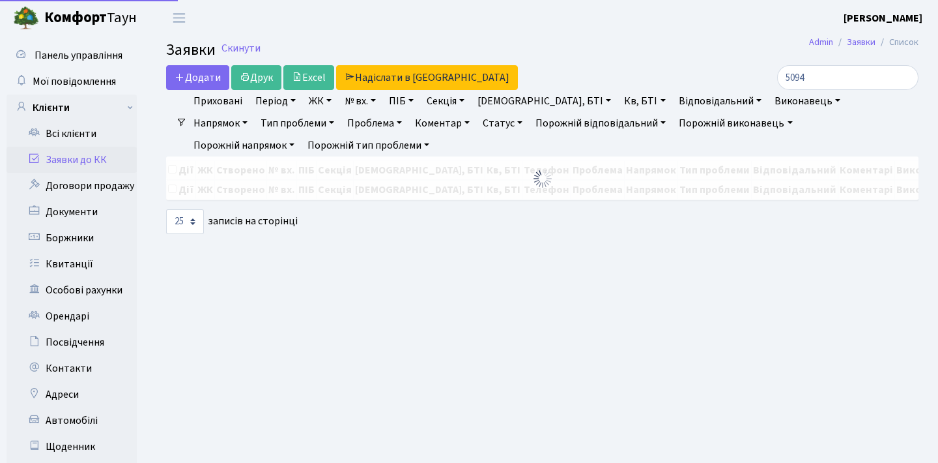
select select "25"
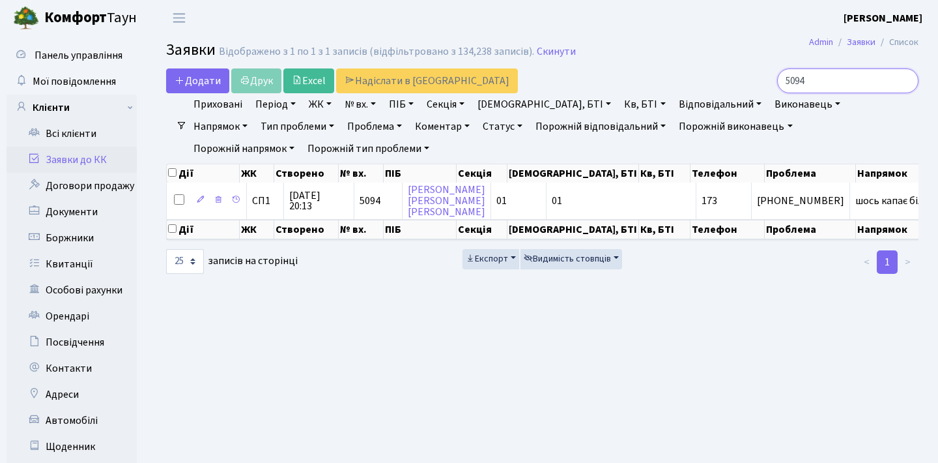
click at [836, 88] on input "5094" at bounding box center [847, 80] width 141 height 25
click at [904, 80] on input "5094" at bounding box center [847, 80] width 141 height 25
click at [865, 86] on input "search" at bounding box center [847, 80] width 141 height 25
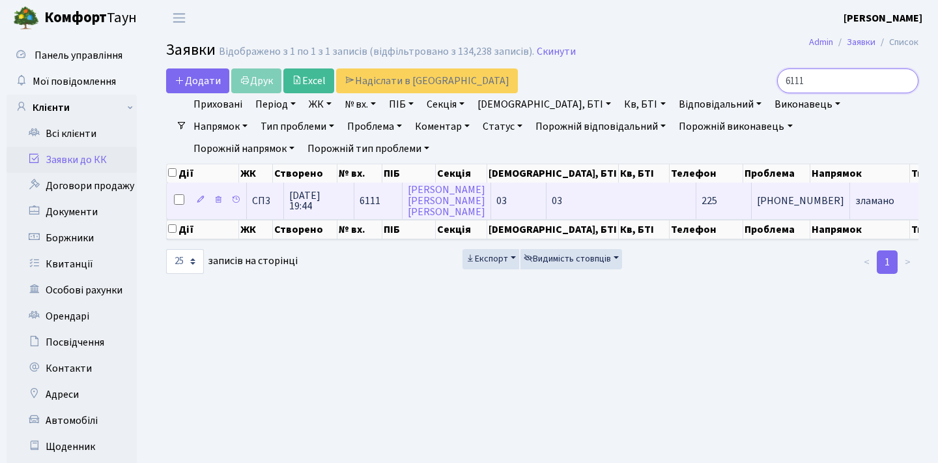
type input "6111"
click at [752, 210] on td "+380631193224" at bounding box center [801, 200] width 98 height 36
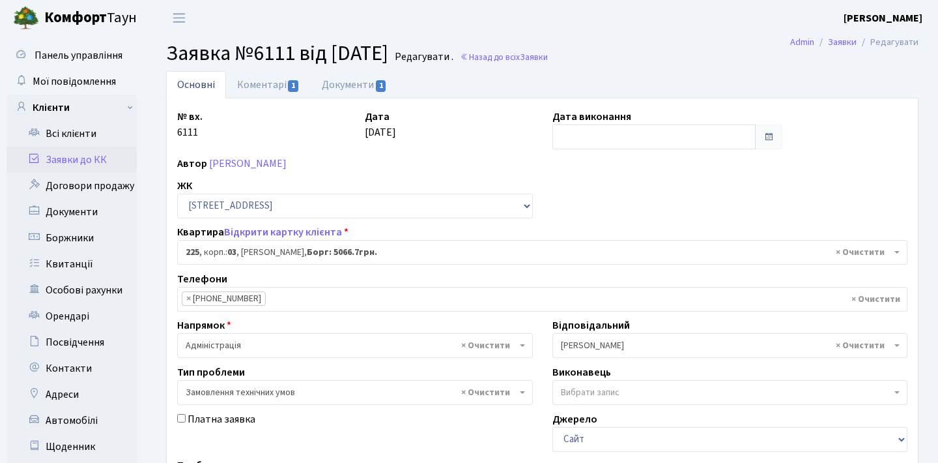
select select "20947"
select select "15"
click at [377, 83] on span "1" at bounding box center [381, 86] width 10 height 12
select select "25"
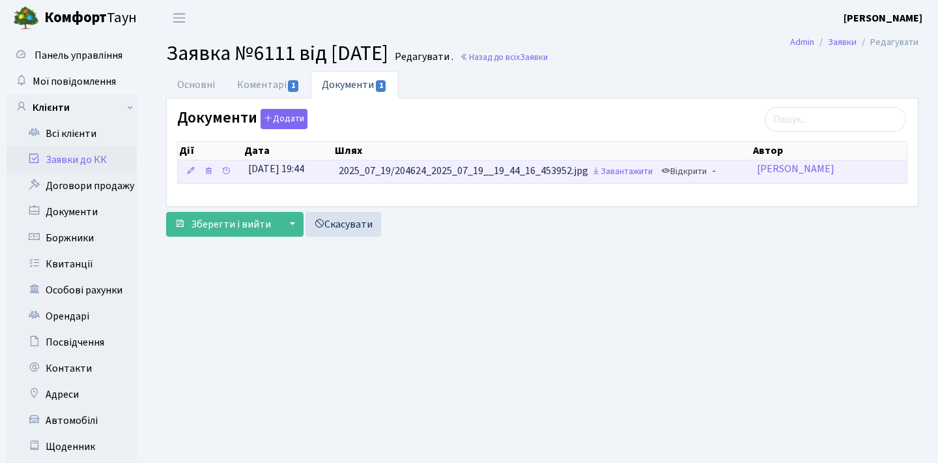
click at [697, 167] on link "Відкрити" at bounding box center [684, 172] width 52 height 20
click at [647, 168] on link "Завантажити" at bounding box center [622, 172] width 68 height 20
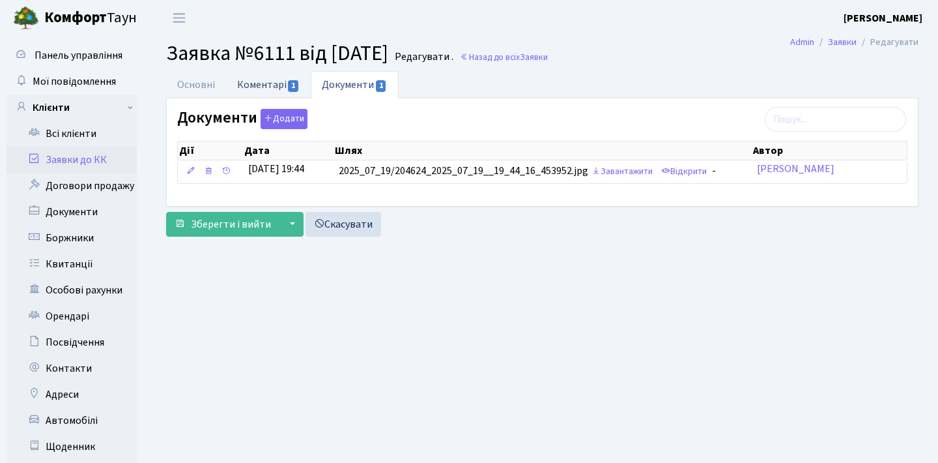
click at [286, 91] on link "Коментарі 1" at bounding box center [268, 84] width 85 height 27
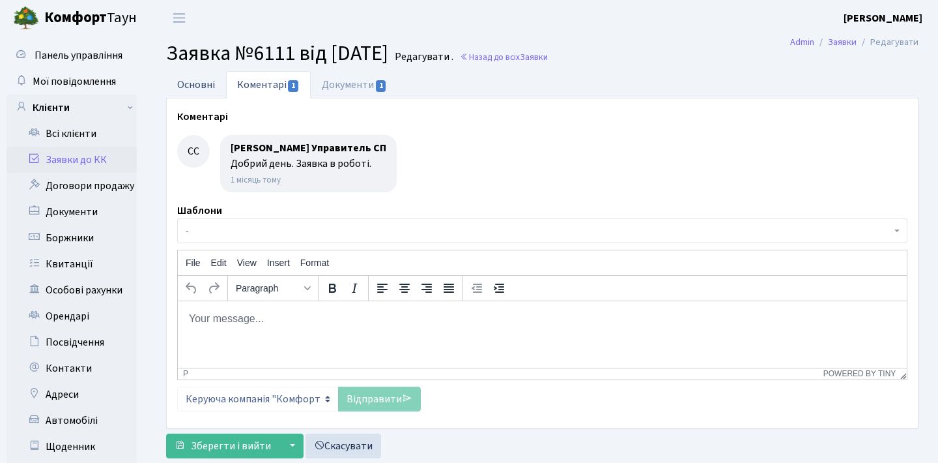
click at [203, 83] on link "Основні" at bounding box center [196, 84] width 60 height 27
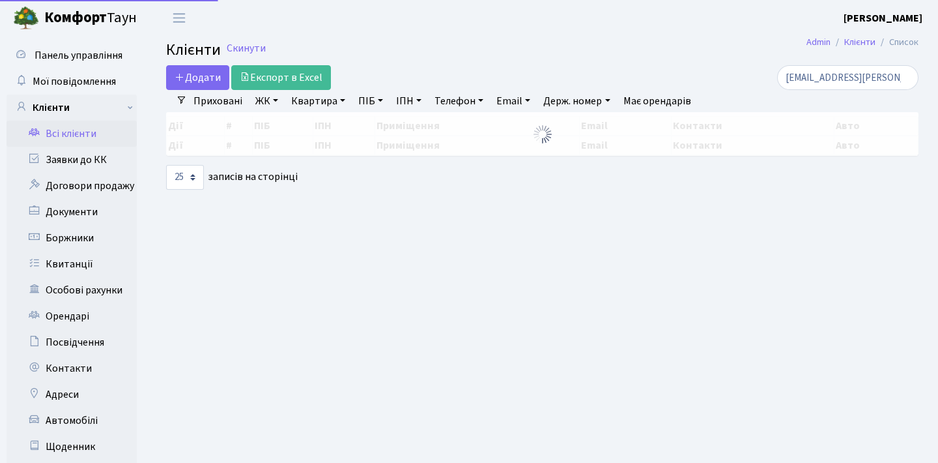
select select "25"
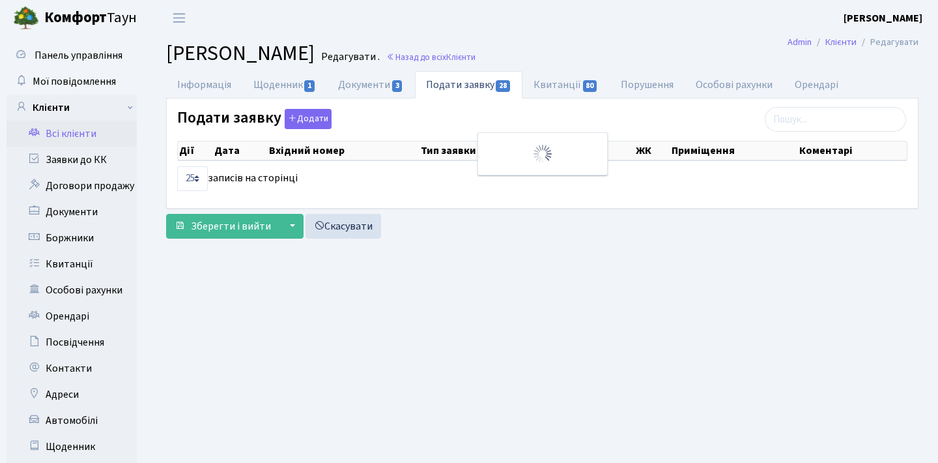
select select "25"
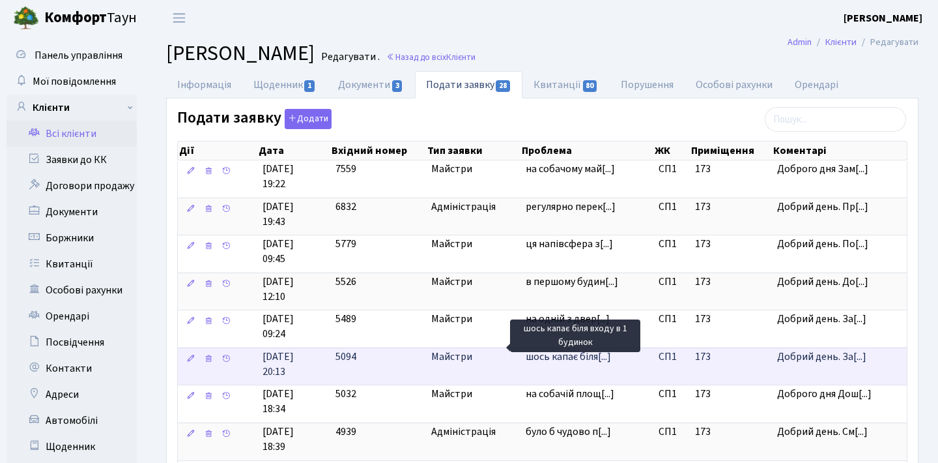
click at [574, 352] on span "шось капає біля[...]" at bounding box center [568, 356] width 85 height 14
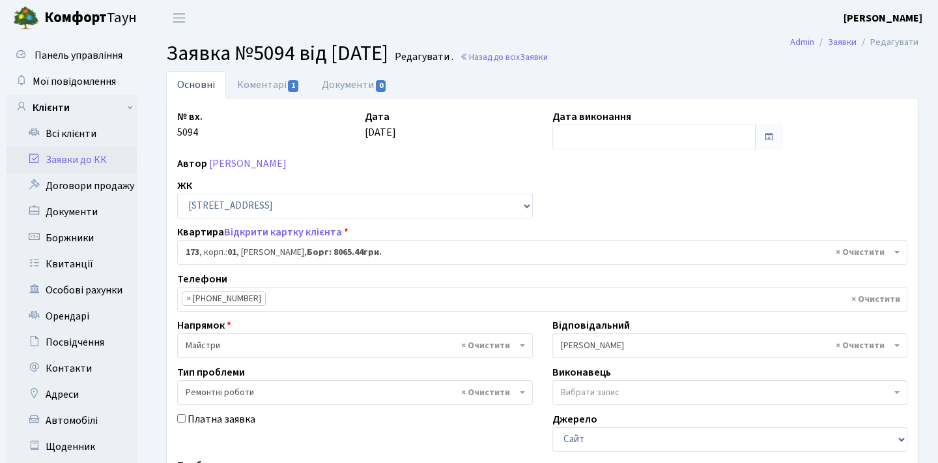
select select "20098"
select select "62"
click at [295, 84] on span "1" at bounding box center [293, 86] width 10 height 12
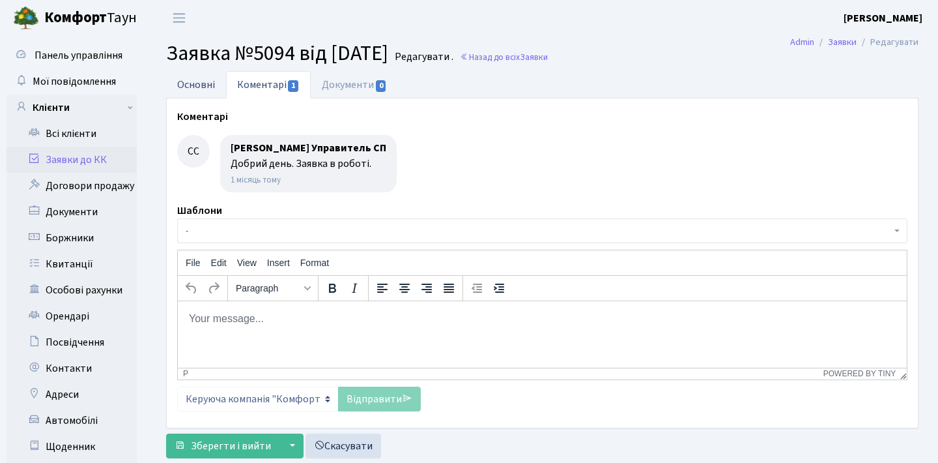
click at [210, 78] on link "Основні" at bounding box center [196, 84] width 60 height 27
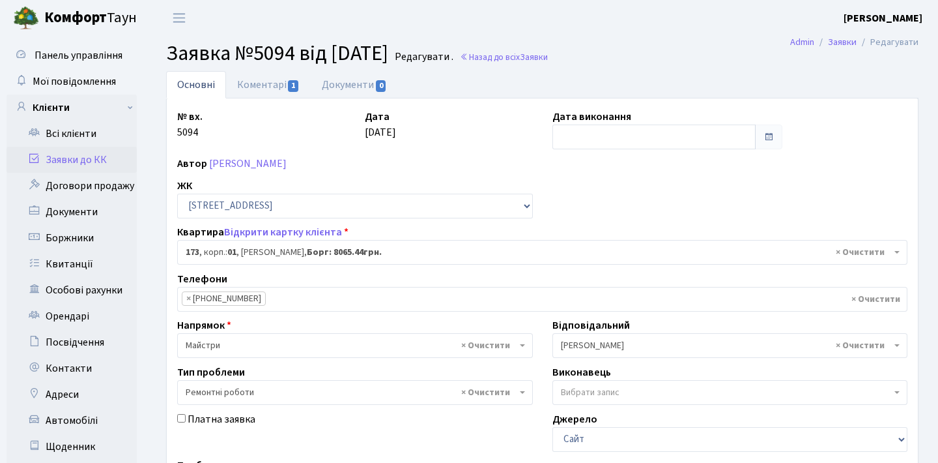
click at [85, 163] on link "Заявки до КК" at bounding box center [72, 160] width 130 height 26
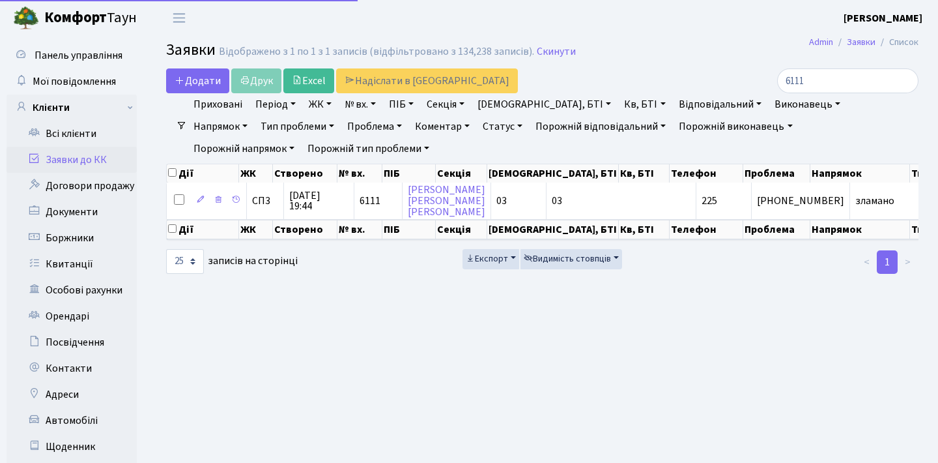
select select "25"
click at [846, 79] on input "6111" at bounding box center [847, 80] width 141 height 25
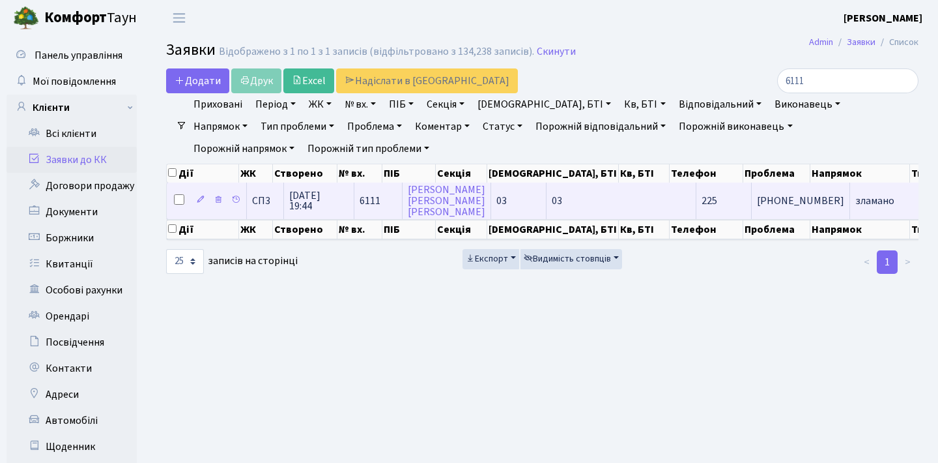
click at [757, 206] on span "[PHONE_NUMBER]" at bounding box center [800, 200] width 87 height 10
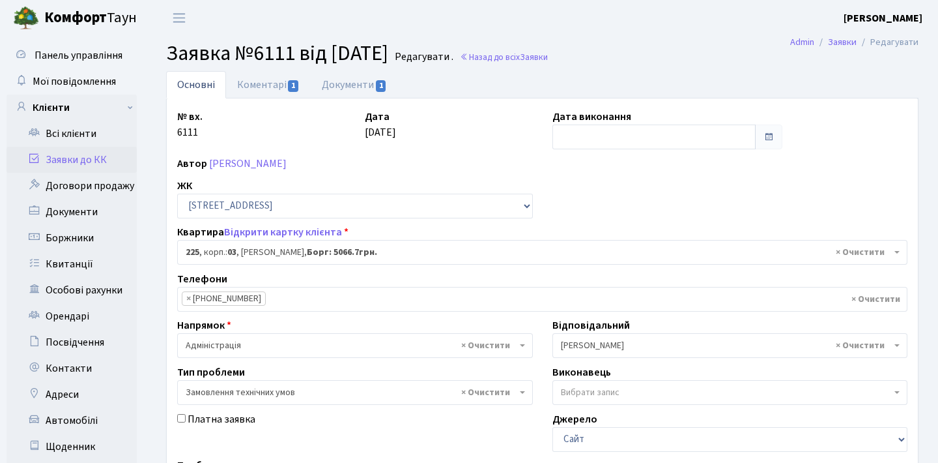
select select "20947"
select select "15"
click at [369, 87] on link "Документи 1" at bounding box center [354, 84] width 87 height 27
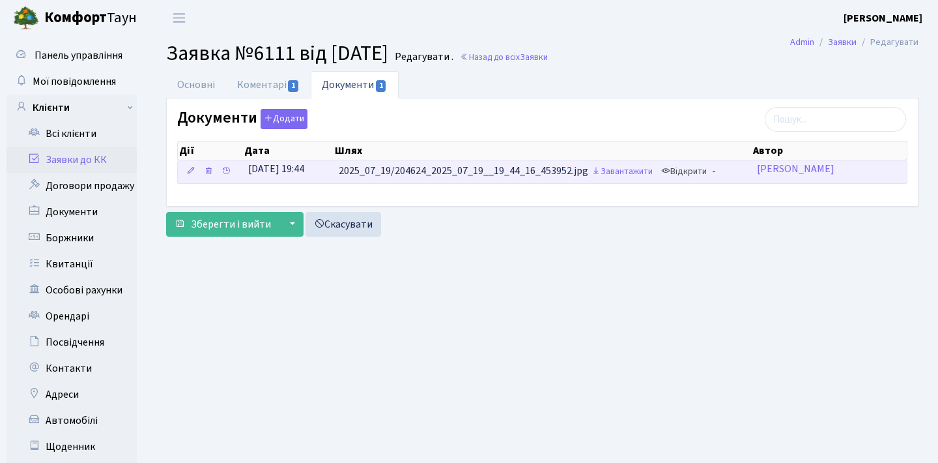
click at [706, 168] on link "Відкрити" at bounding box center [684, 172] width 52 height 20
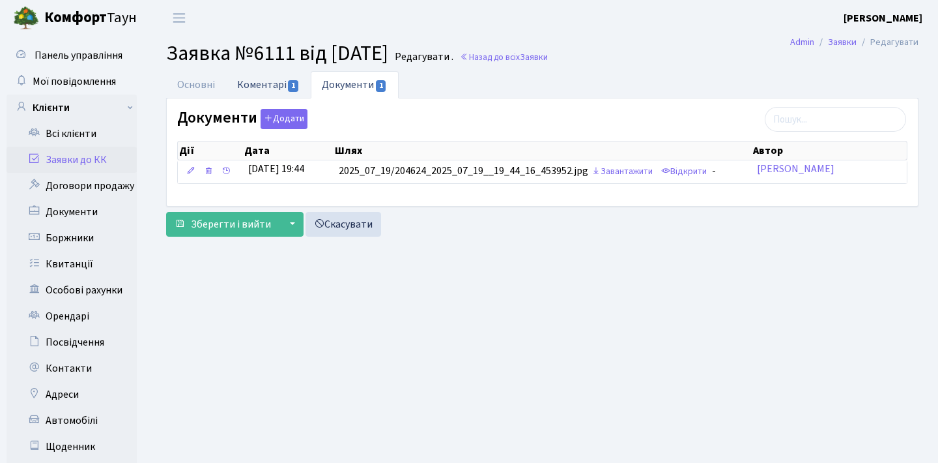
click at [283, 87] on link "Коментарі 1" at bounding box center [268, 84] width 85 height 27
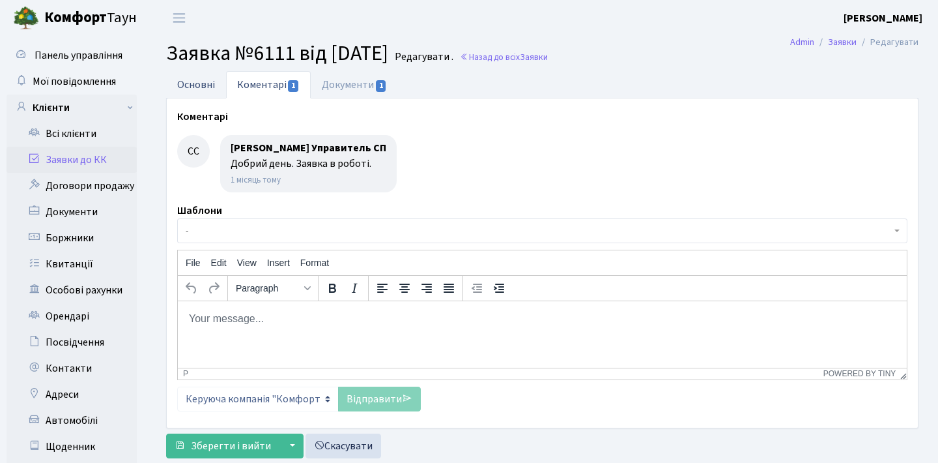
click at [209, 86] on link "Основні" at bounding box center [196, 84] width 60 height 27
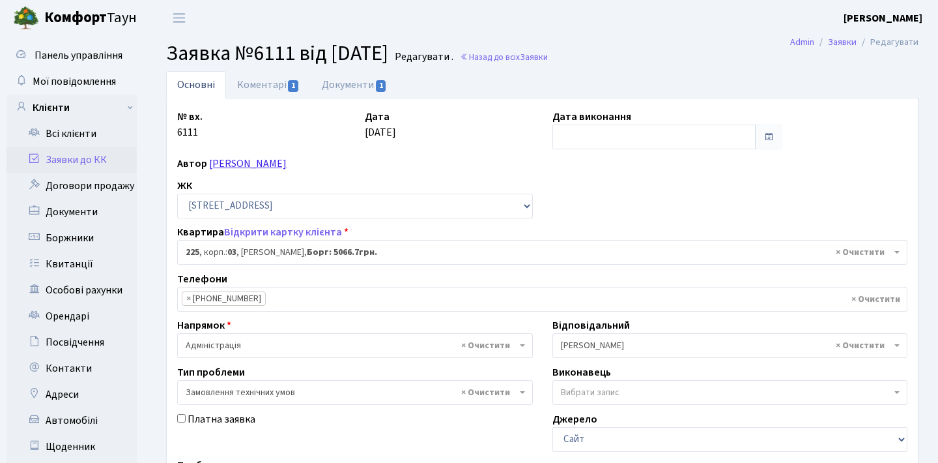
click at [287, 165] on link "[PERSON_NAME]" at bounding box center [248, 163] width 78 height 14
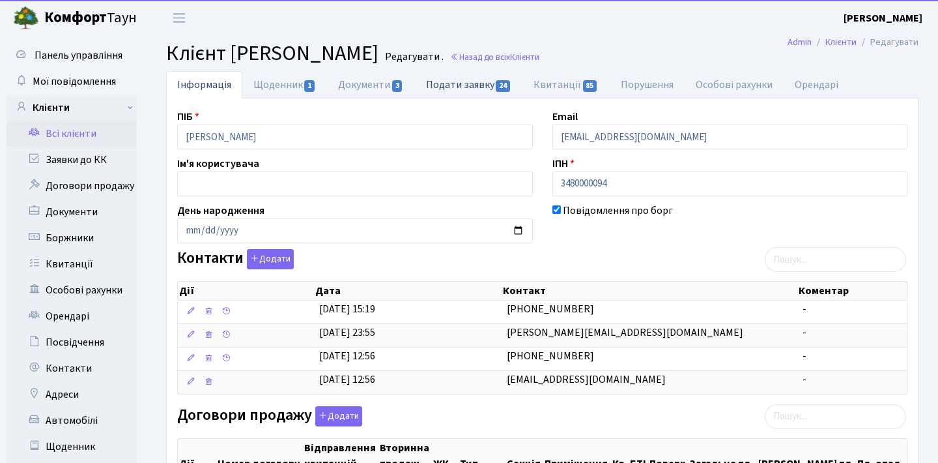
click at [435, 82] on link "Подати заявку 24" at bounding box center [469, 84] width 108 height 27
select select "25"
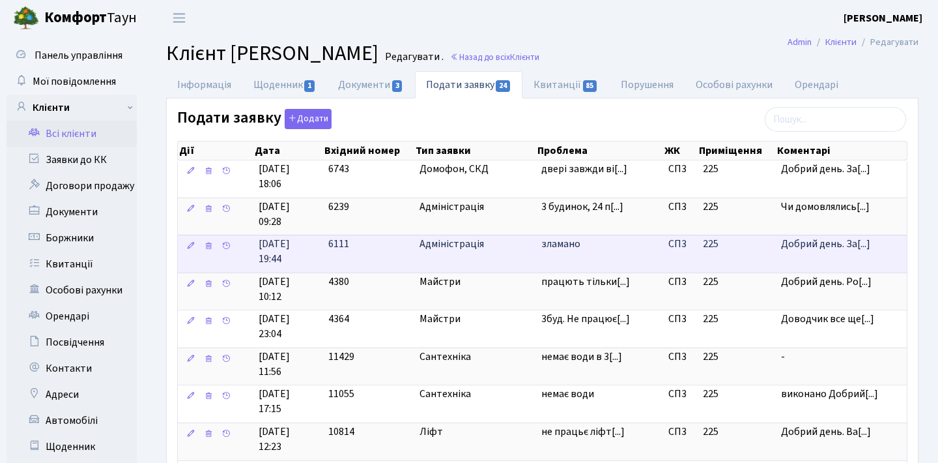
click at [553, 259] on td "зламано" at bounding box center [599, 254] width 127 height 38
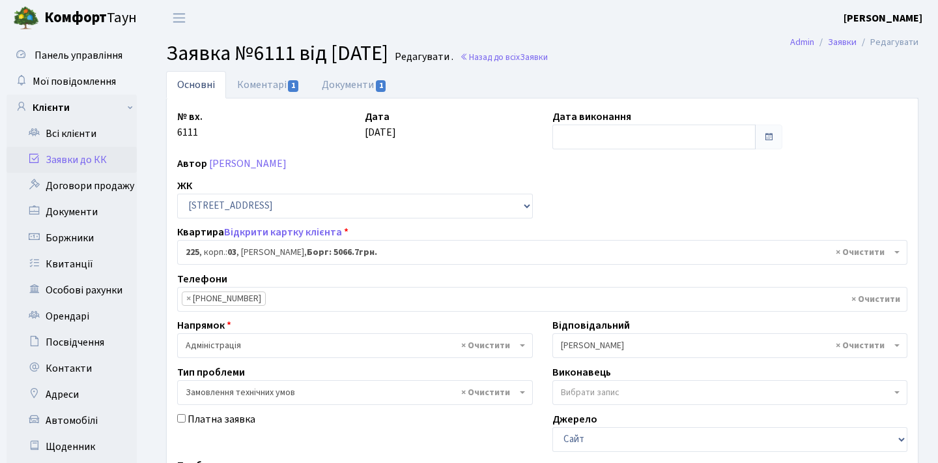
select select "20947"
select select "15"
click at [288, 91] on span "1" at bounding box center [293, 86] width 10 height 12
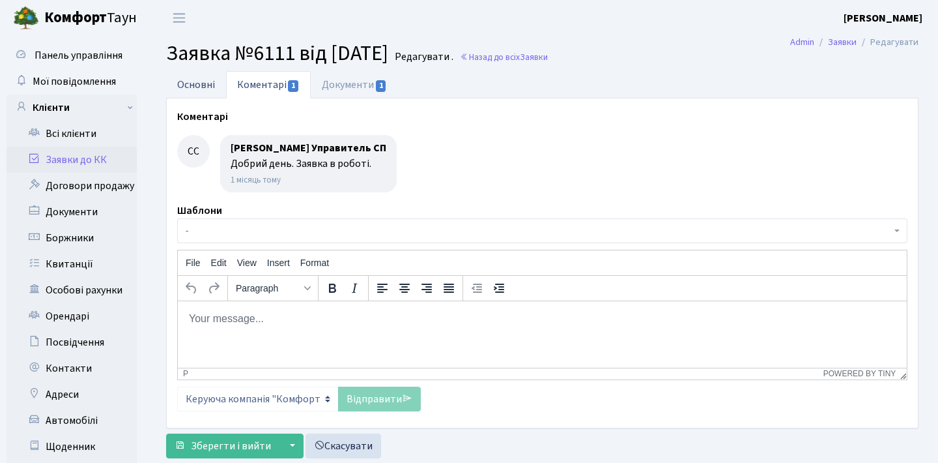
click at [213, 83] on link "Основні" at bounding box center [196, 84] width 60 height 27
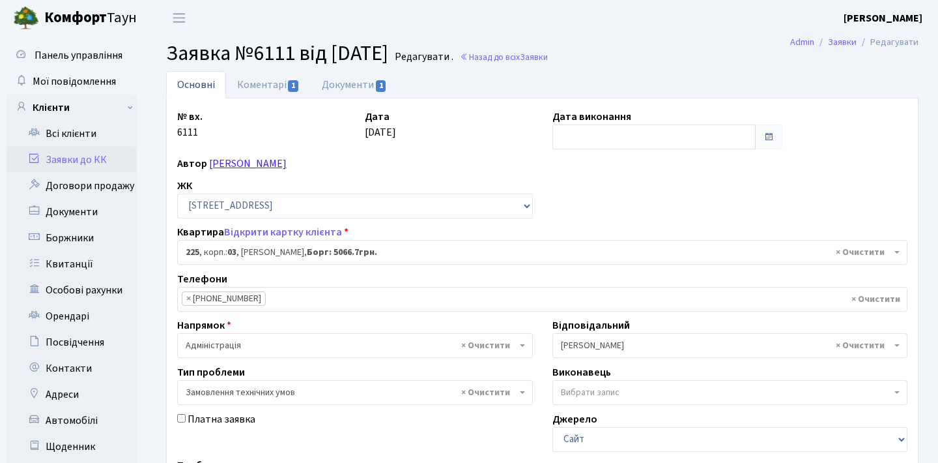
click at [287, 162] on link "[PERSON_NAME]" at bounding box center [248, 163] width 78 height 14
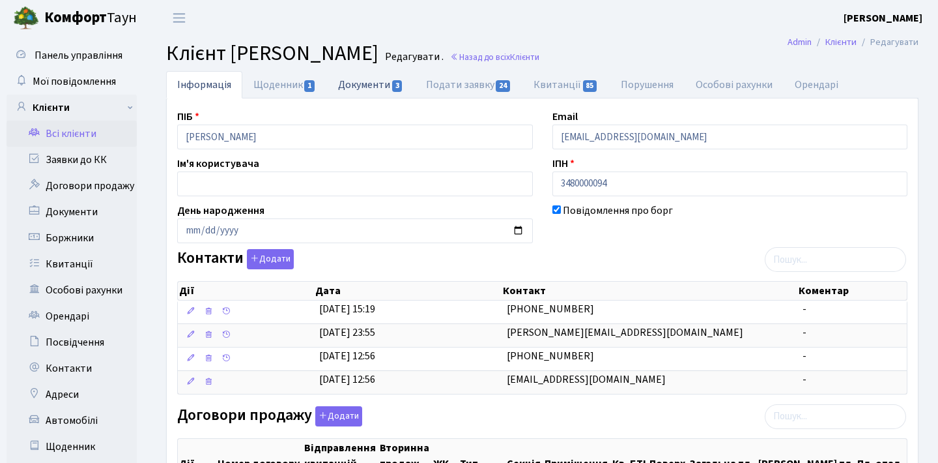
click at [366, 85] on link "Документи 3" at bounding box center [370, 84] width 87 height 27
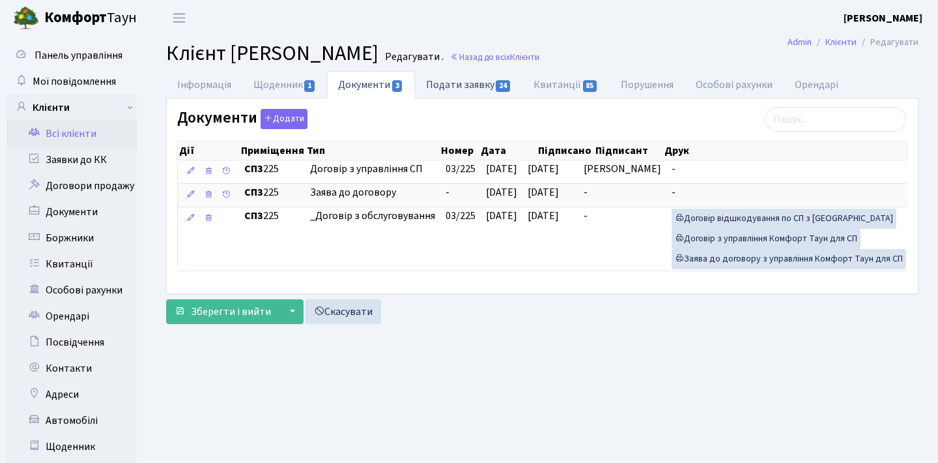
click at [473, 83] on link "Подати заявку 24" at bounding box center [469, 84] width 108 height 27
select select "25"
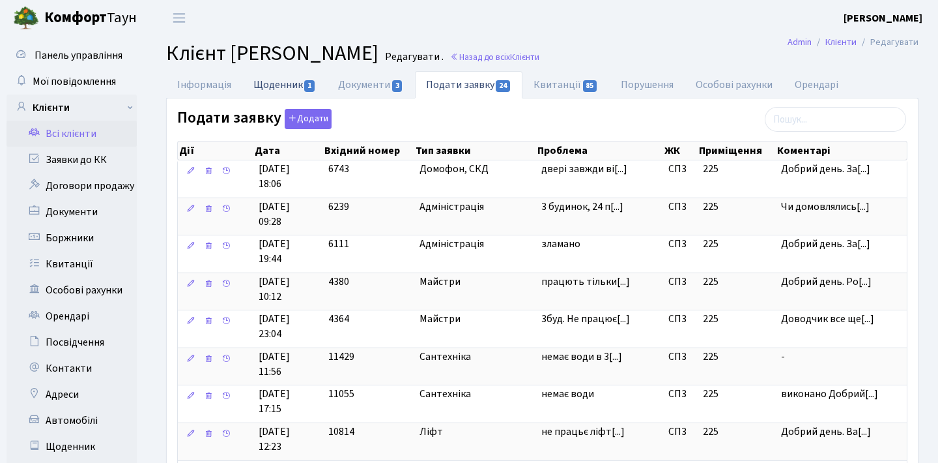
click at [311, 83] on span "1" at bounding box center [309, 86] width 10 height 12
select select "25"
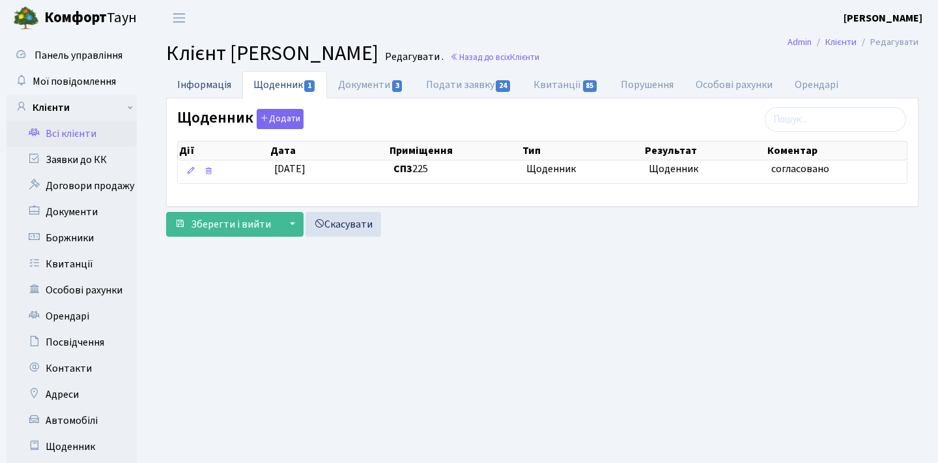
click at [227, 85] on link "Інформація" at bounding box center [204, 84] width 76 height 27
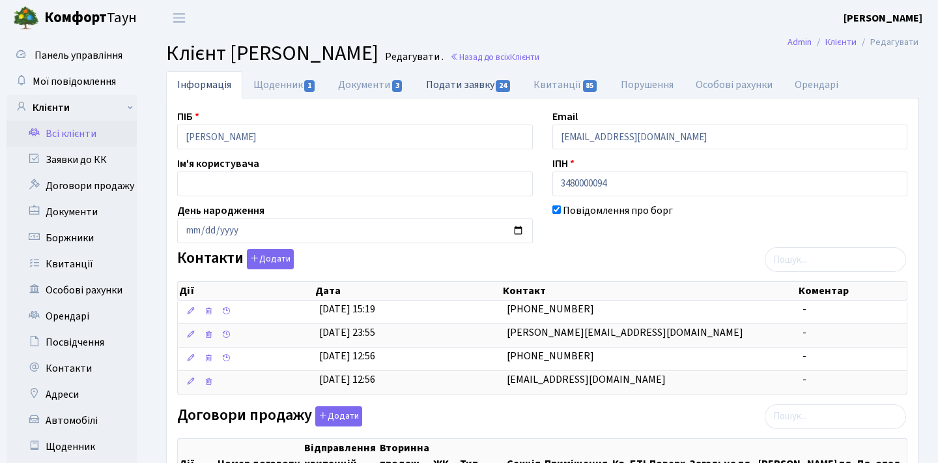
click at [491, 87] on link "Подати заявку 24" at bounding box center [469, 84] width 108 height 27
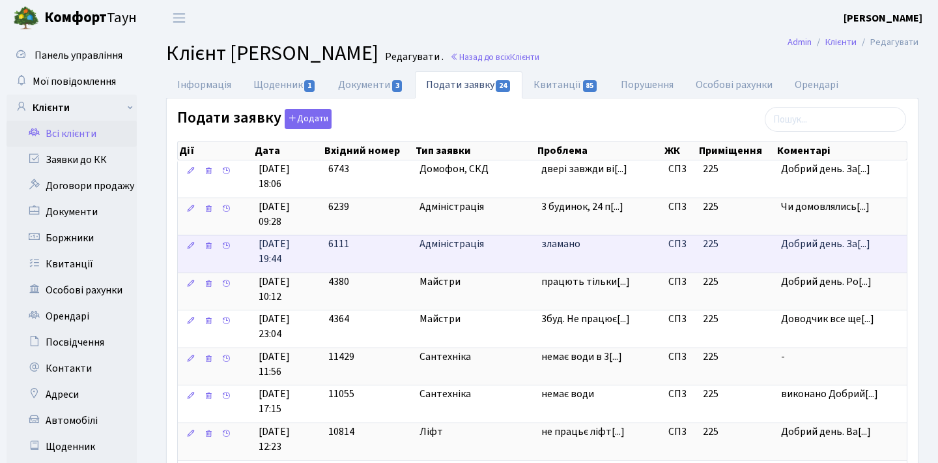
click at [557, 242] on span "зламано" at bounding box center [600, 244] width 117 height 15
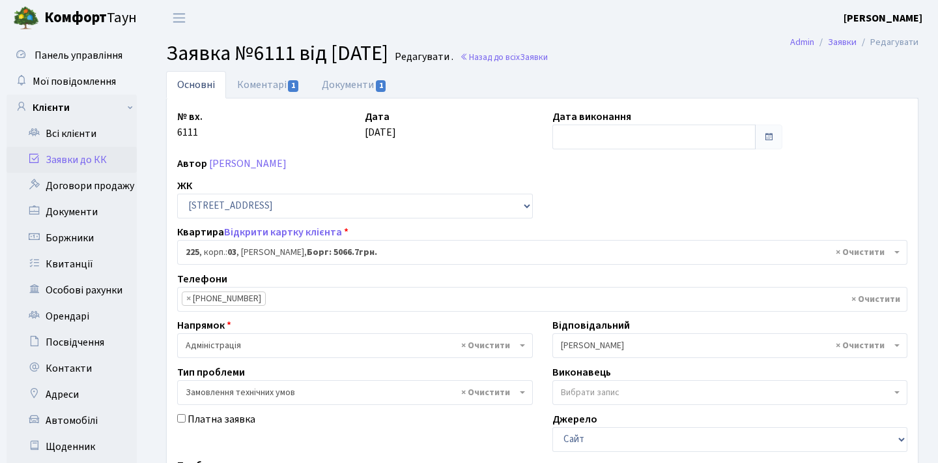
select select "20947"
select select "15"
click at [89, 153] on link "Заявки до КК" at bounding box center [72, 160] width 130 height 26
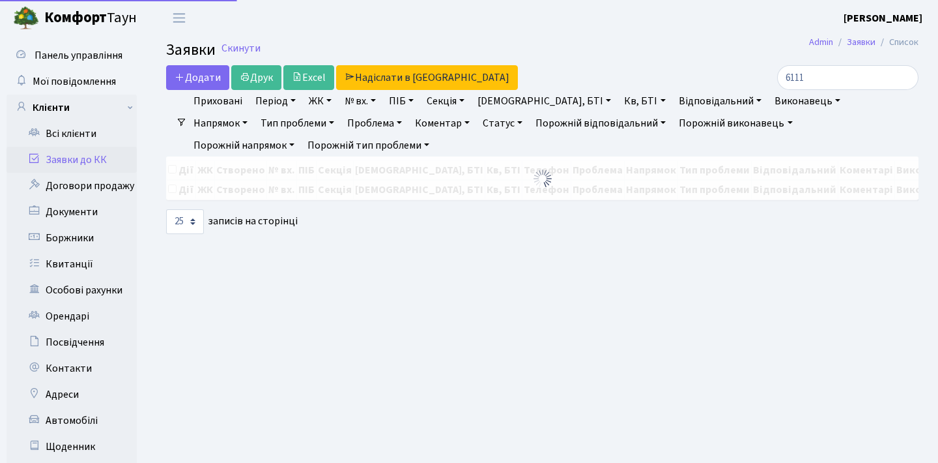
select select "25"
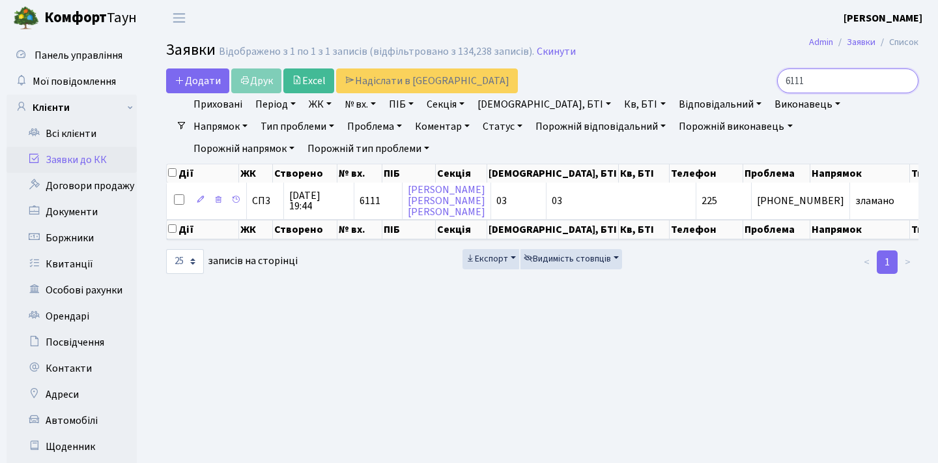
click at [906, 83] on input "6111" at bounding box center [847, 80] width 141 height 25
click at [850, 85] on input "search" at bounding box center [847, 80] width 141 height 25
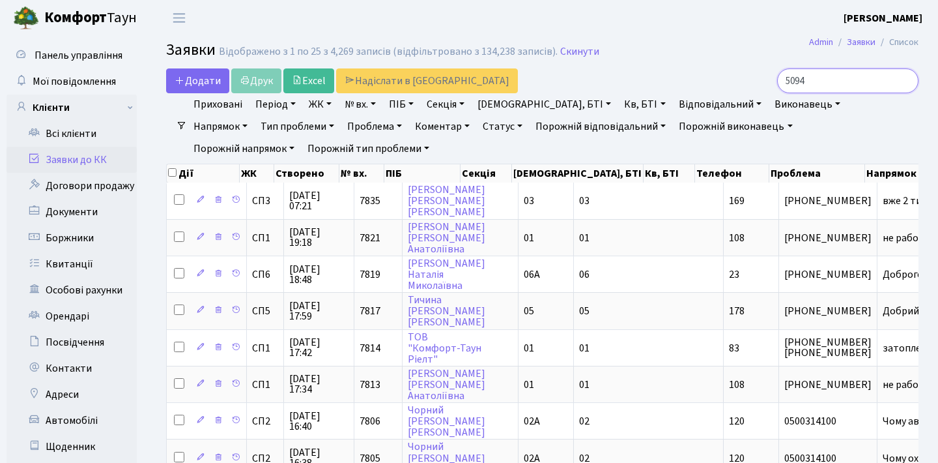
type input "5094"
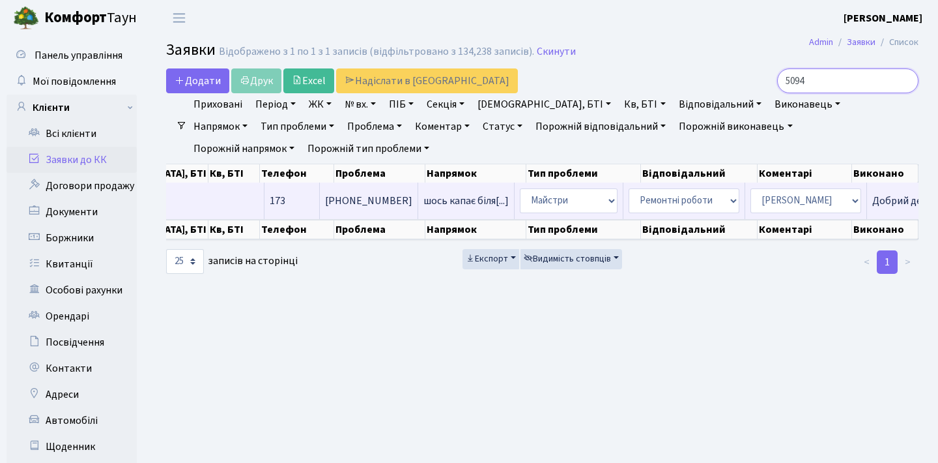
scroll to position [0, 431]
click at [869, 213] on td "Добрий день. Ва[...]" at bounding box center [919, 200] width 101 height 36
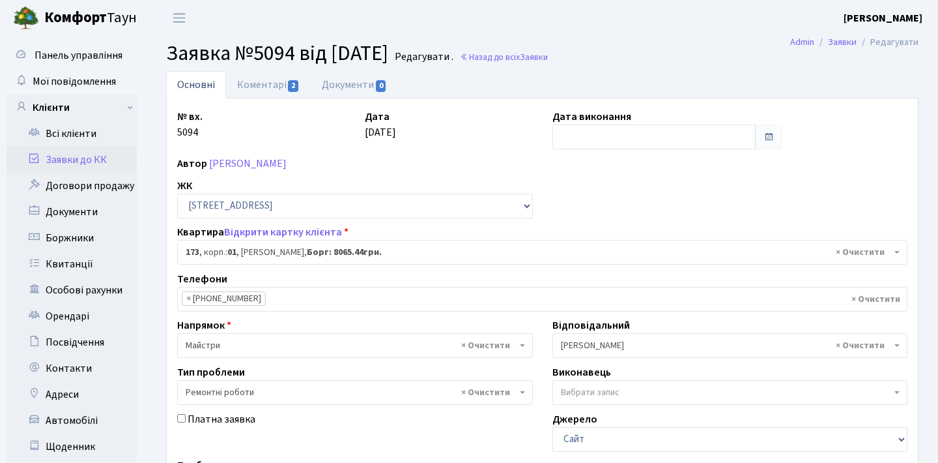
select select "20098"
select select "62"
click at [281, 85] on link "Коментарі 2" at bounding box center [268, 84] width 85 height 27
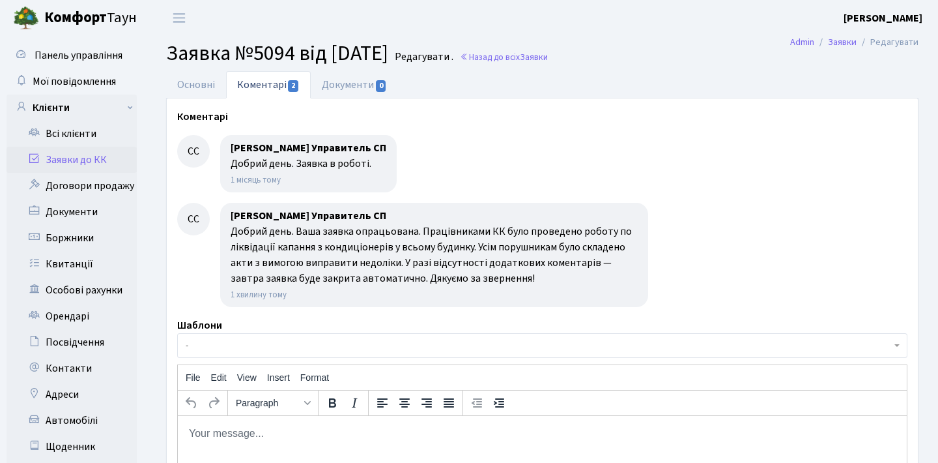
click at [62, 159] on link "Заявки до КК" at bounding box center [72, 160] width 130 height 26
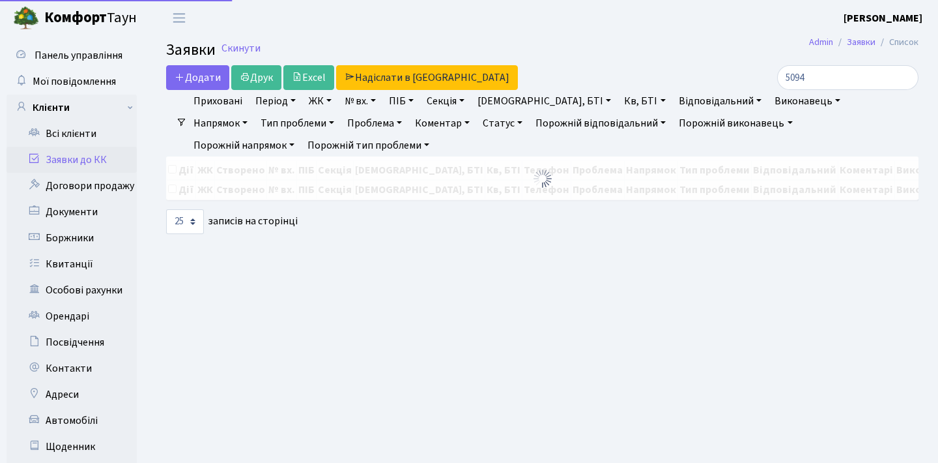
select select "25"
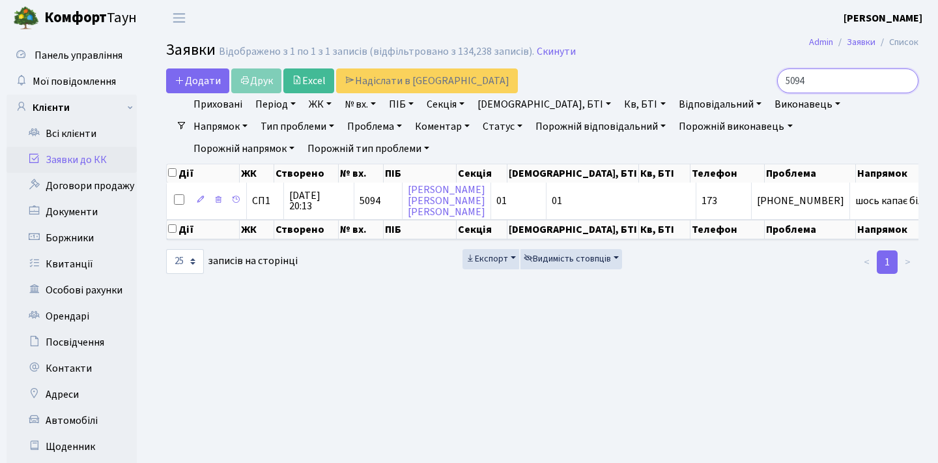
click at [906, 80] on input "5094" at bounding box center [847, 80] width 141 height 25
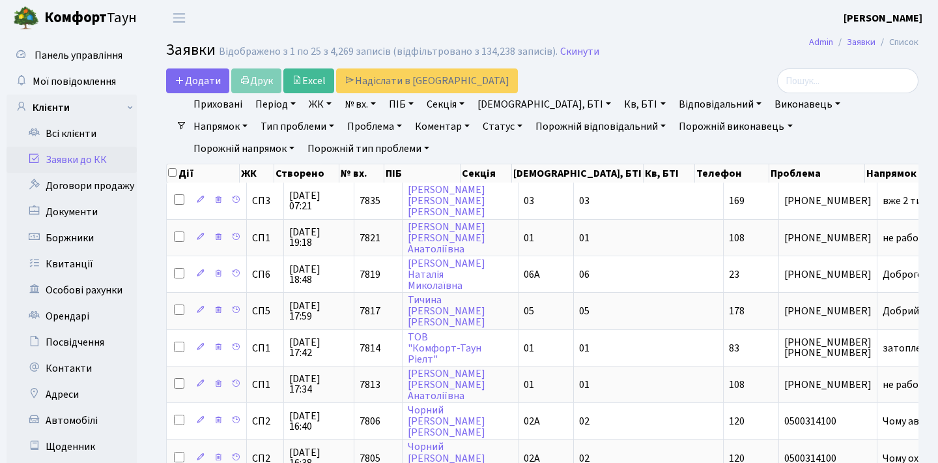
click at [635, 72] on div "Додати Друк Excel Надіслати в КАН" at bounding box center [413, 80] width 495 height 25
click at [672, 44] on h2 "Заявки Відображено з 1 по 25 з 4,269 записів (відфільтровано з 134,238 записів)…" at bounding box center [542, 52] width 753 height 22
click at [706, 18] on header "Комфорт Таун Анна Г. Мій обліковий запис Вийти" at bounding box center [469, 18] width 938 height 36
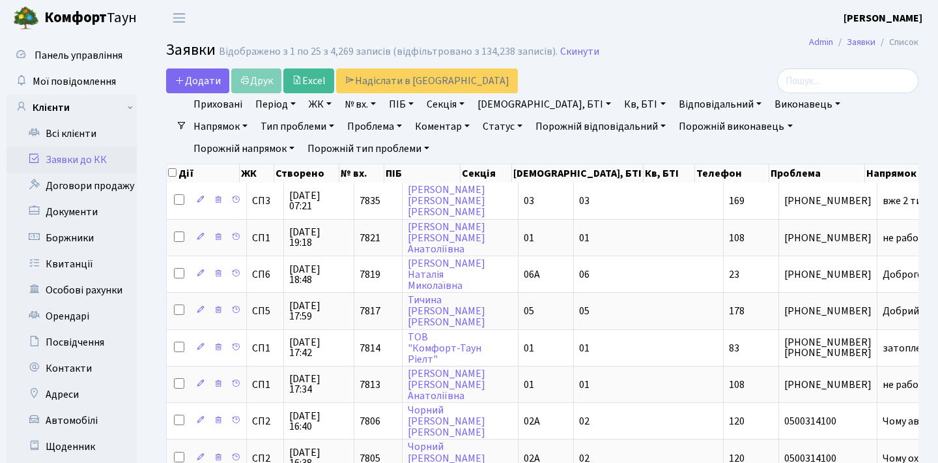
click at [706, 18] on header "Комфорт Таун Анна Г. Мій обліковий запис Вийти" at bounding box center [469, 18] width 938 height 36
click at [419, 27] on header "Комфорт Таун Анна Г. Мій обліковий запис Вийти" at bounding box center [469, 18] width 938 height 36
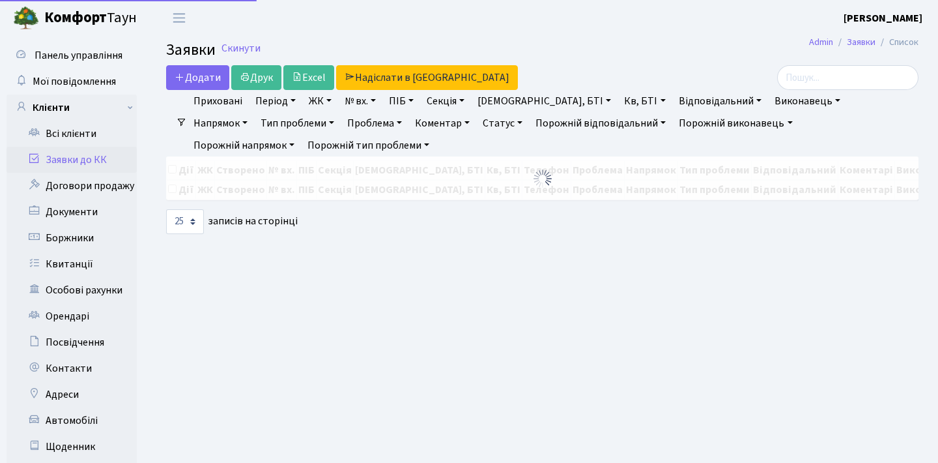
select select "25"
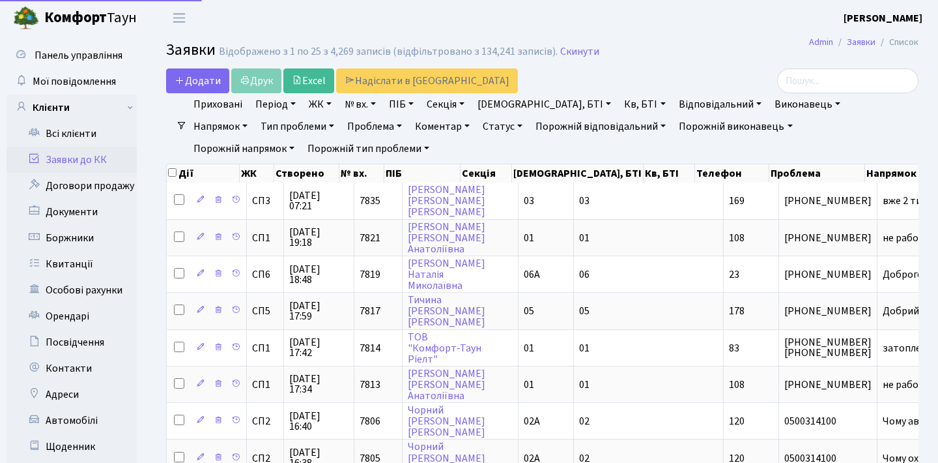
select select "25"
